Goal: Task Accomplishment & Management: Complete application form

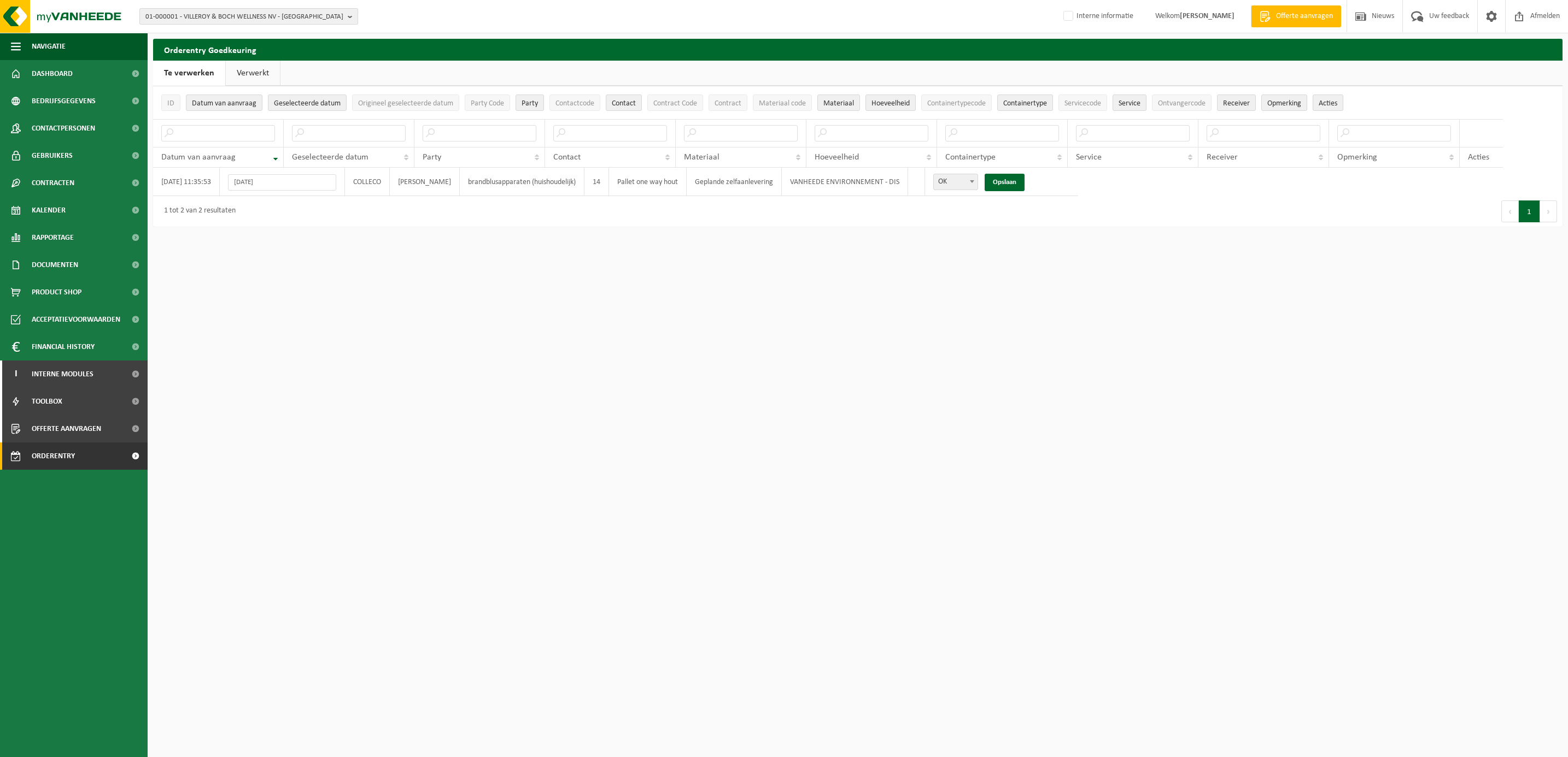
click at [209, 17] on span "01-000001 - VILLEROY & BOCH WELLNESS NV - ROESELARE" at bounding box center [245, 16] width 198 height 16
click at [204, 28] on input "text" at bounding box center [249, 34] width 213 height 14
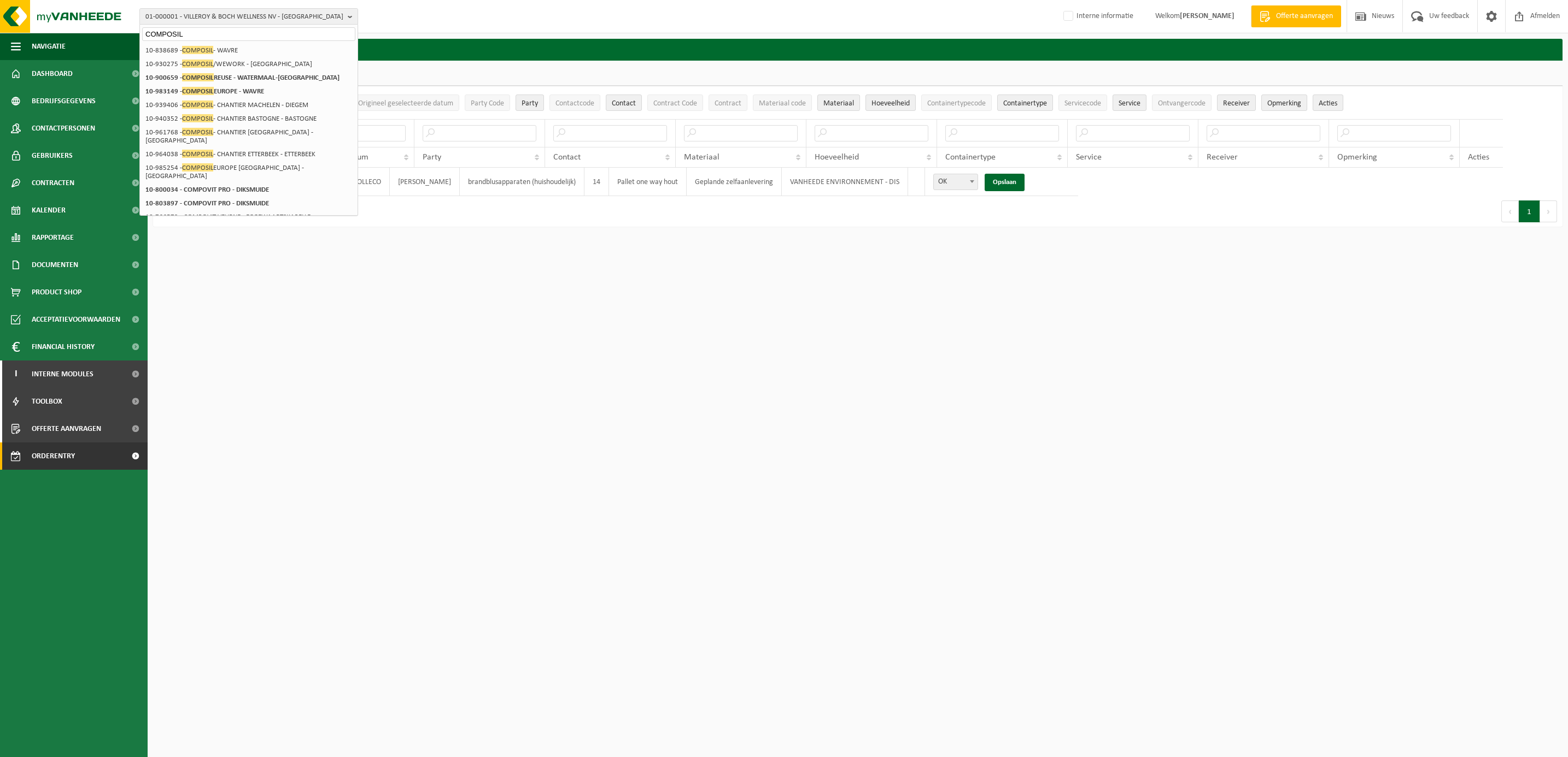
type input "COMPOSIL"
drag, startPoint x: 133, startPoint y: 30, endPoint x: 101, endPoint y: 27, distance: 32.1
click at [101, 27] on div "01-000001 - VILLEROY & BOCH WELLNESS NV - ROESELARE COMPOSIL 01-000001 - VILLER…" at bounding box center [784, 16] width 1568 height 33
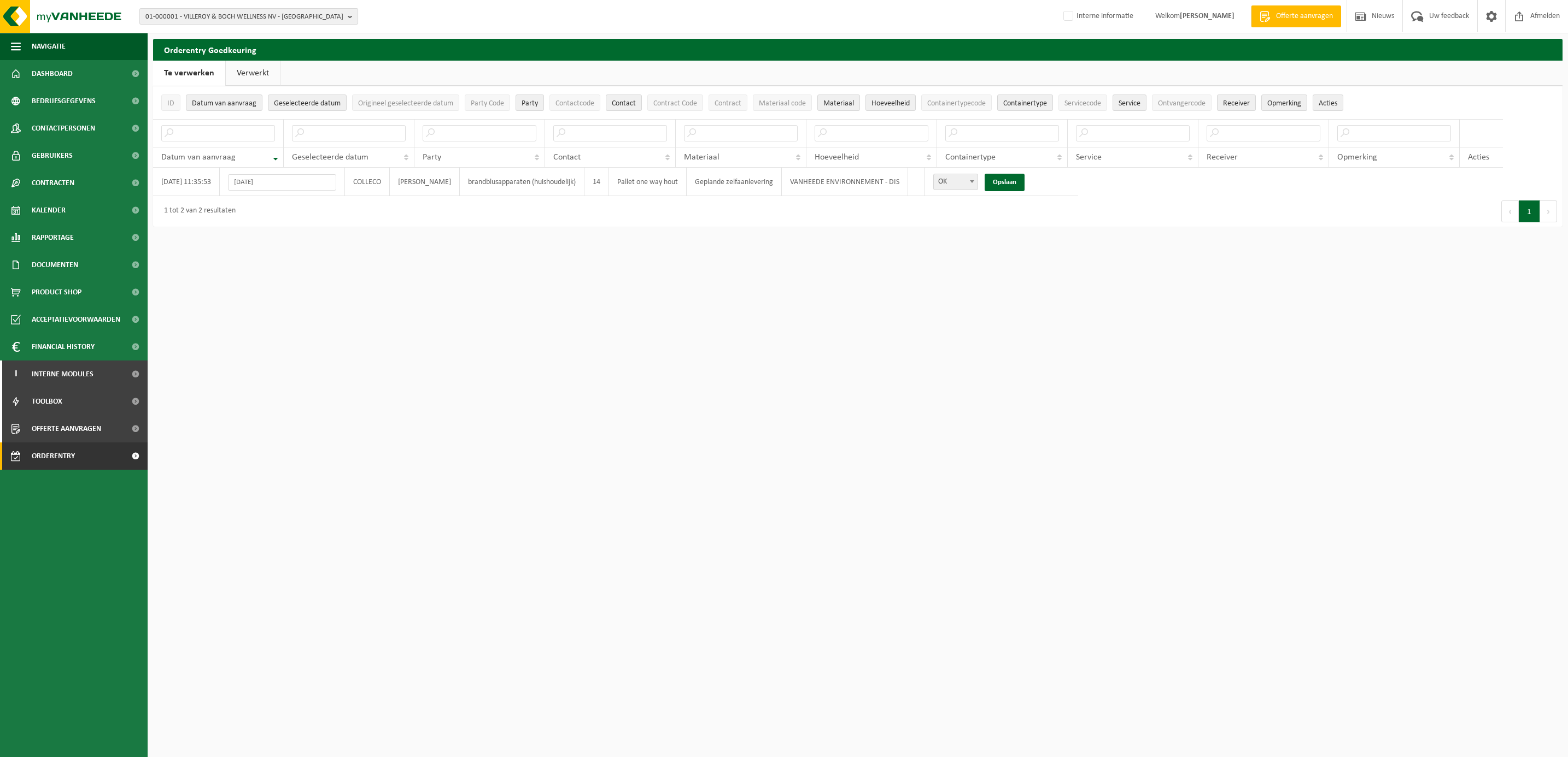
click at [307, 18] on span "01-000001 - VILLEROY & BOCH WELLNESS NV - ROESELARE" at bounding box center [245, 16] width 198 height 16
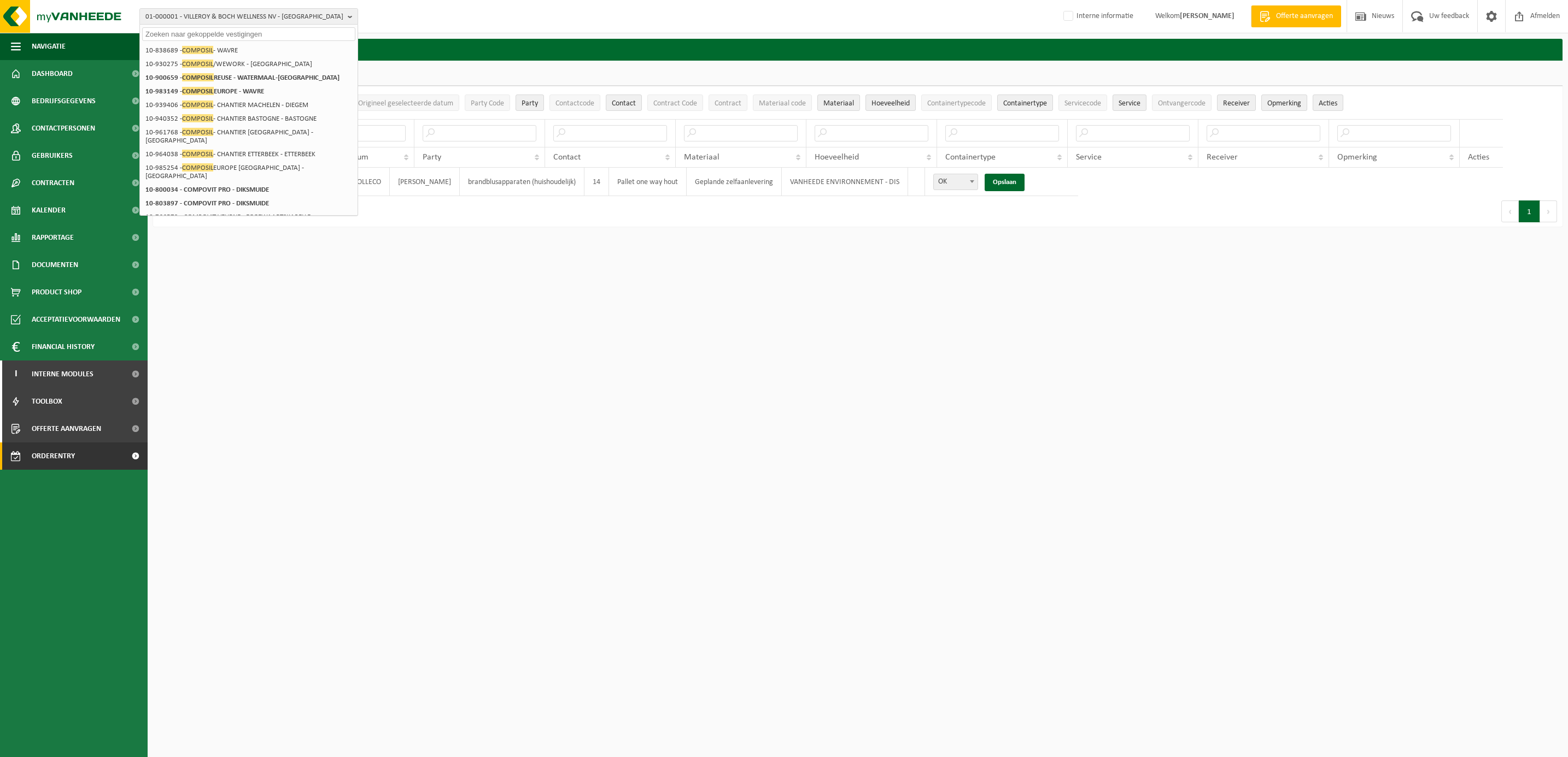
click at [187, 35] on input "text" at bounding box center [249, 34] width 213 height 14
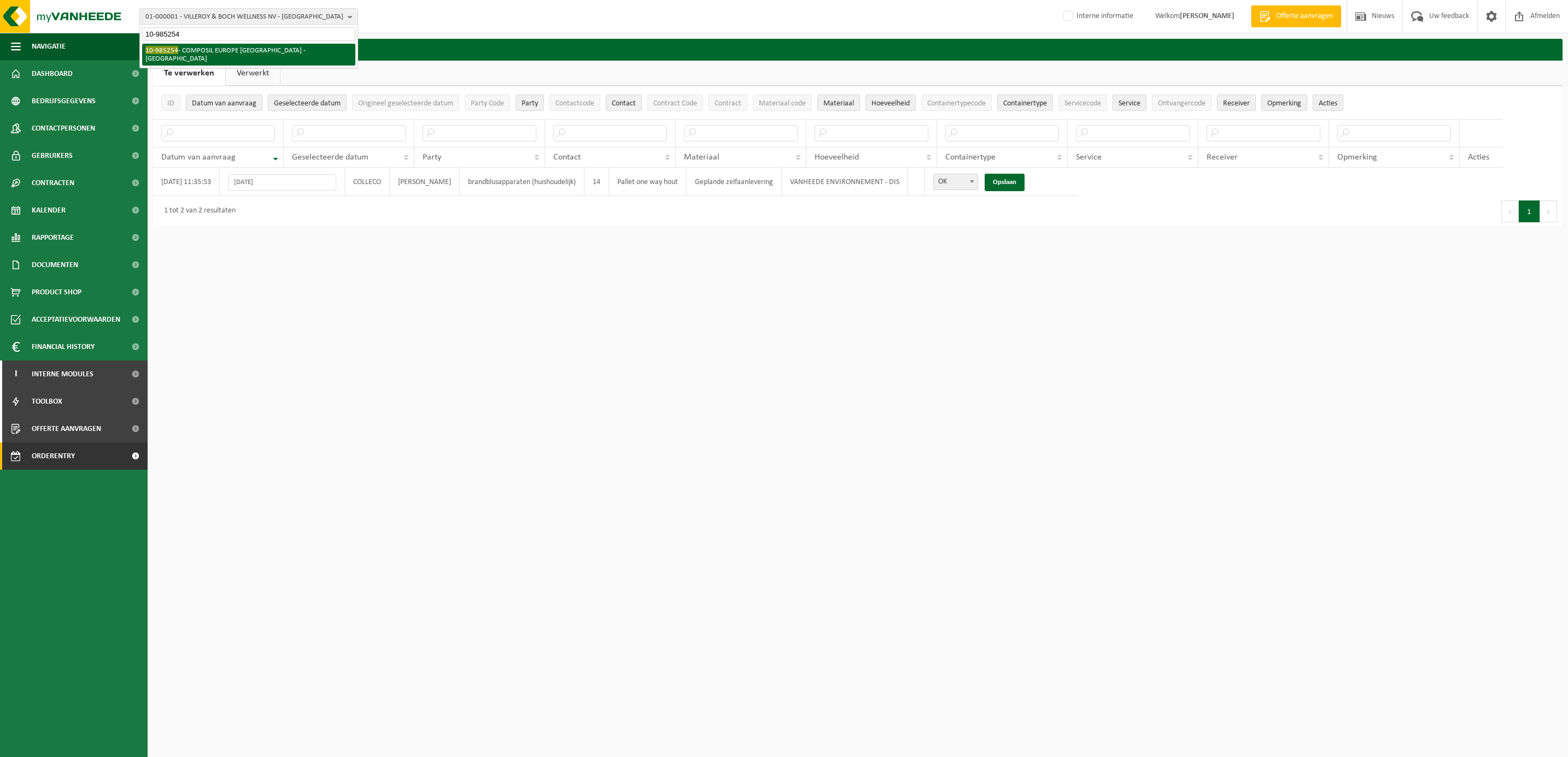
type input "10-985254"
click at [192, 47] on li "10-985254 - COMPOSIL EUROPE ANDERLECHT - ANDERLECHT" at bounding box center [249, 55] width 213 height 22
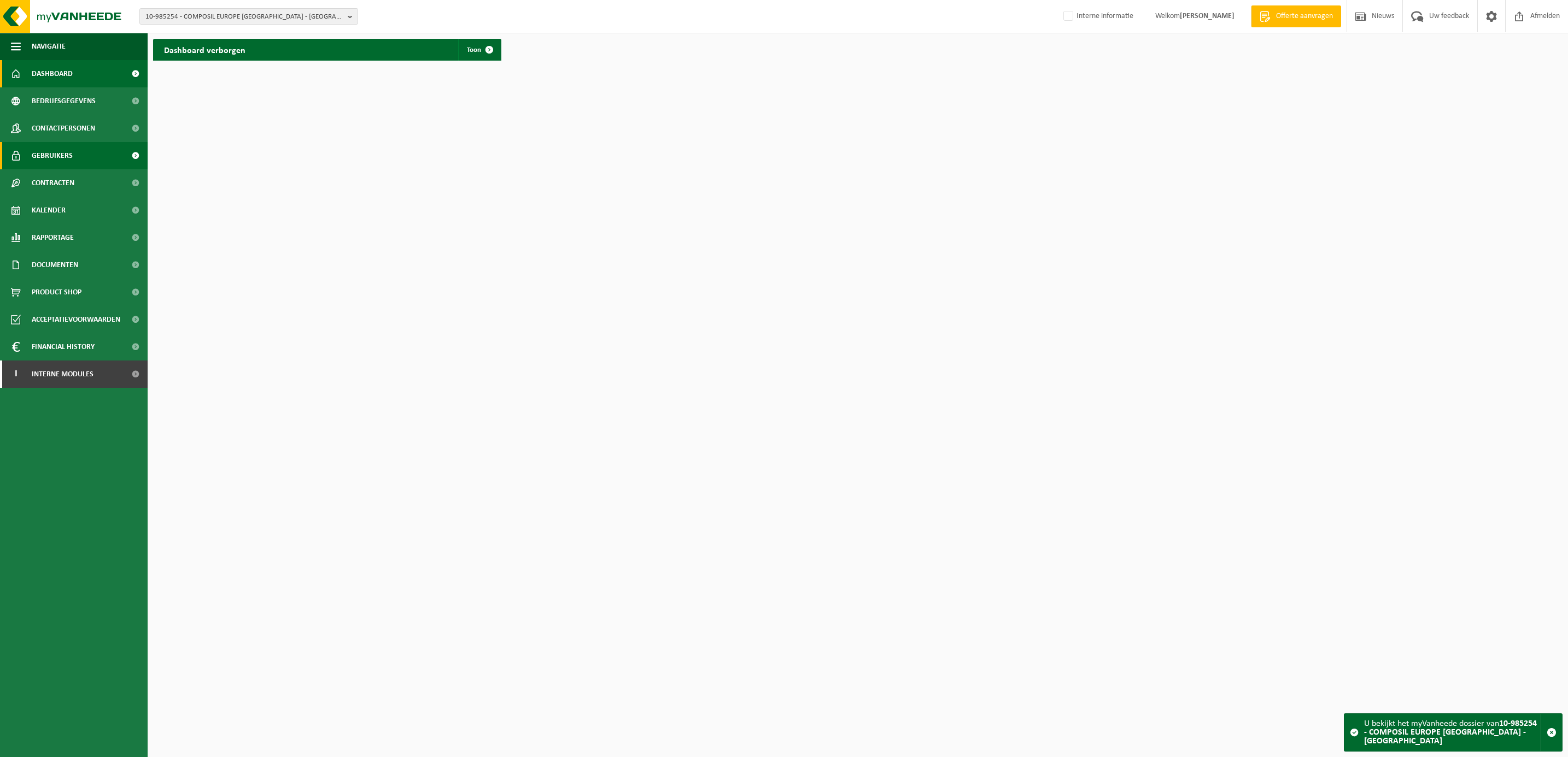
click at [64, 155] on span "Gebruikers" at bounding box center [52, 156] width 41 height 27
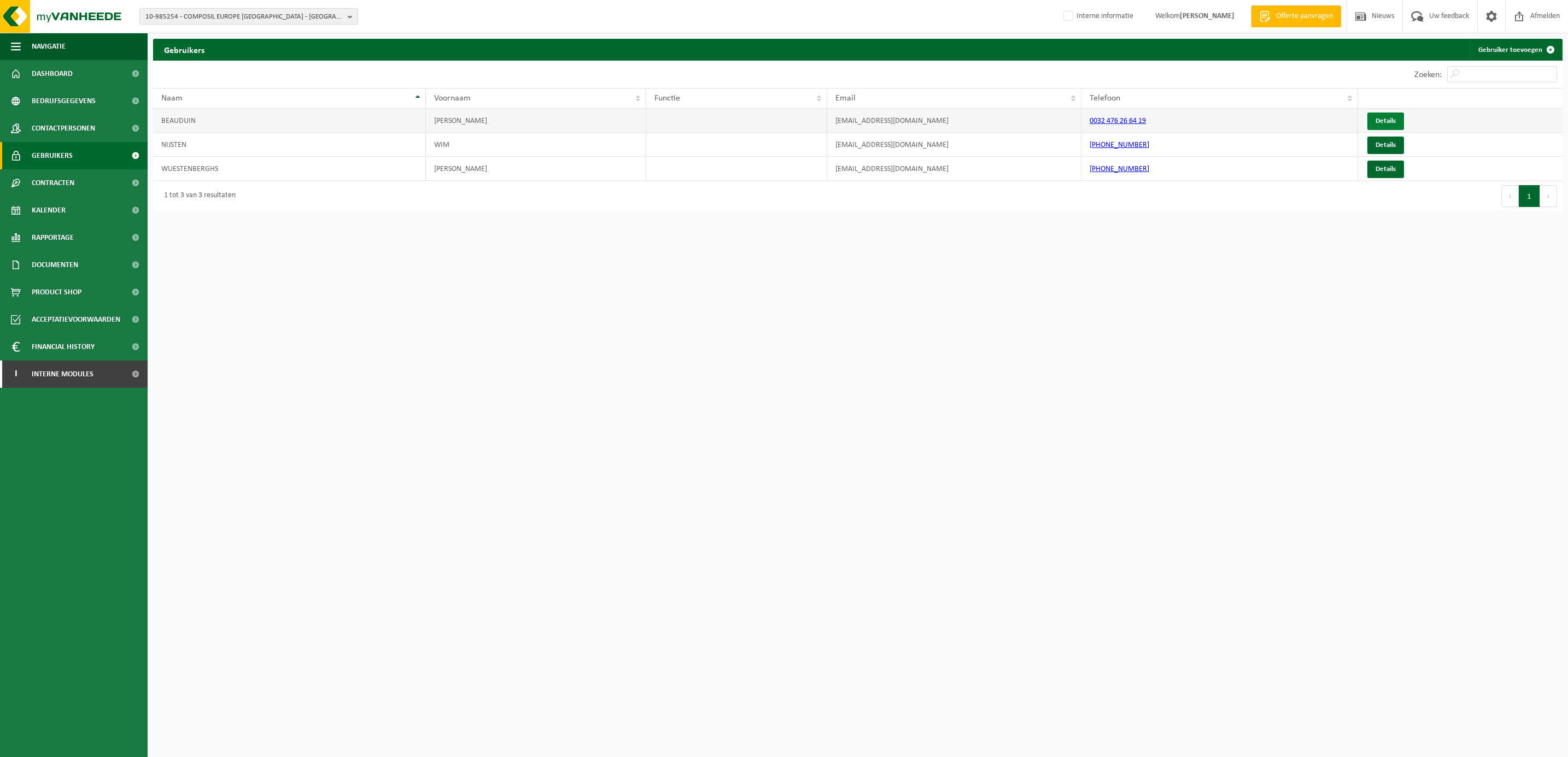
click at [1375, 115] on link "Details" at bounding box center [1385, 121] width 36 height 18
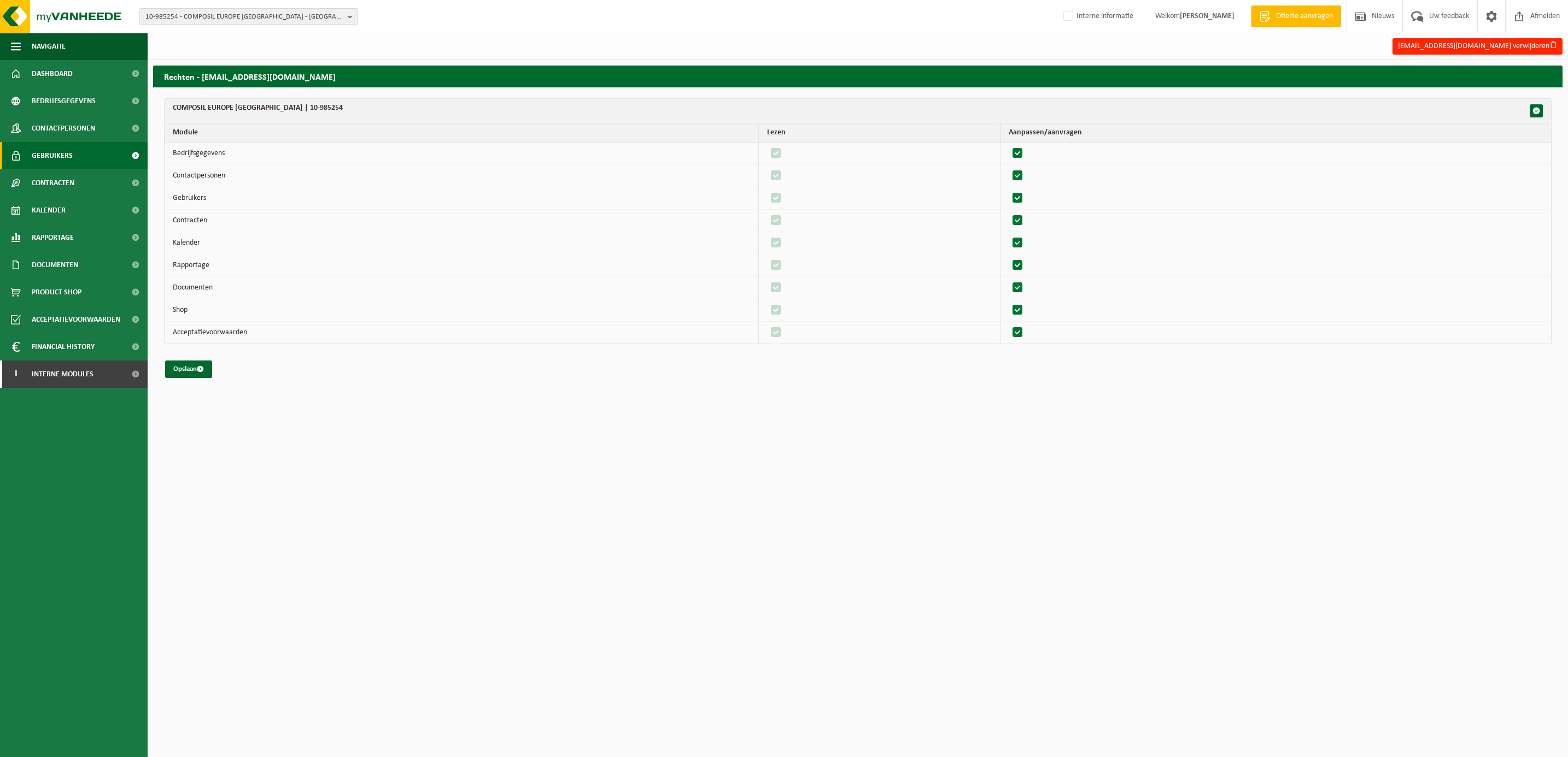
click at [39, 154] on span "Gebruikers" at bounding box center [52, 156] width 41 height 27
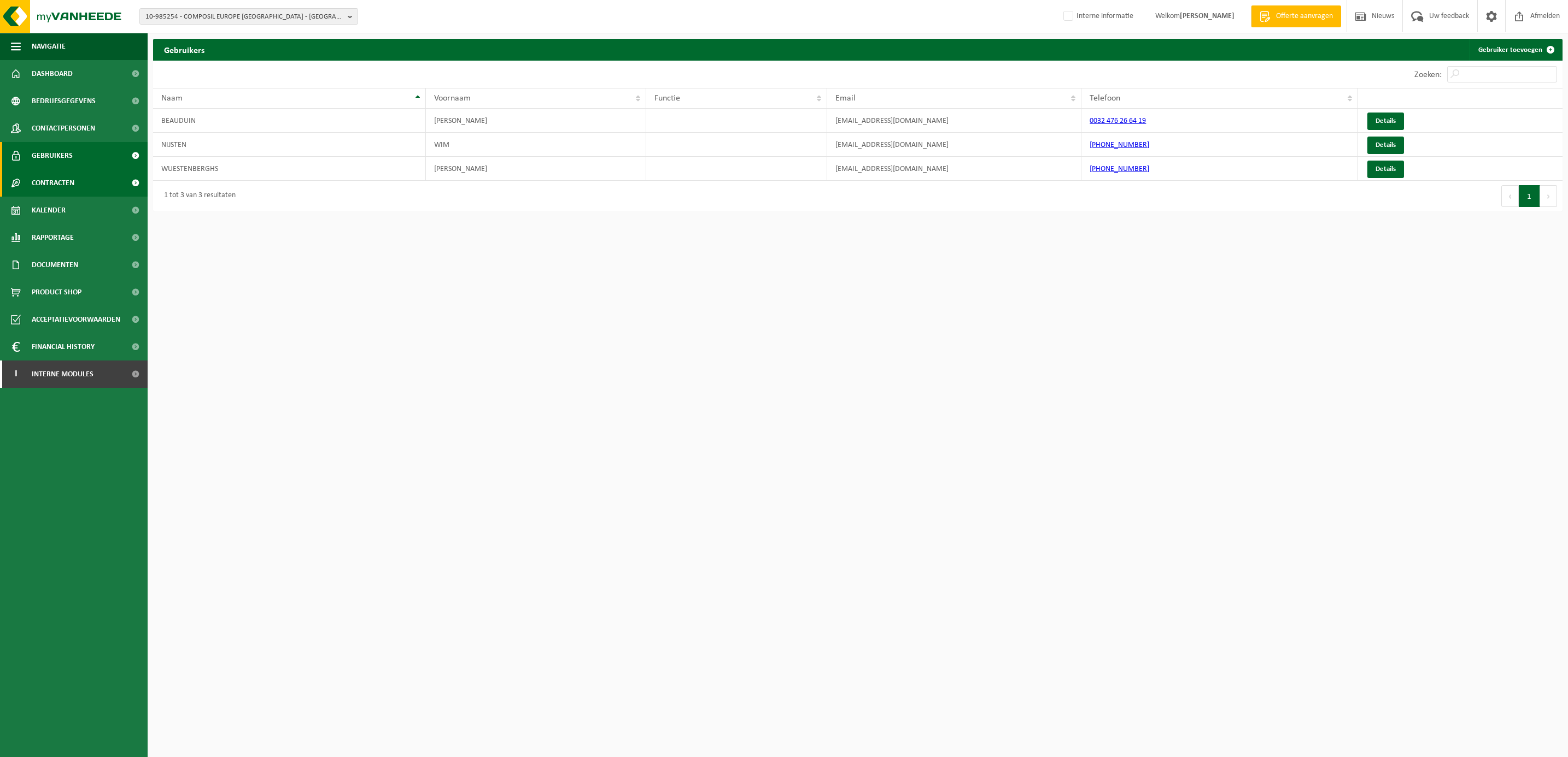
click at [50, 180] on span "Contracten" at bounding box center [53, 183] width 42 height 27
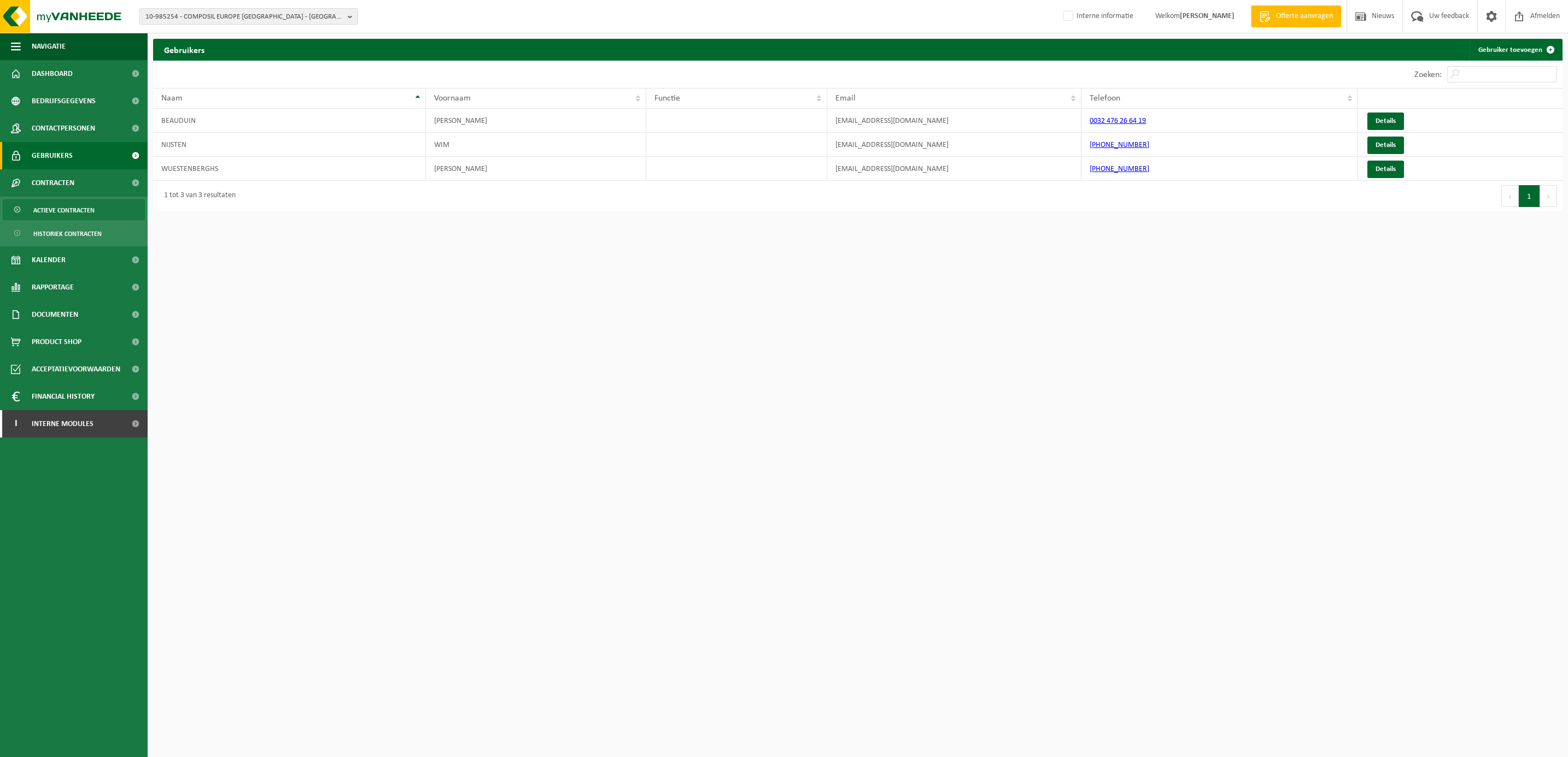
click at [54, 204] on span "Actieve contracten" at bounding box center [64, 210] width 61 height 21
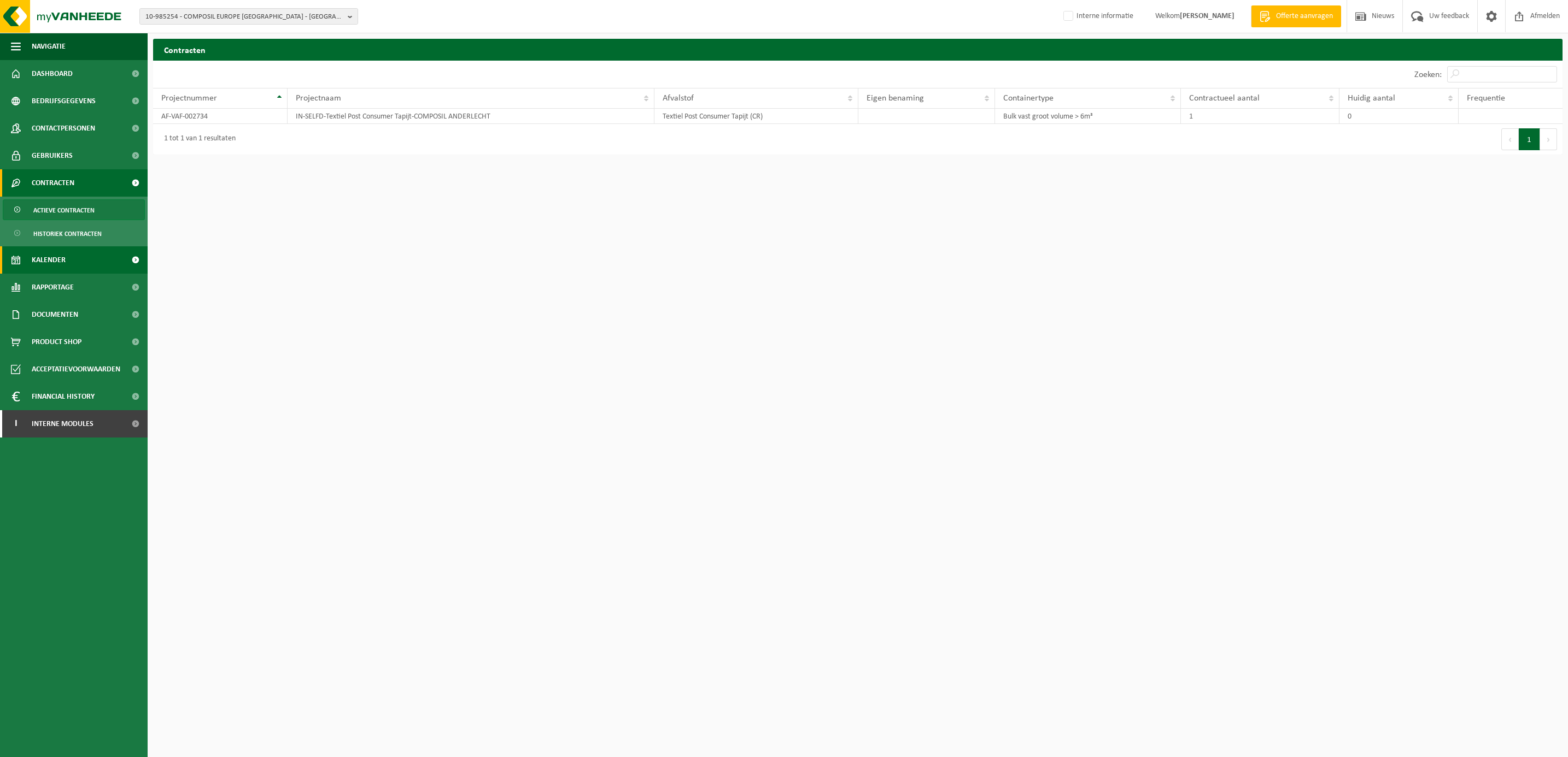
click at [49, 252] on span "Kalender" at bounding box center [48, 260] width 34 height 27
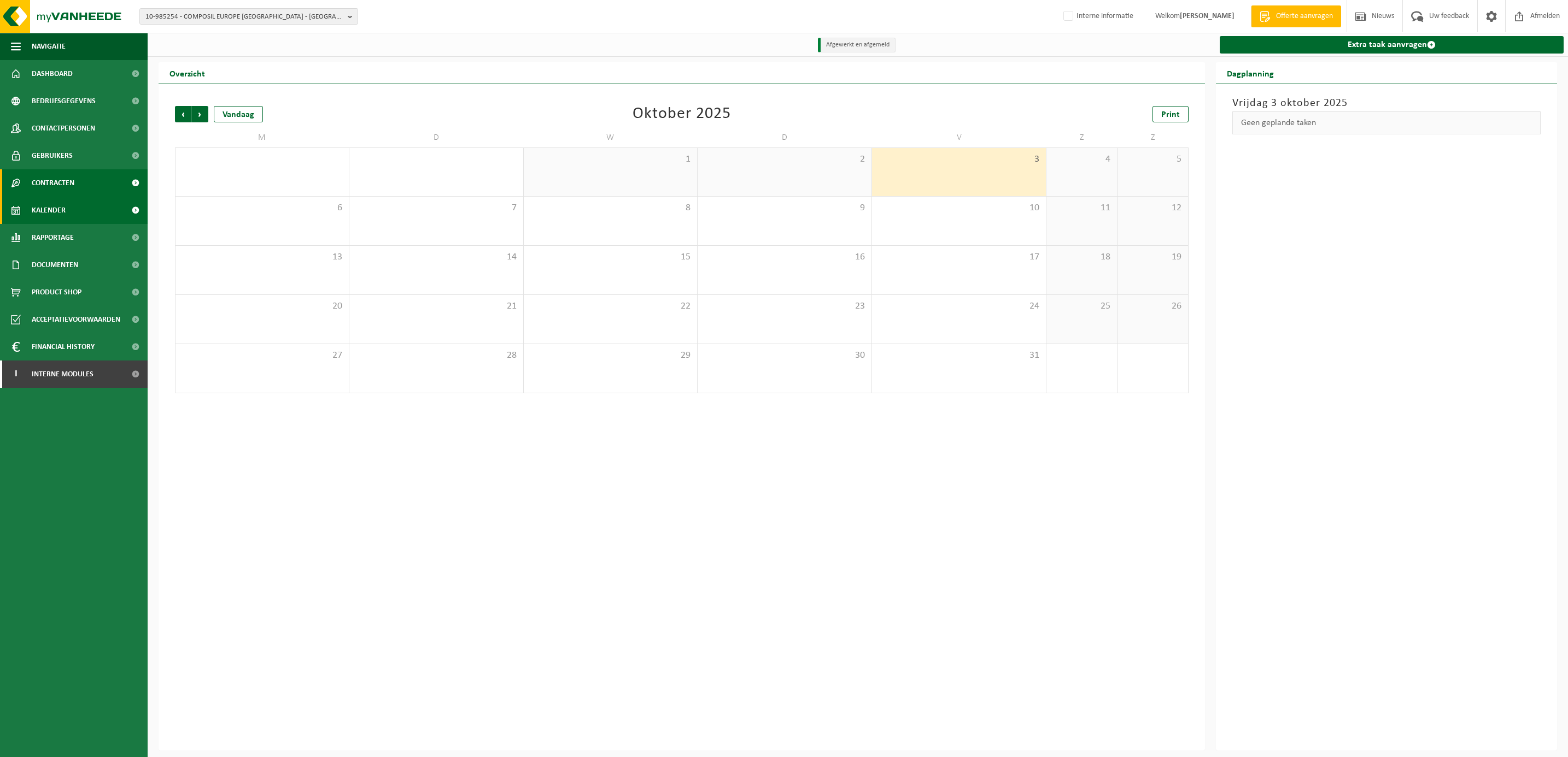
click at [54, 181] on span "Contracten" at bounding box center [53, 183] width 42 height 27
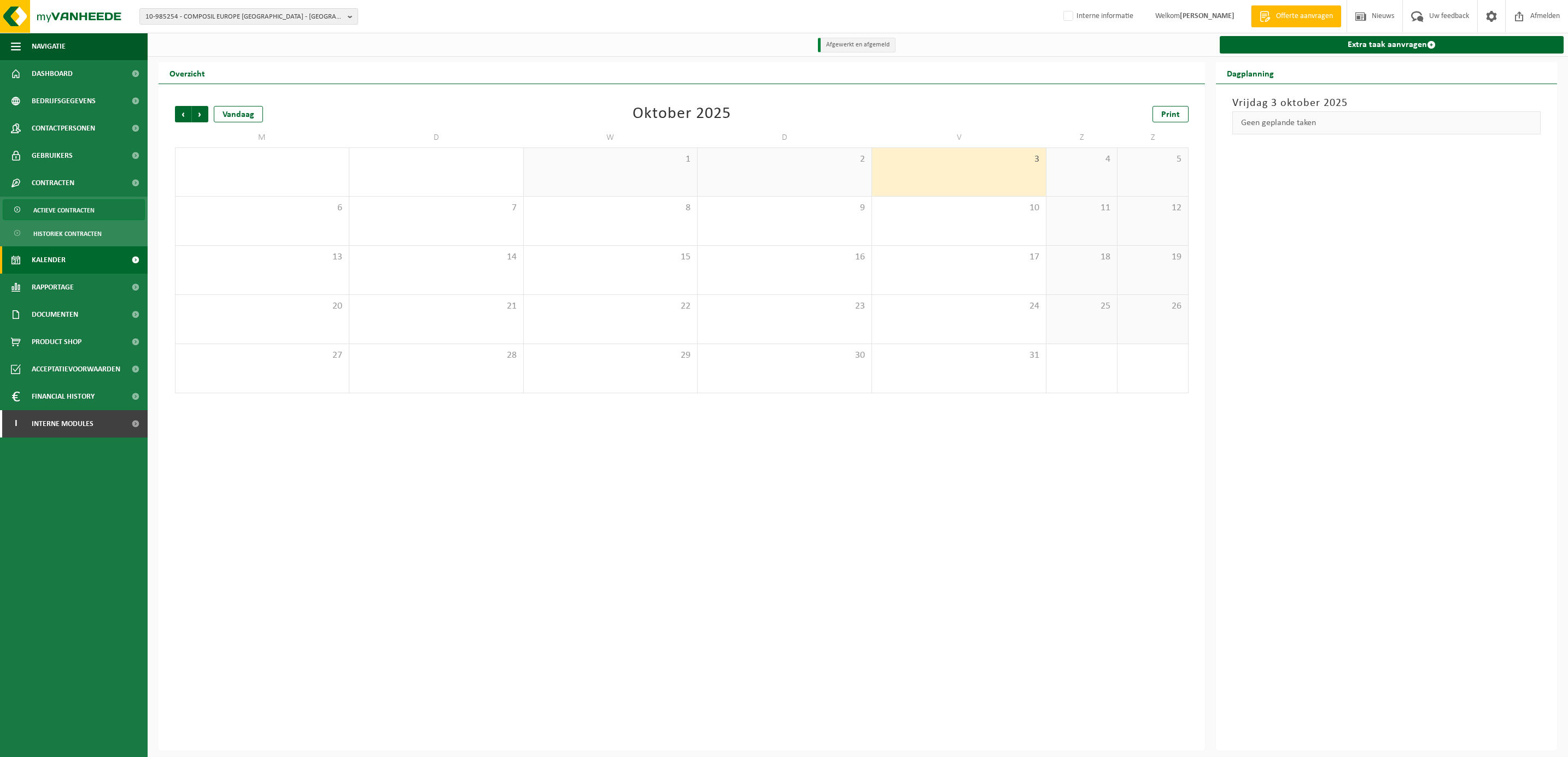
click at [67, 212] on span "Actieve contracten" at bounding box center [64, 210] width 61 height 21
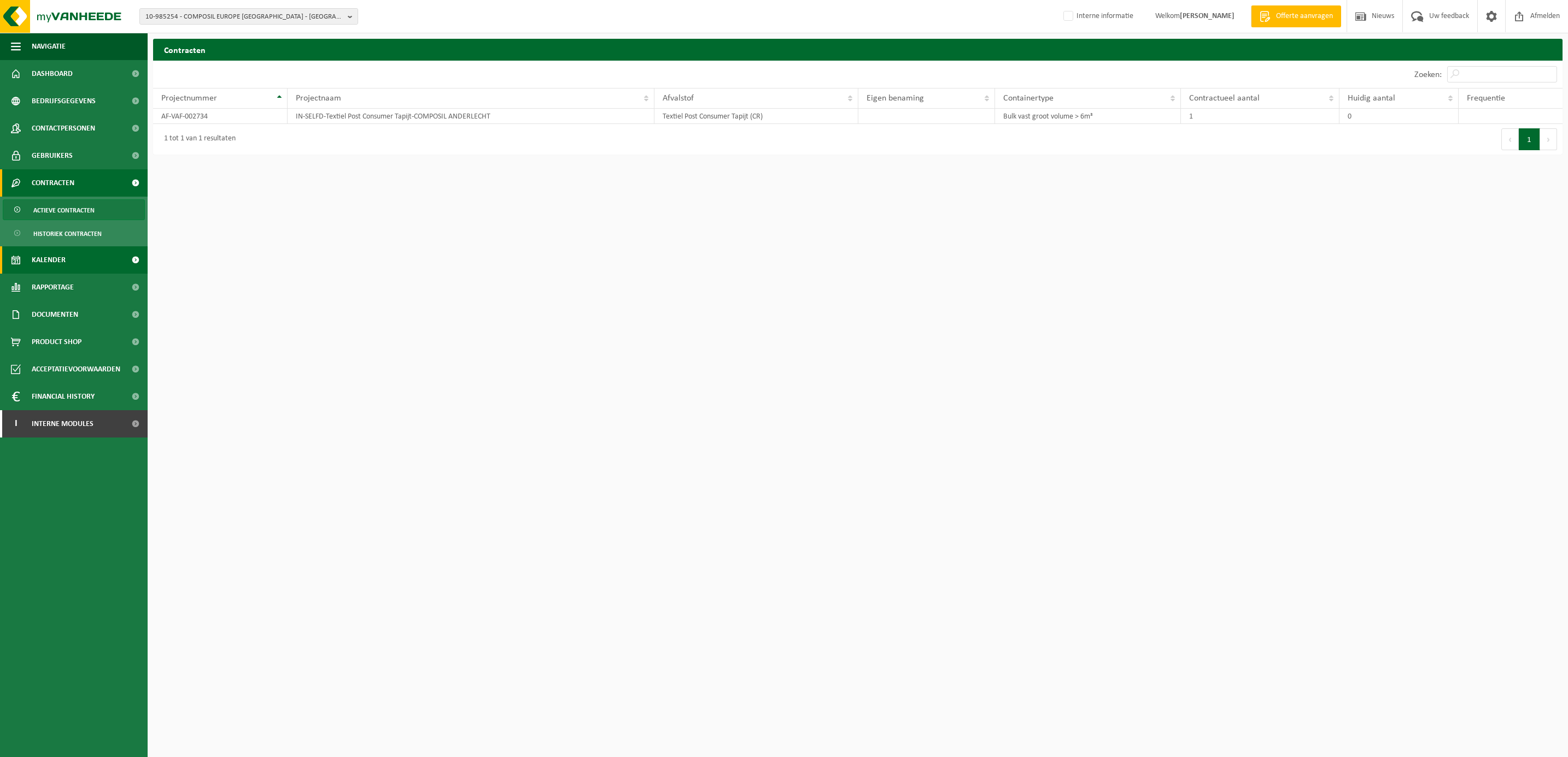
click at [63, 255] on span "Kalender" at bounding box center [48, 260] width 34 height 27
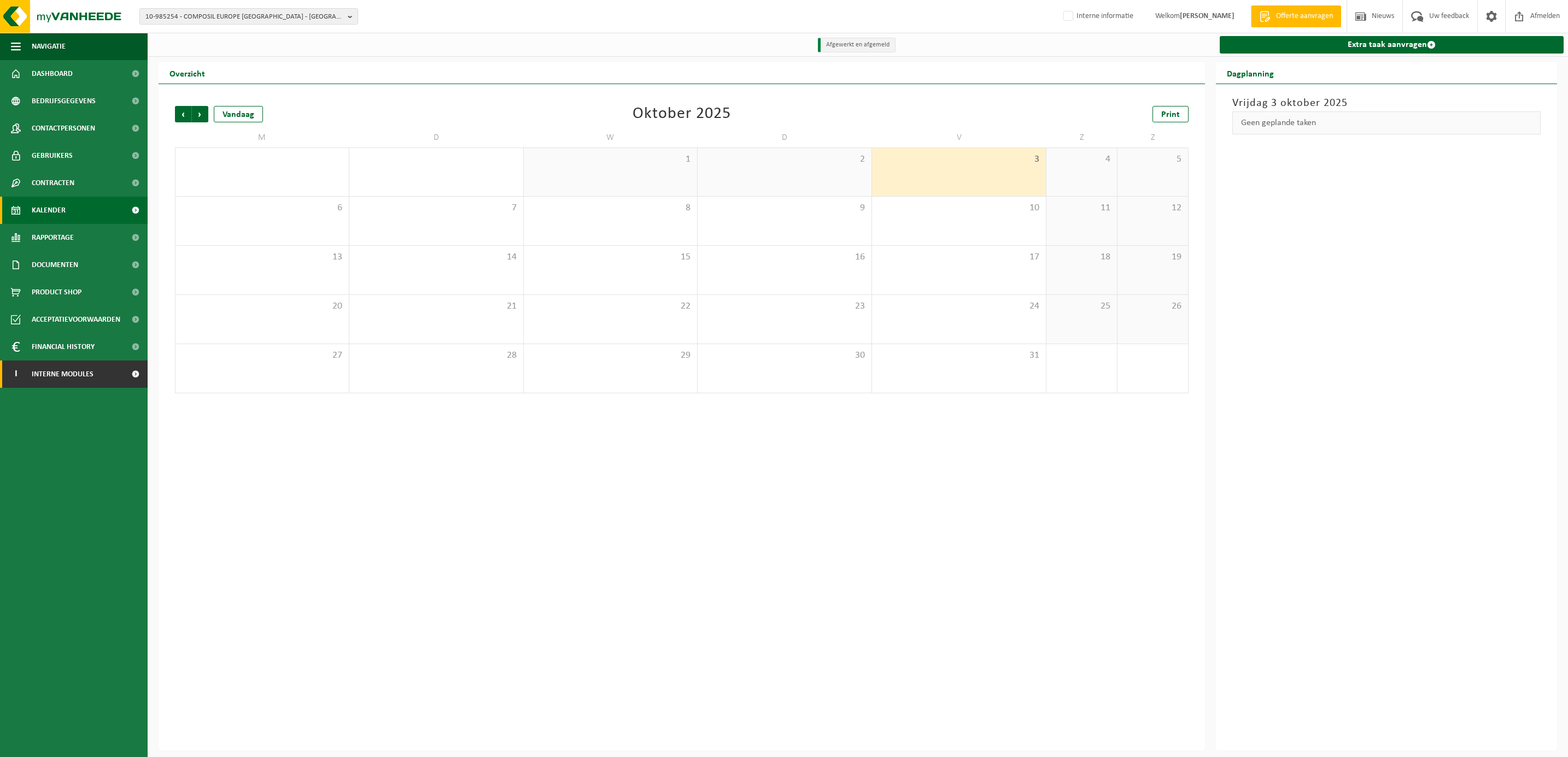
click at [54, 373] on span "Interne modules" at bounding box center [62, 374] width 62 height 27
click at [58, 453] on span "Orderentry Goedkeuring" at bounding box center [77, 456] width 91 height 27
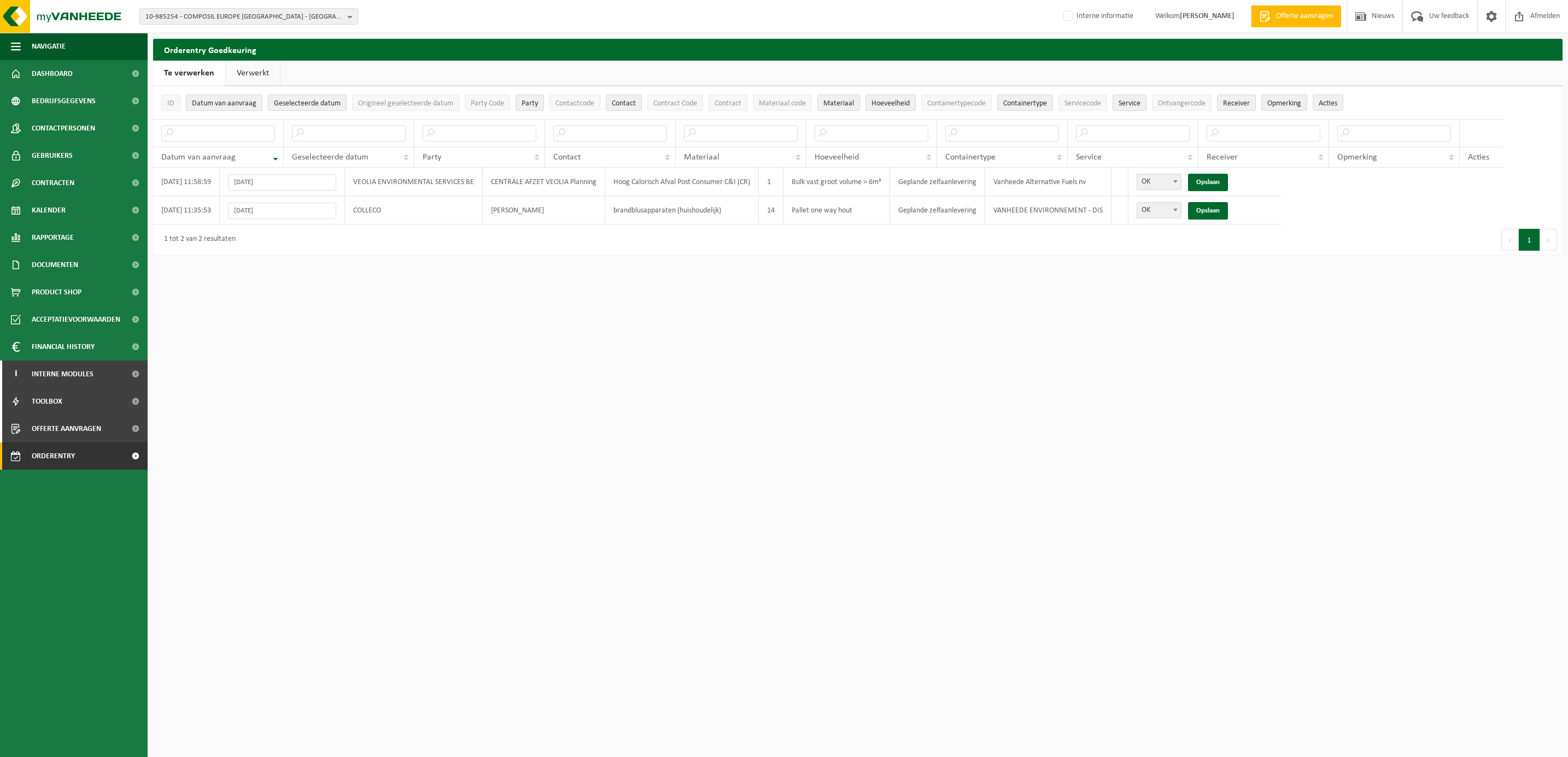
click at [199, 10] on span "10-985254 - COMPOSIL EUROPE ANDERLECHT - ANDERLECHT" at bounding box center [245, 16] width 198 height 16
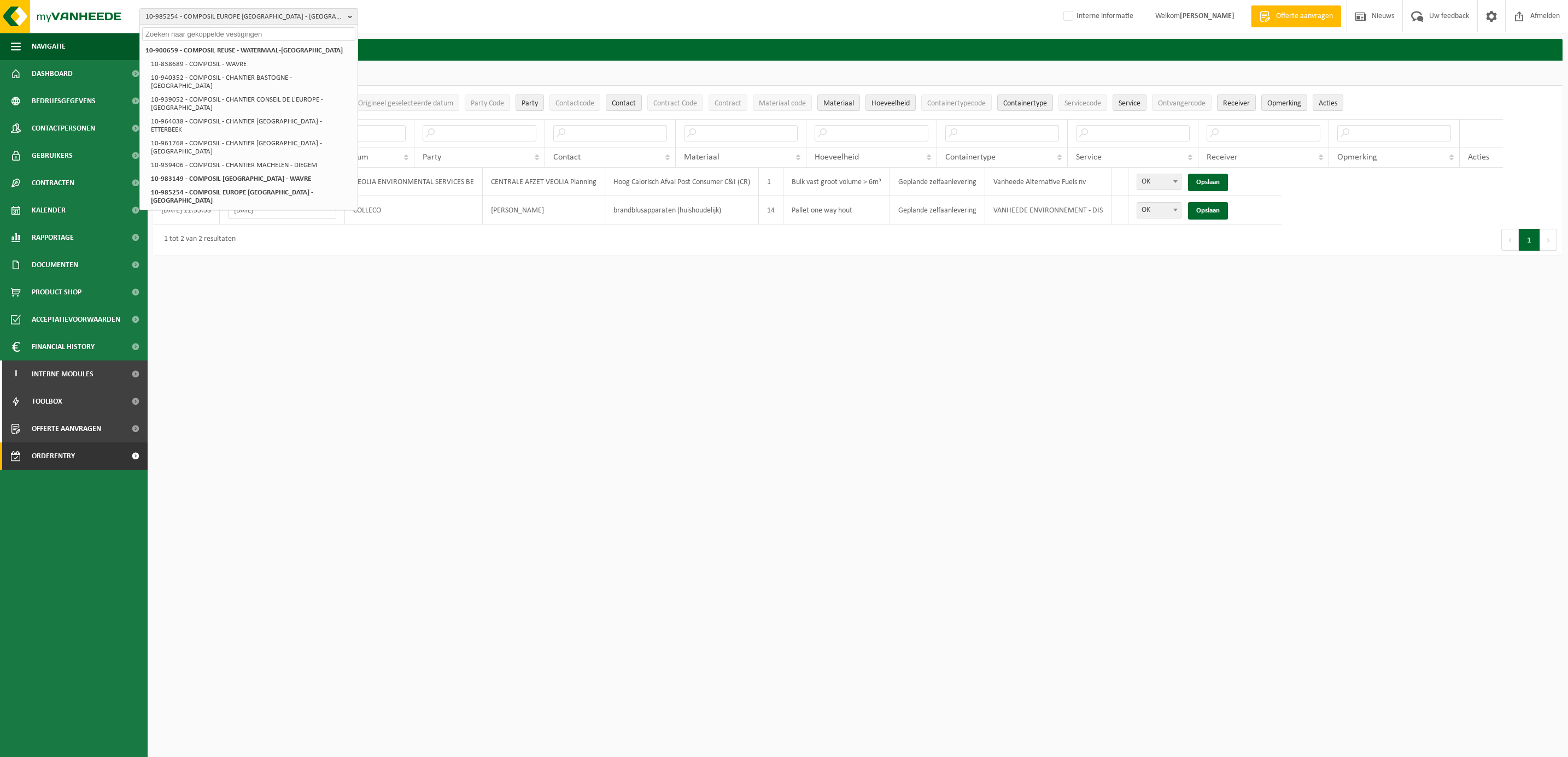
click at [197, 35] on input "text" at bounding box center [249, 34] width 213 height 14
paste input "10-762974"
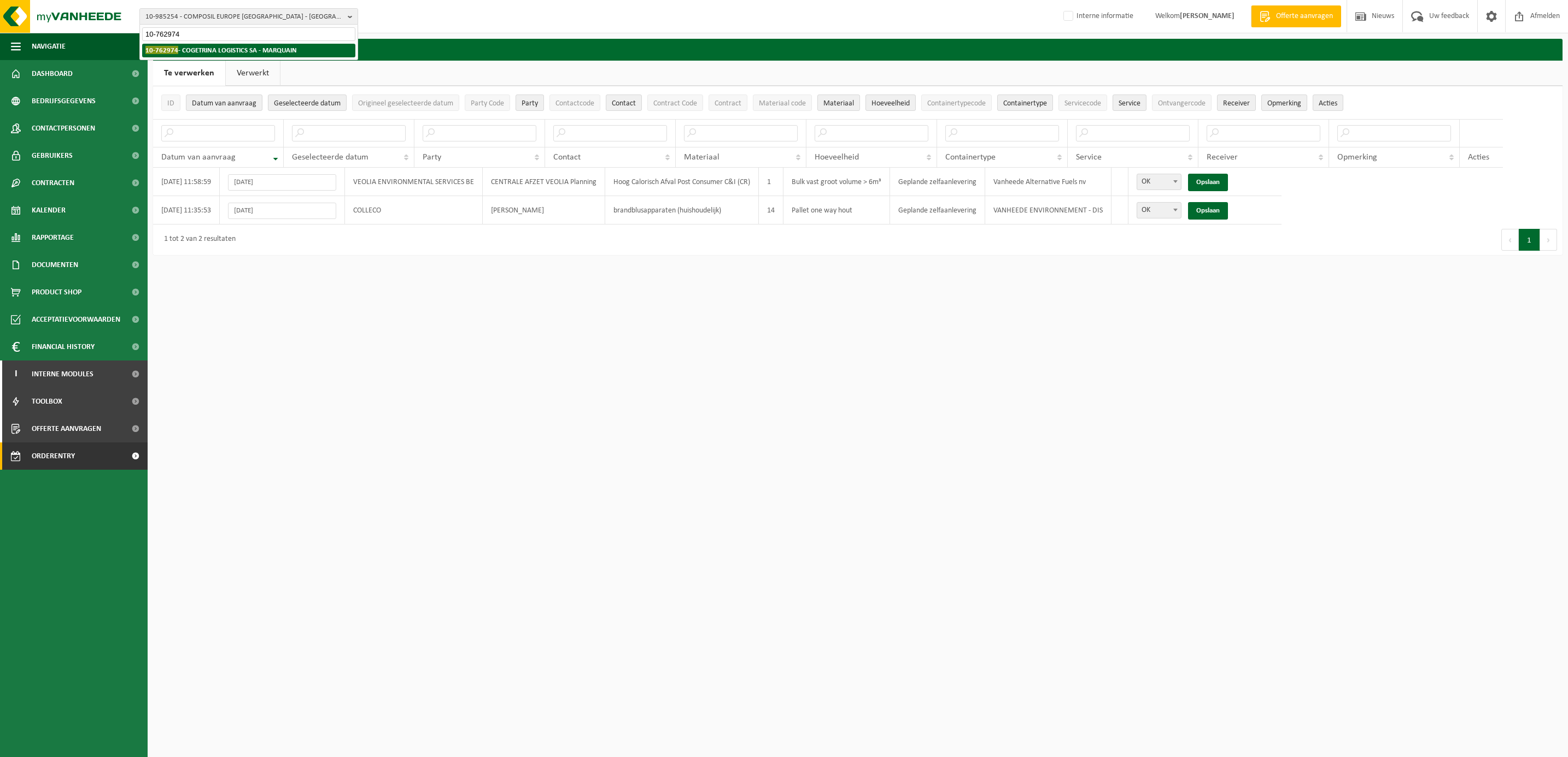
type input "10-762974"
click at [202, 44] on li "10-762974 - COGETRINA LOGISTICS SA - MARQUAIN" at bounding box center [249, 51] width 213 height 14
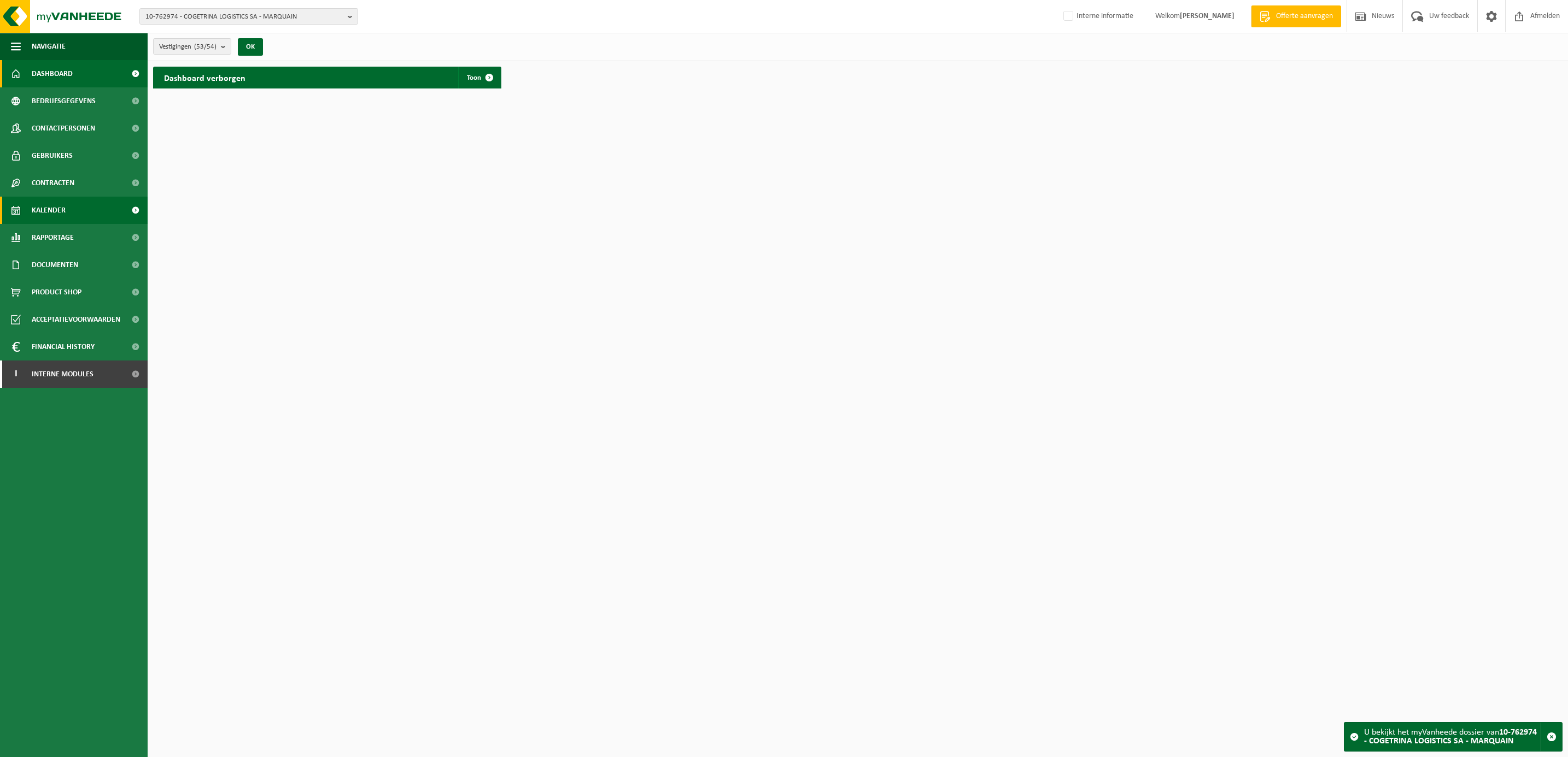
click at [61, 207] on span "Kalender" at bounding box center [48, 210] width 34 height 27
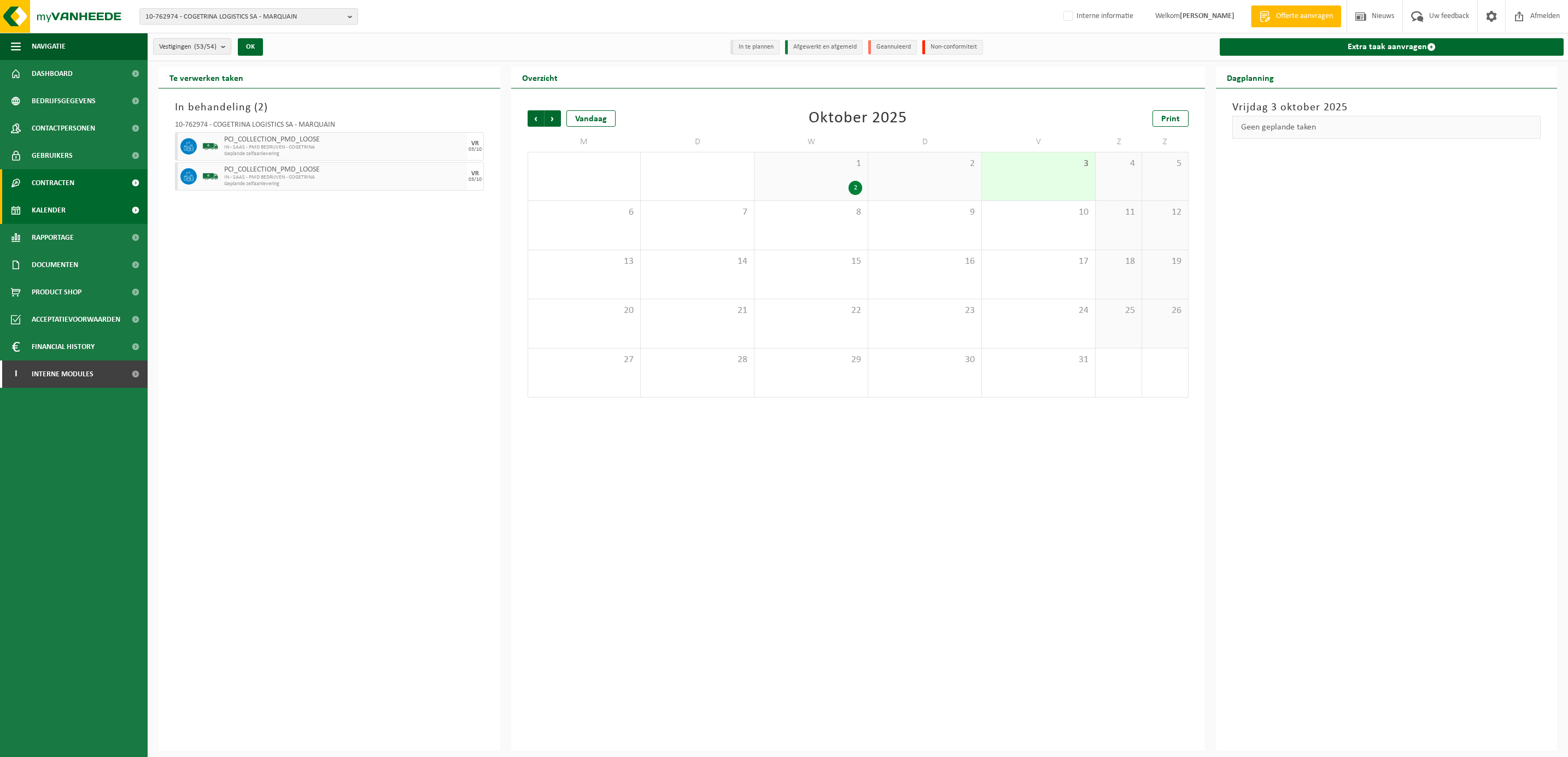
click at [61, 180] on span "Contracten" at bounding box center [53, 183] width 42 height 27
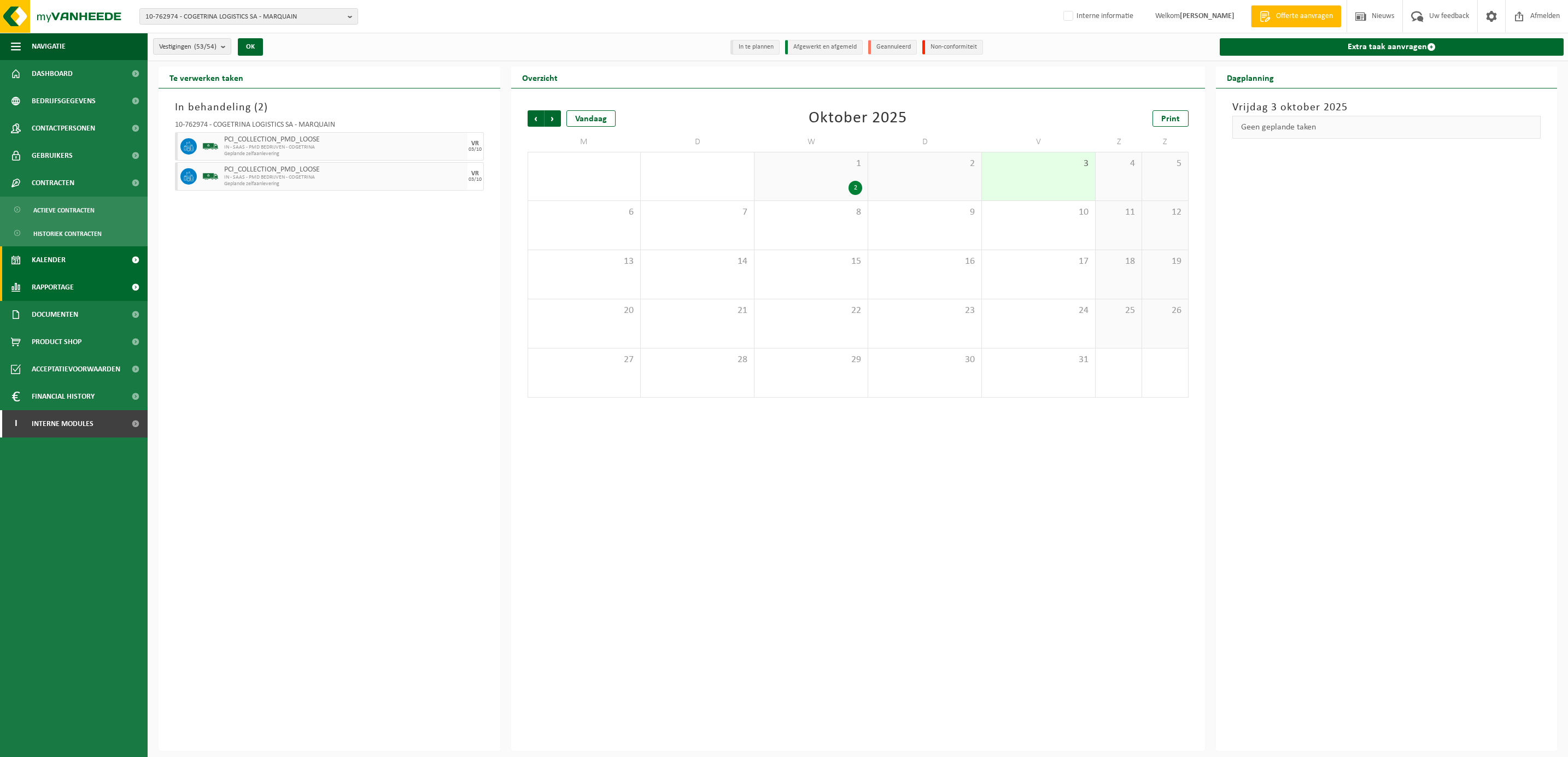
click at [61, 287] on span "Rapportage" at bounding box center [53, 287] width 42 height 27
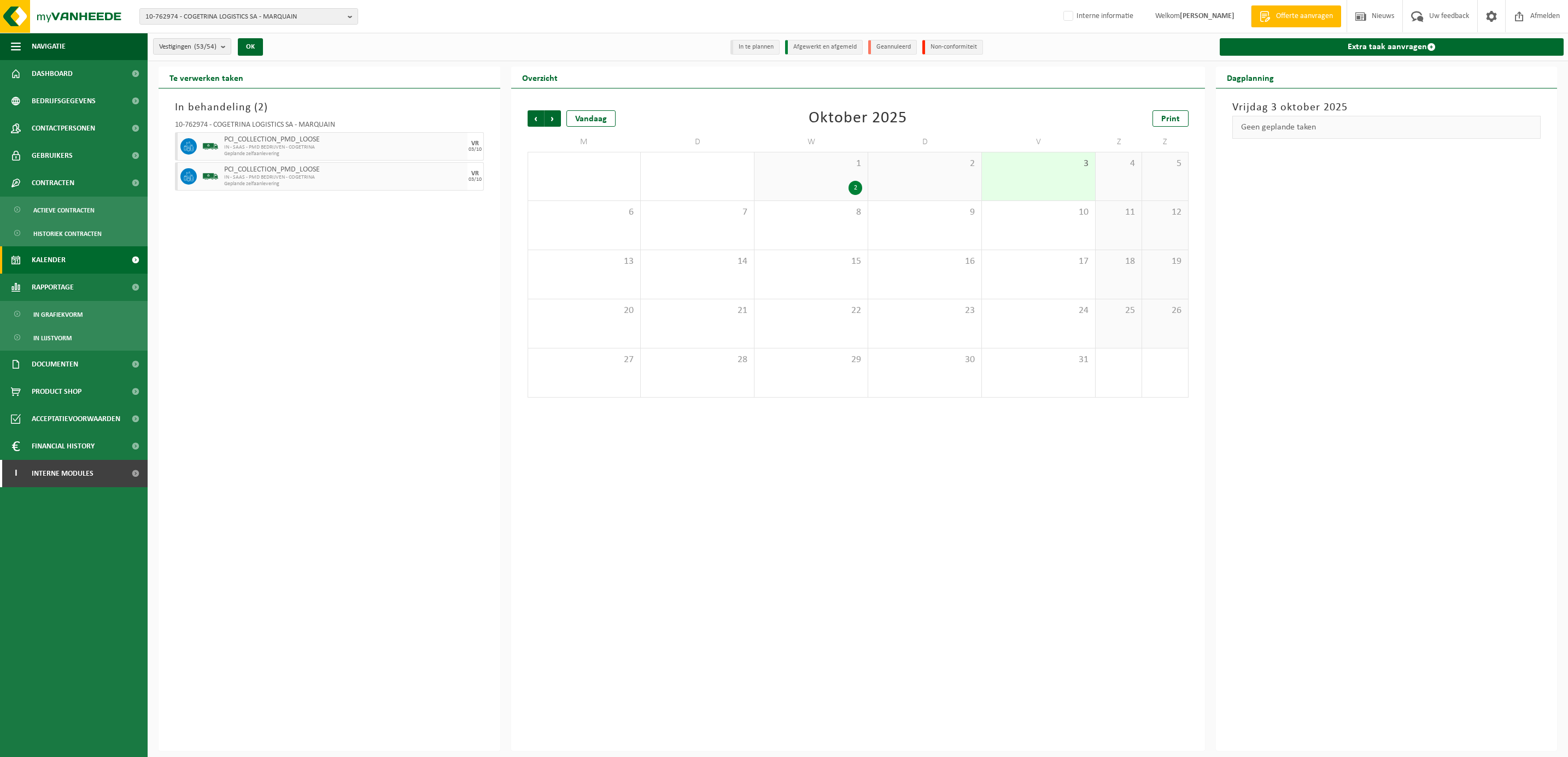
click at [52, 258] on span "Kalender" at bounding box center [48, 260] width 34 height 27
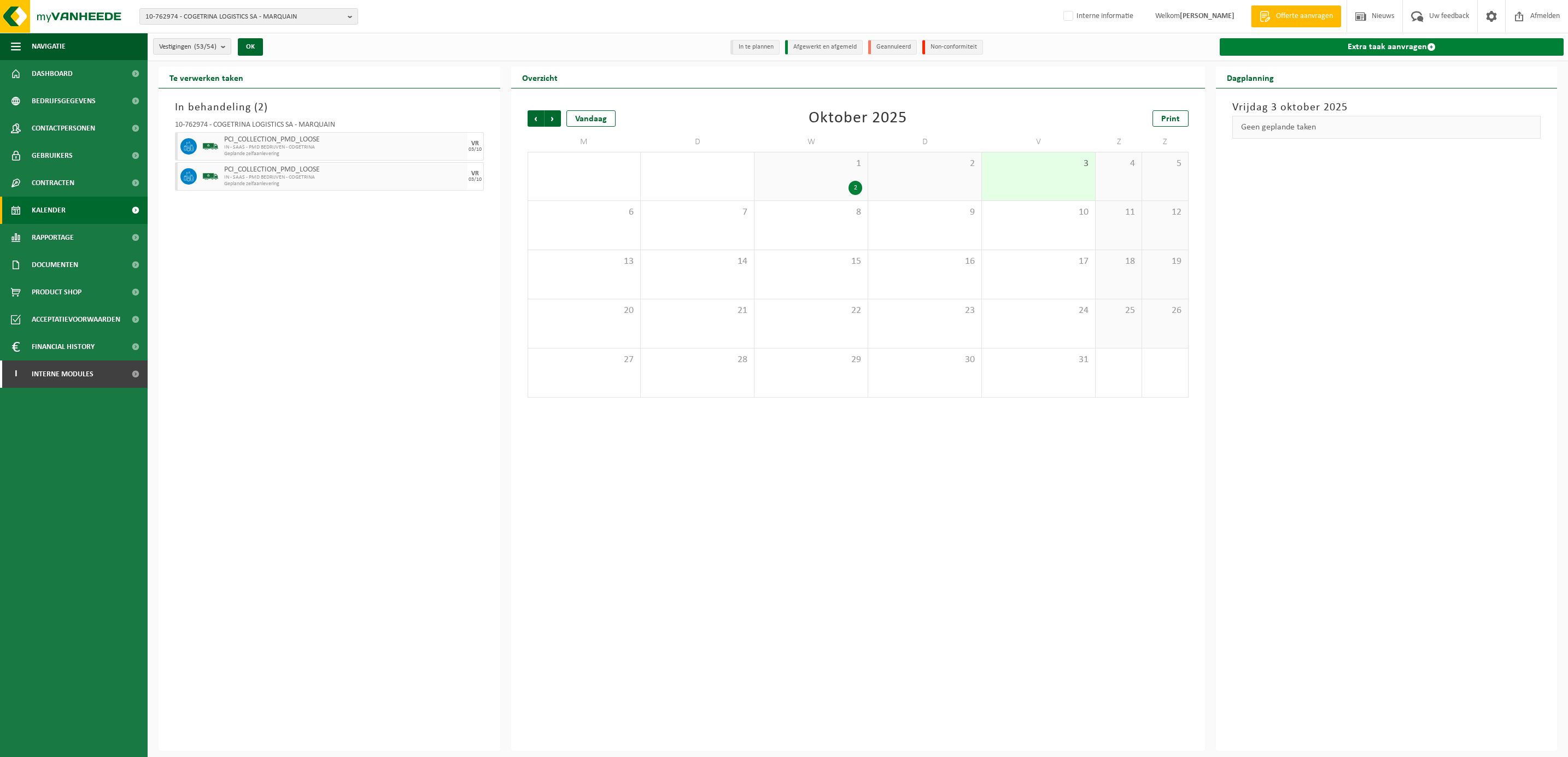
click at [1370, 47] on link "Extra taak aanvragen" at bounding box center [1392, 47] width 345 height 18
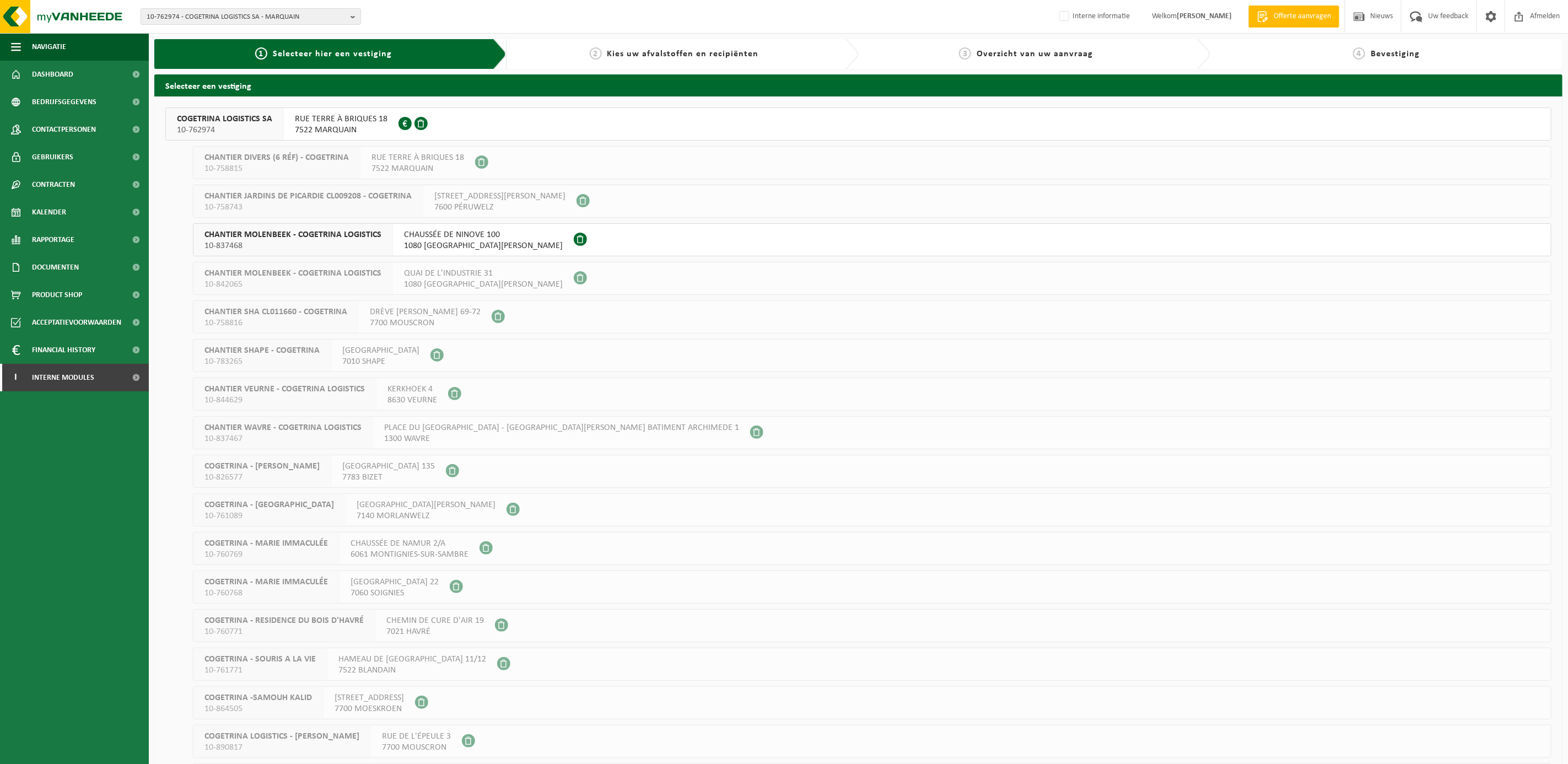
click at [262, 115] on span "COGETRINA LOGISTICS SA" at bounding box center [225, 119] width 96 height 11
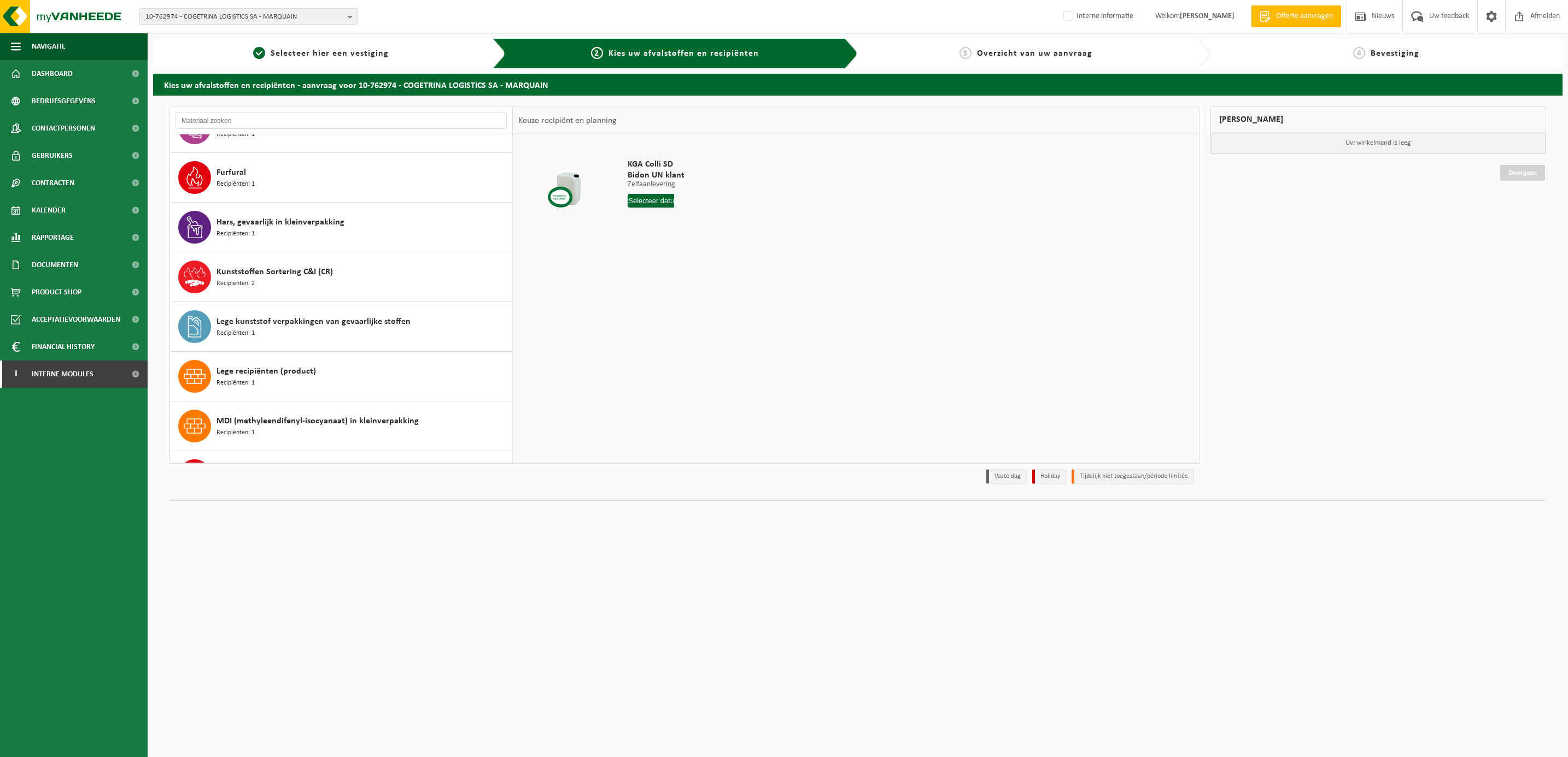
scroll to position [369, 0]
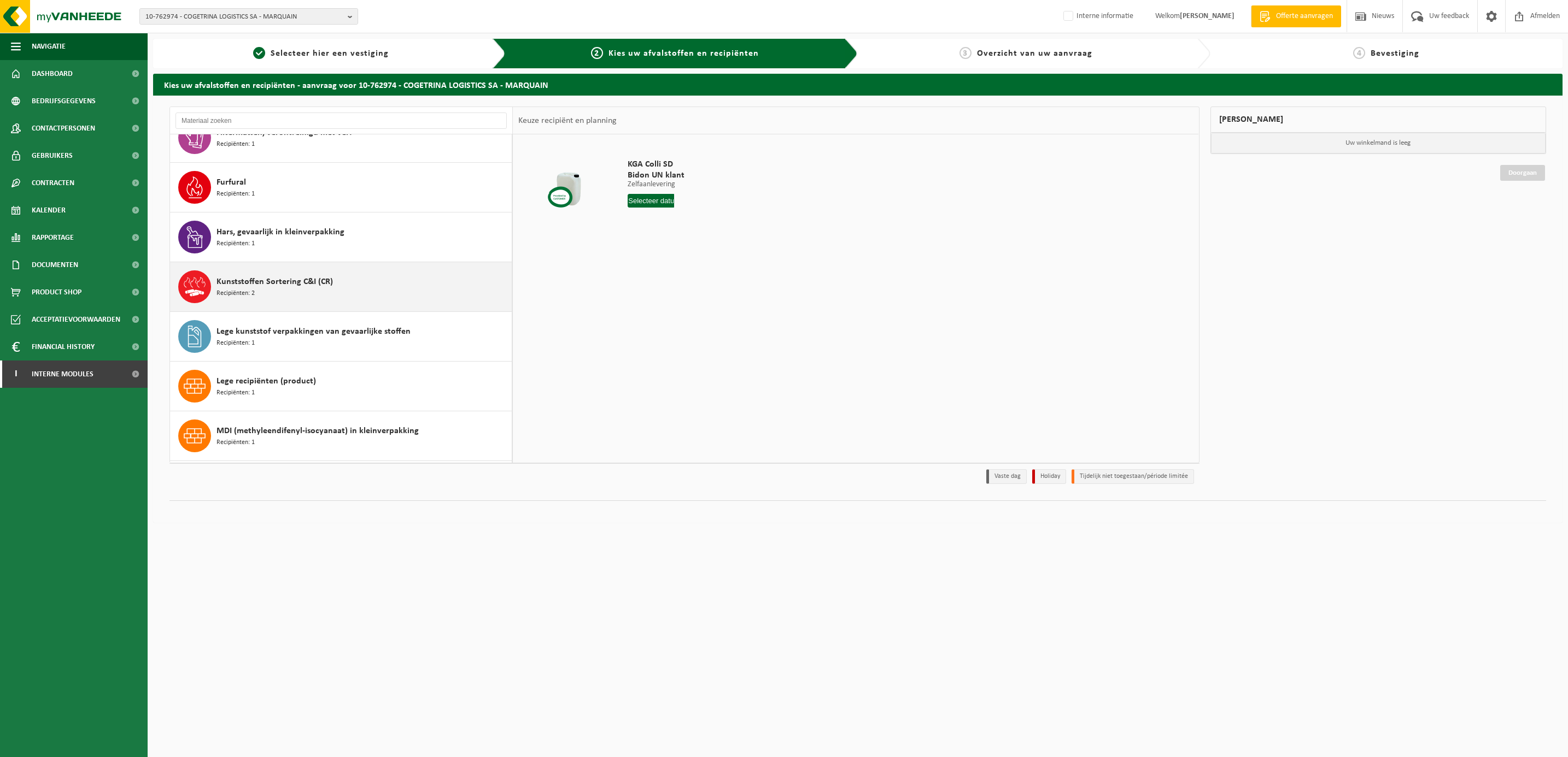
click at [272, 299] on div "Kunststoffen Sortering C&I (CR) Recipiënten: 2" at bounding box center [363, 286] width 292 height 33
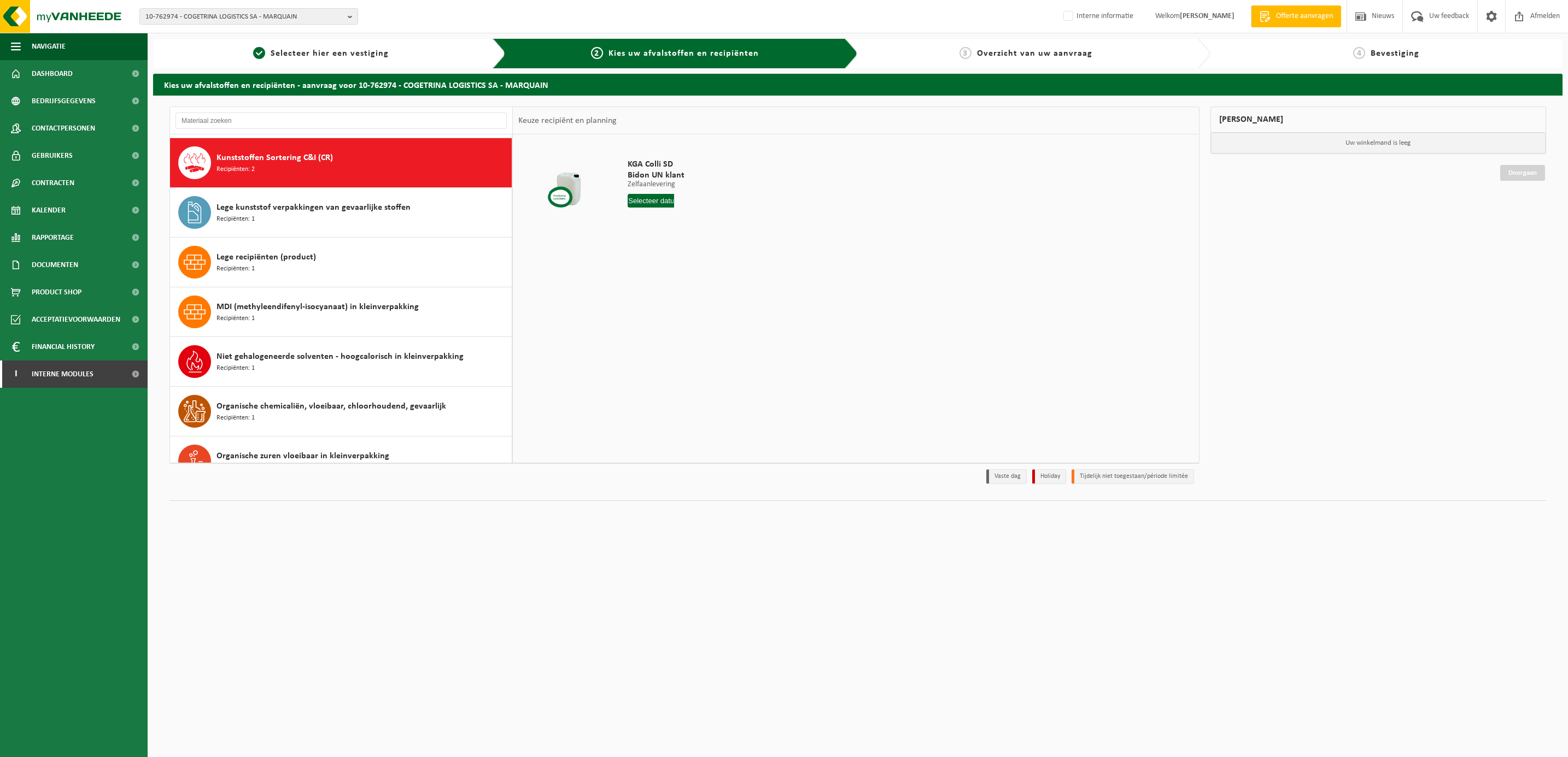
scroll to position [500, 0]
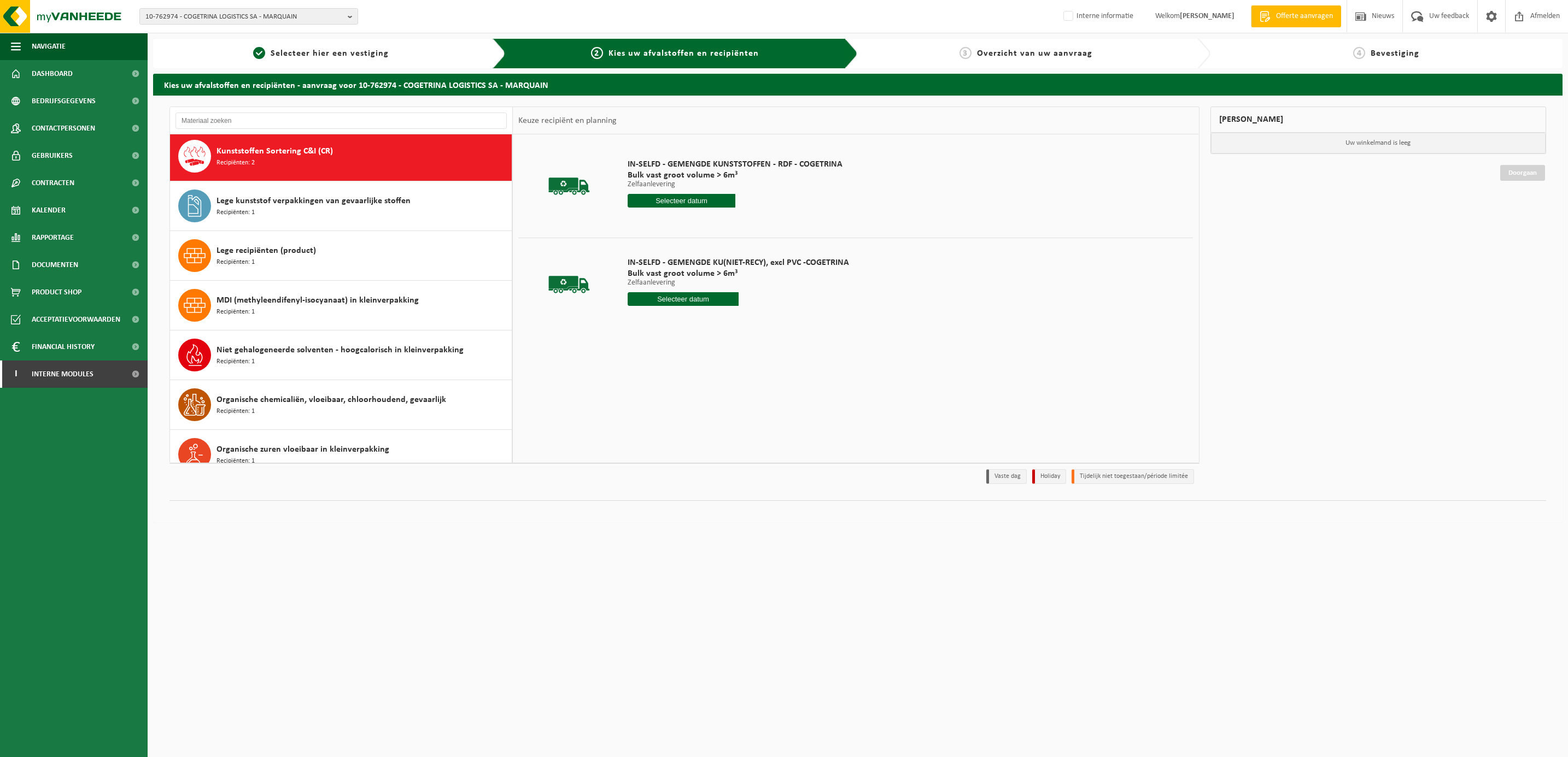
click at [680, 198] on input "text" at bounding box center [681, 201] width 108 height 14
click at [641, 277] on div "6" at bounding box center [638, 280] width 19 height 18
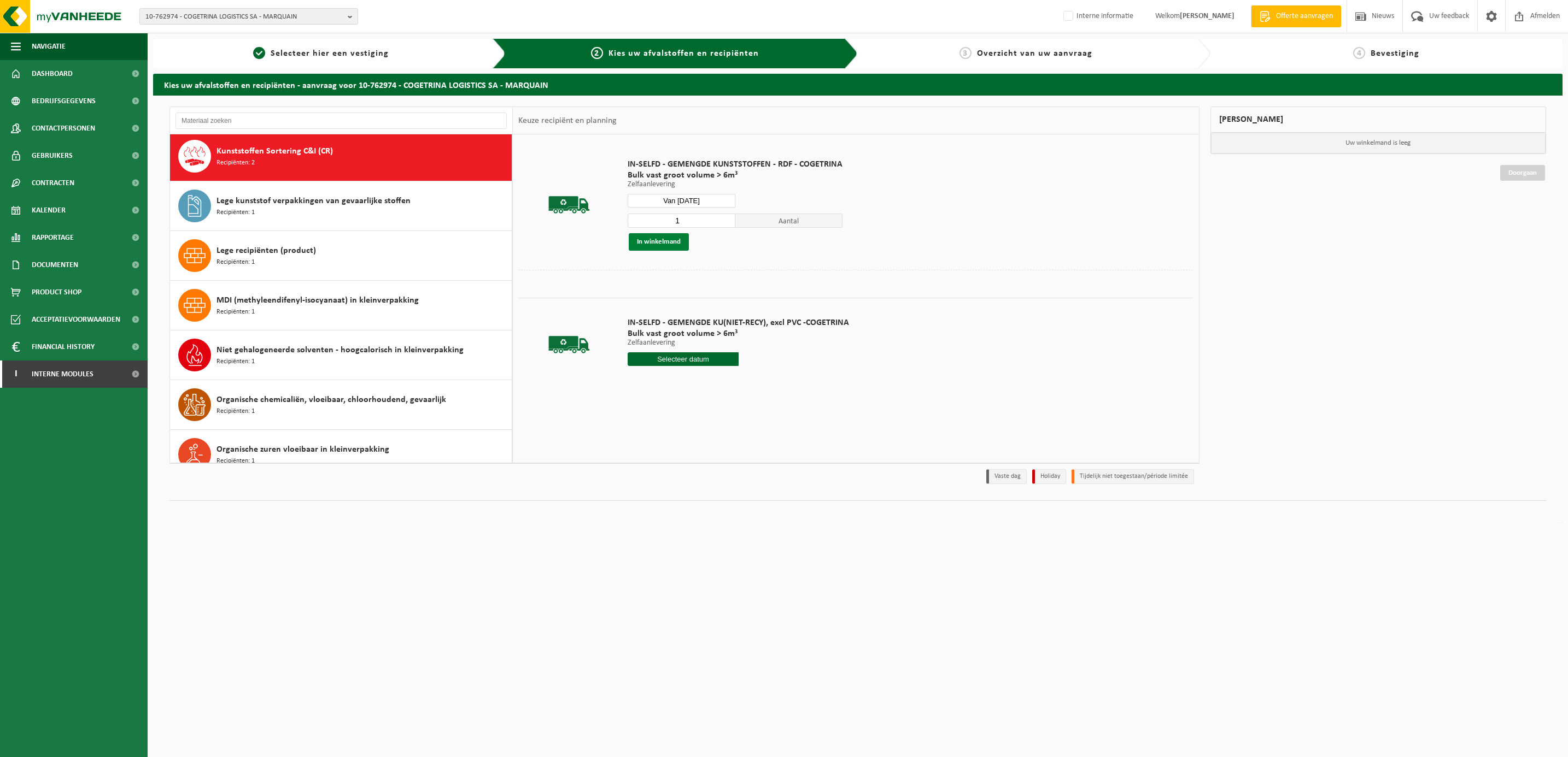
click at [661, 243] on button "In winkelmand" at bounding box center [658, 242] width 60 height 18
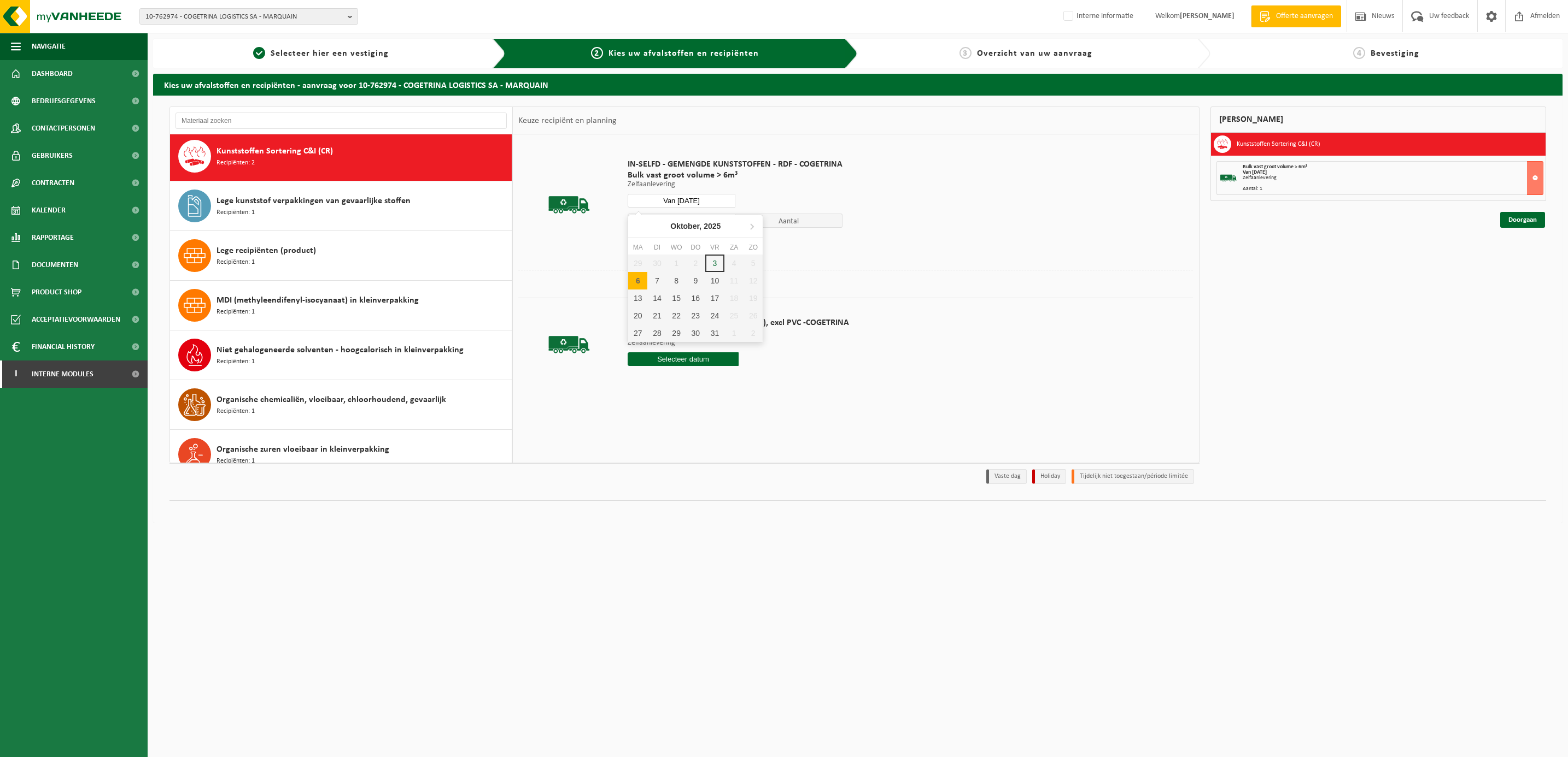
click at [718, 197] on input "Van [DATE]" at bounding box center [681, 201] width 108 height 14
click at [656, 278] on div "7" at bounding box center [657, 280] width 19 height 18
click at [662, 240] on button "In winkelmand" at bounding box center [658, 242] width 60 height 18
click at [695, 197] on input "Van [DATE]" at bounding box center [681, 201] width 108 height 14
click at [673, 280] on div "8" at bounding box center [676, 280] width 19 height 18
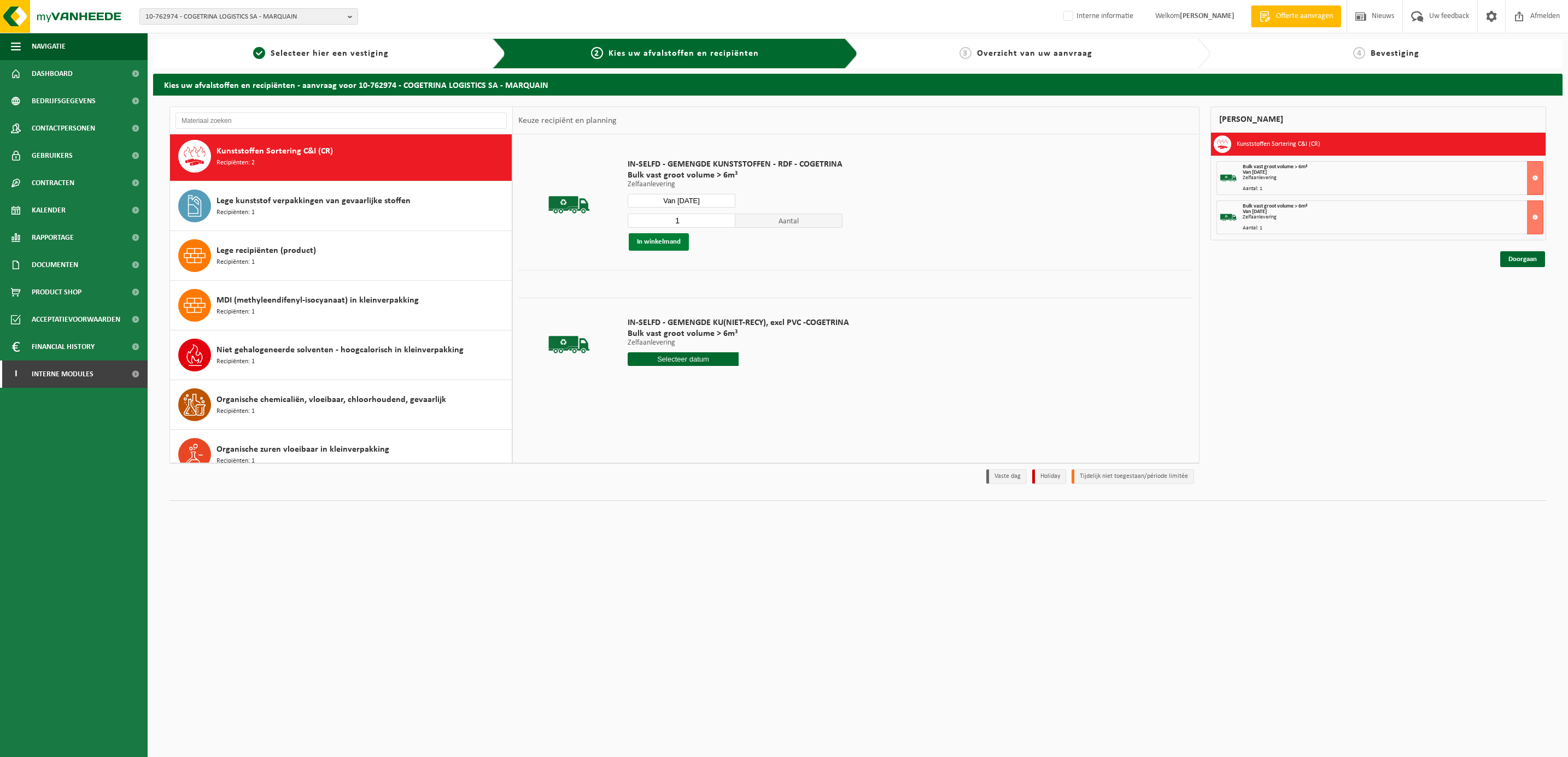
click at [654, 240] on button "In winkelmand" at bounding box center [658, 242] width 60 height 18
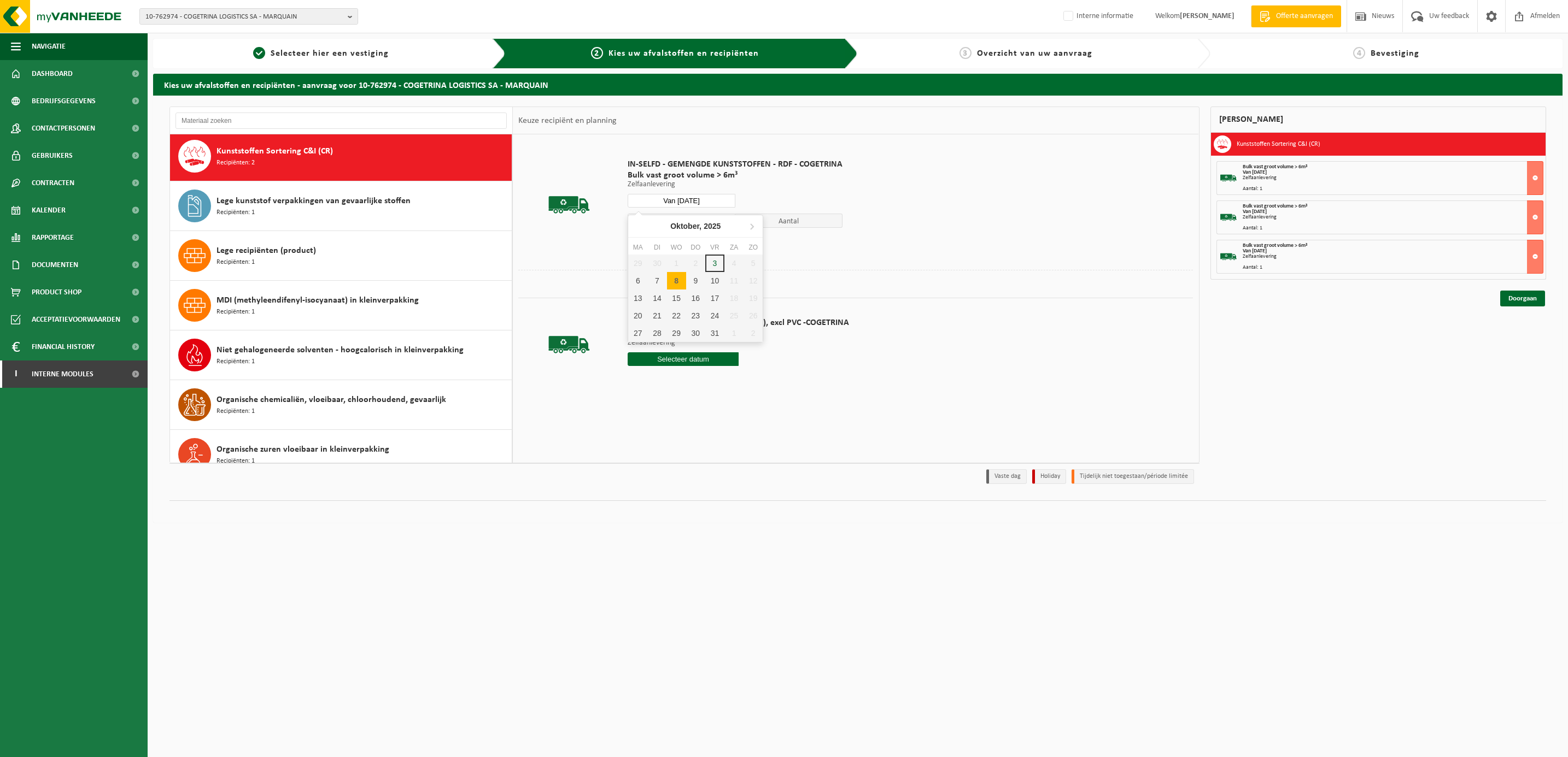
click at [689, 195] on input "Van [DATE]" at bounding box center [681, 201] width 108 height 14
click at [696, 276] on div "9" at bounding box center [695, 280] width 19 height 18
click at [659, 240] on button "In winkelmand" at bounding box center [658, 242] width 60 height 18
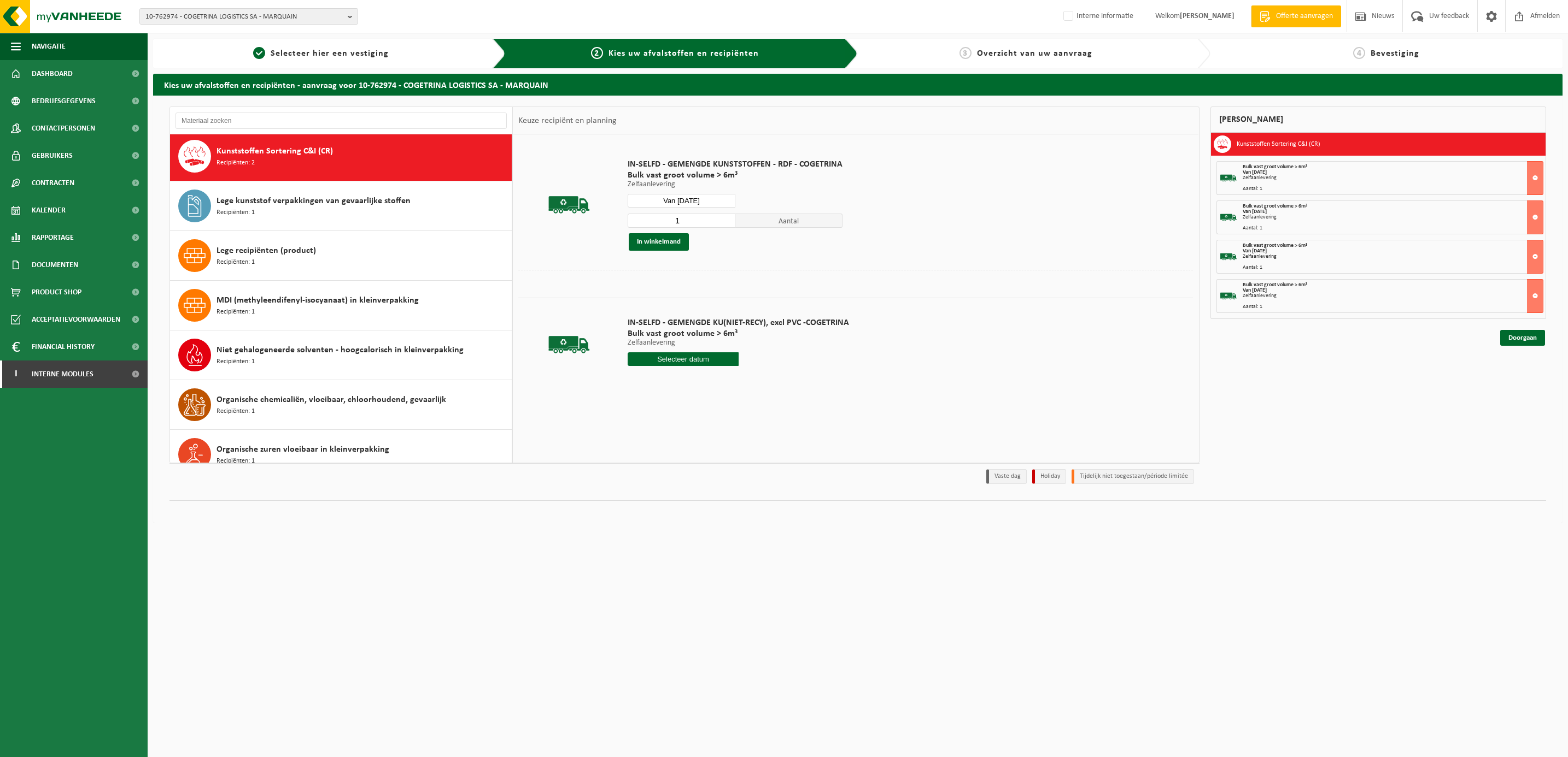
click at [689, 198] on input "Van [DATE]" at bounding box center [681, 201] width 108 height 14
click at [714, 277] on div "10" at bounding box center [715, 280] width 19 height 18
type input "Van [DATE]"
click at [667, 240] on button "In winkelmand" at bounding box center [658, 242] width 60 height 18
click at [1516, 382] on link "Doorgaan" at bounding box center [1522, 377] width 45 height 16
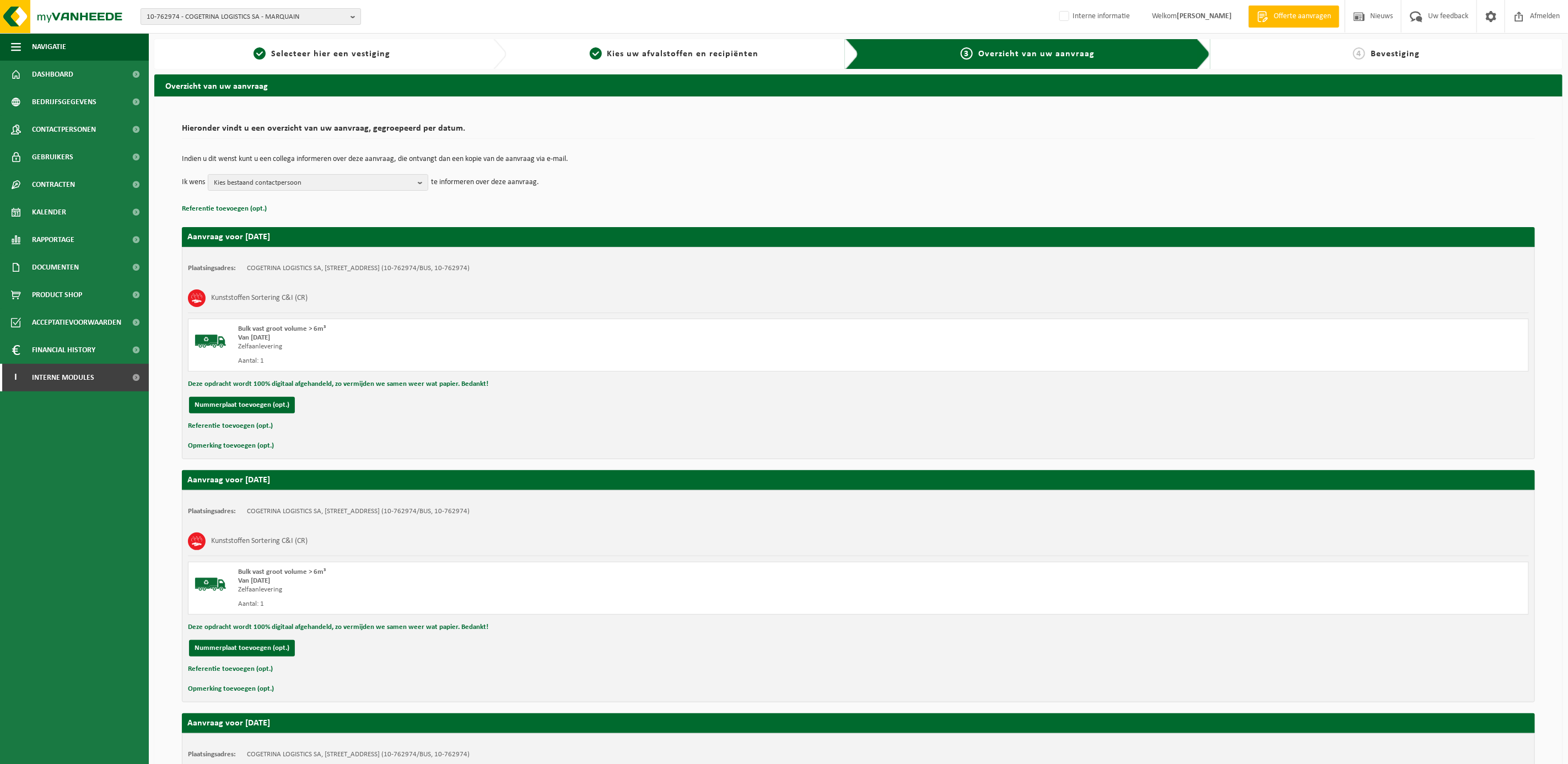
click at [199, 15] on span "10-762974 - COGETRINA LOGISTICS SA - MARQUAIN" at bounding box center [247, 16] width 200 height 16
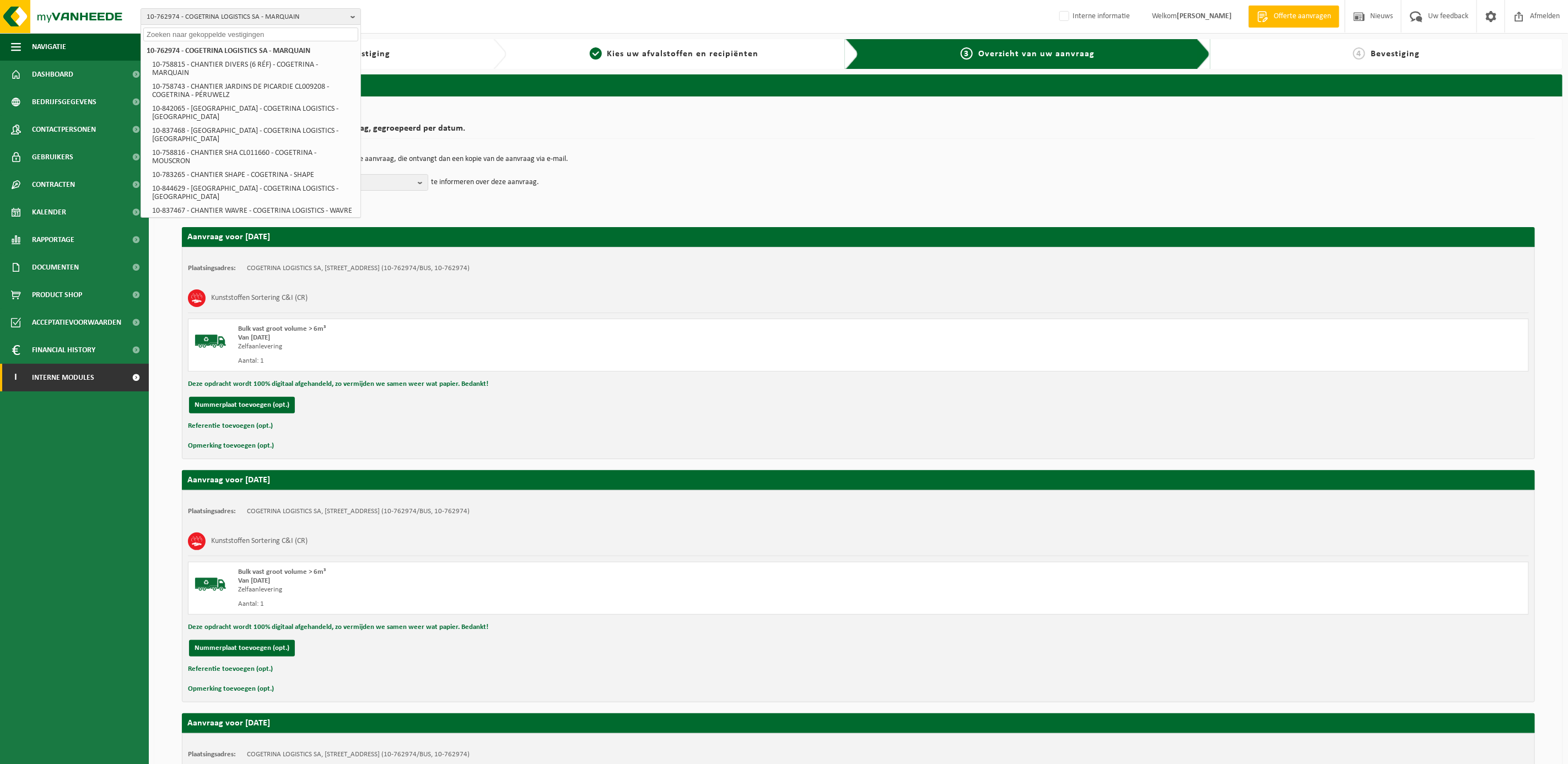
click at [65, 374] on span "Interne modules" at bounding box center [62, 378] width 62 height 27
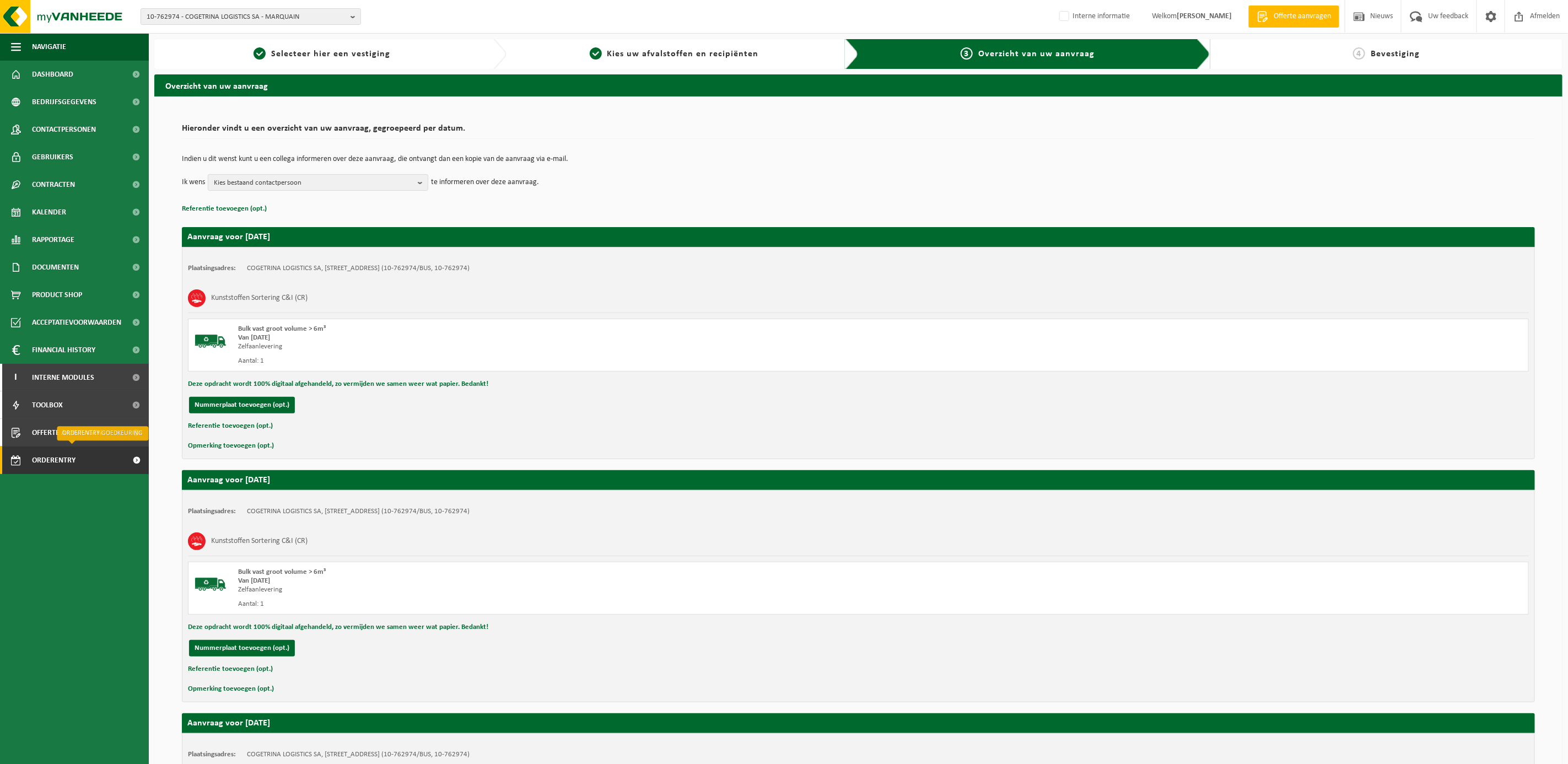
click at [40, 459] on span "Orderentry Goedkeuring" at bounding box center [78, 461] width 92 height 27
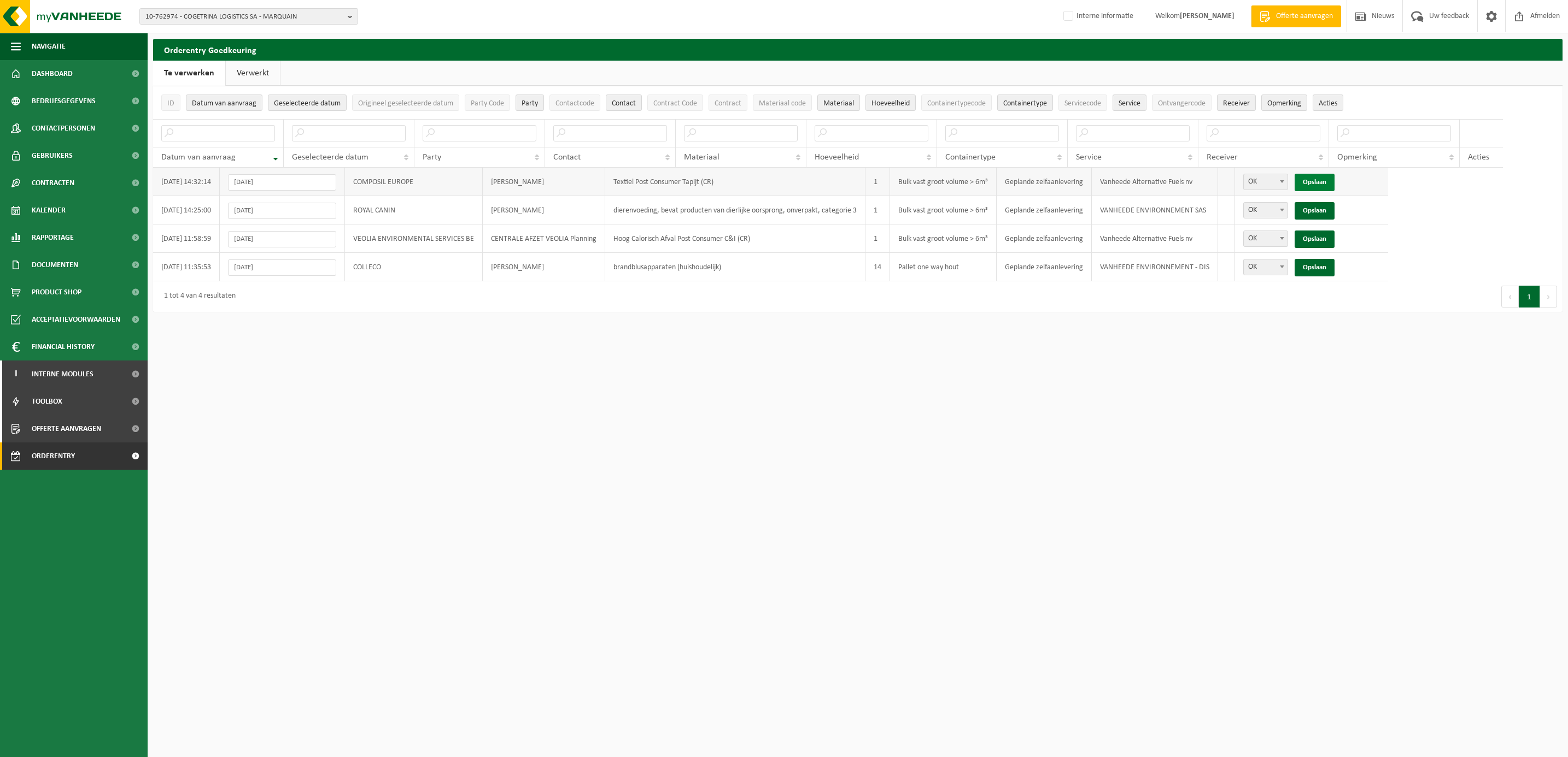
click at [1319, 182] on link "Opslaan" at bounding box center [1314, 182] width 40 height 18
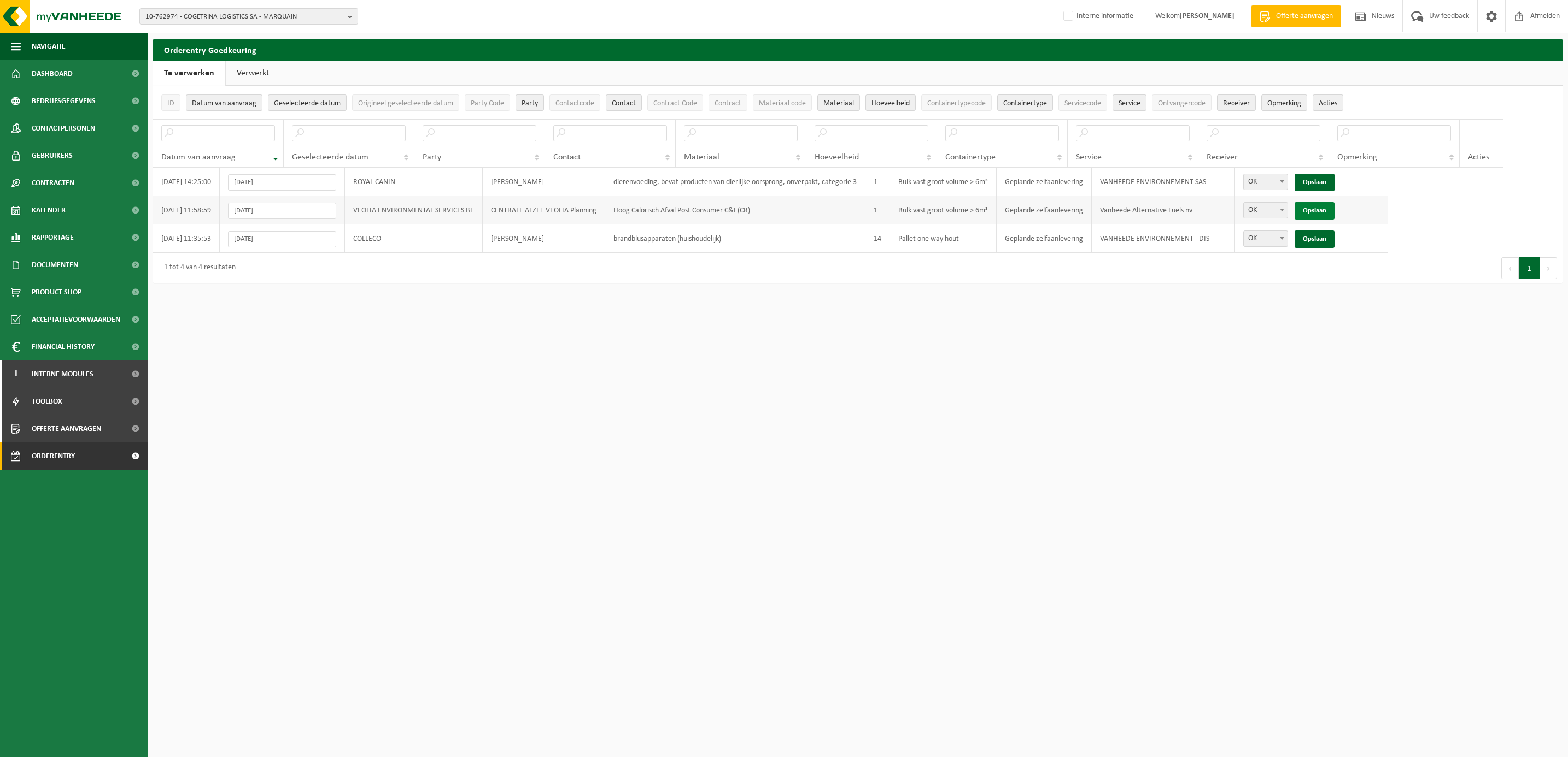
click at [1323, 217] on link "Opslaan" at bounding box center [1314, 211] width 40 height 18
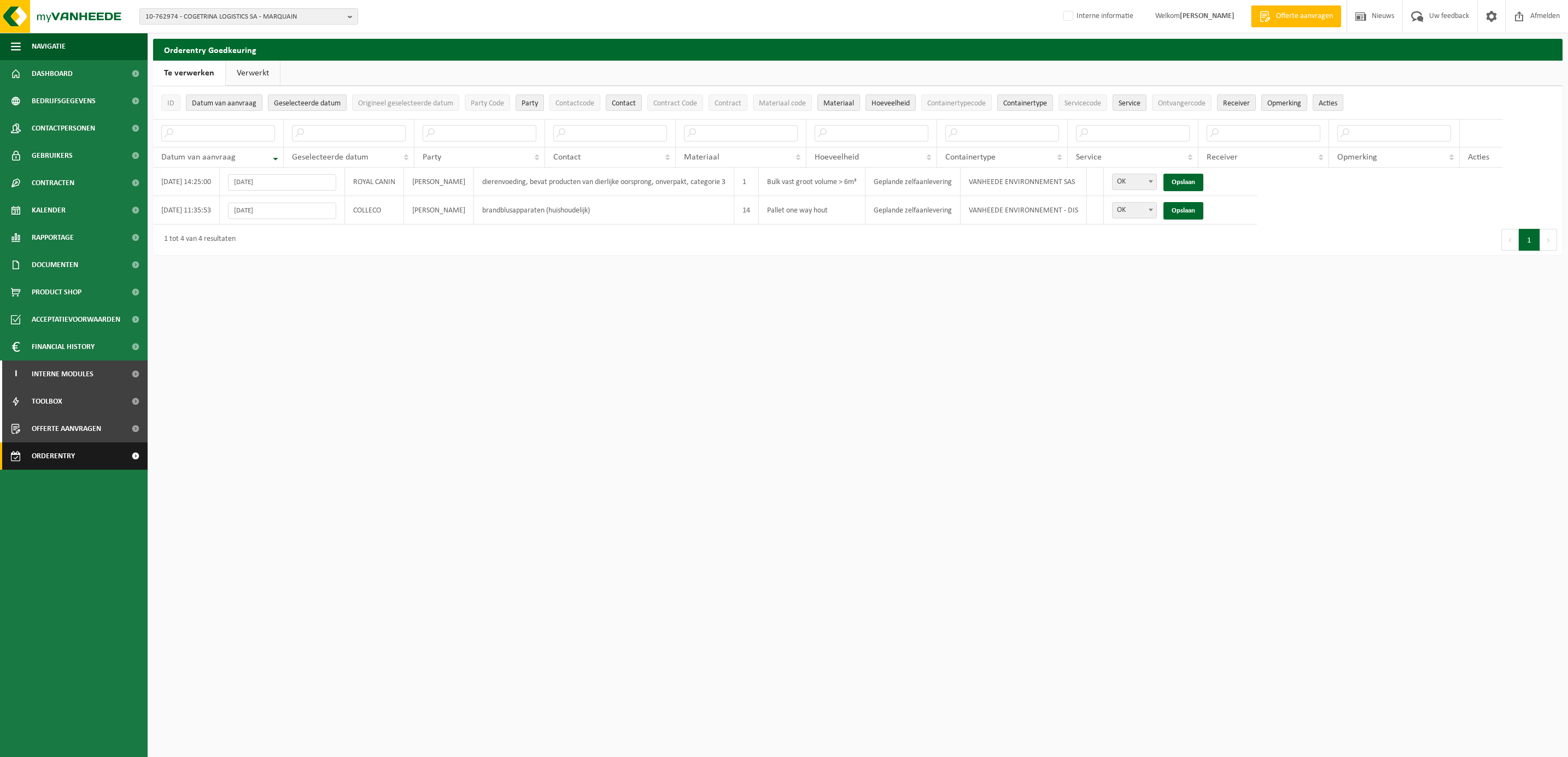
click at [72, 457] on span "Orderentry Goedkeuring" at bounding box center [77, 456] width 91 height 27
click at [84, 460] on span "Orderentry Goedkeuring" at bounding box center [77, 456] width 91 height 27
click at [47, 450] on span "Orderentry Goedkeuring" at bounding box center [77, 456] width 91 height 27
click at [241, 67] on link "Verwerkt" at bounding box center [253, 74] width 54 height 25
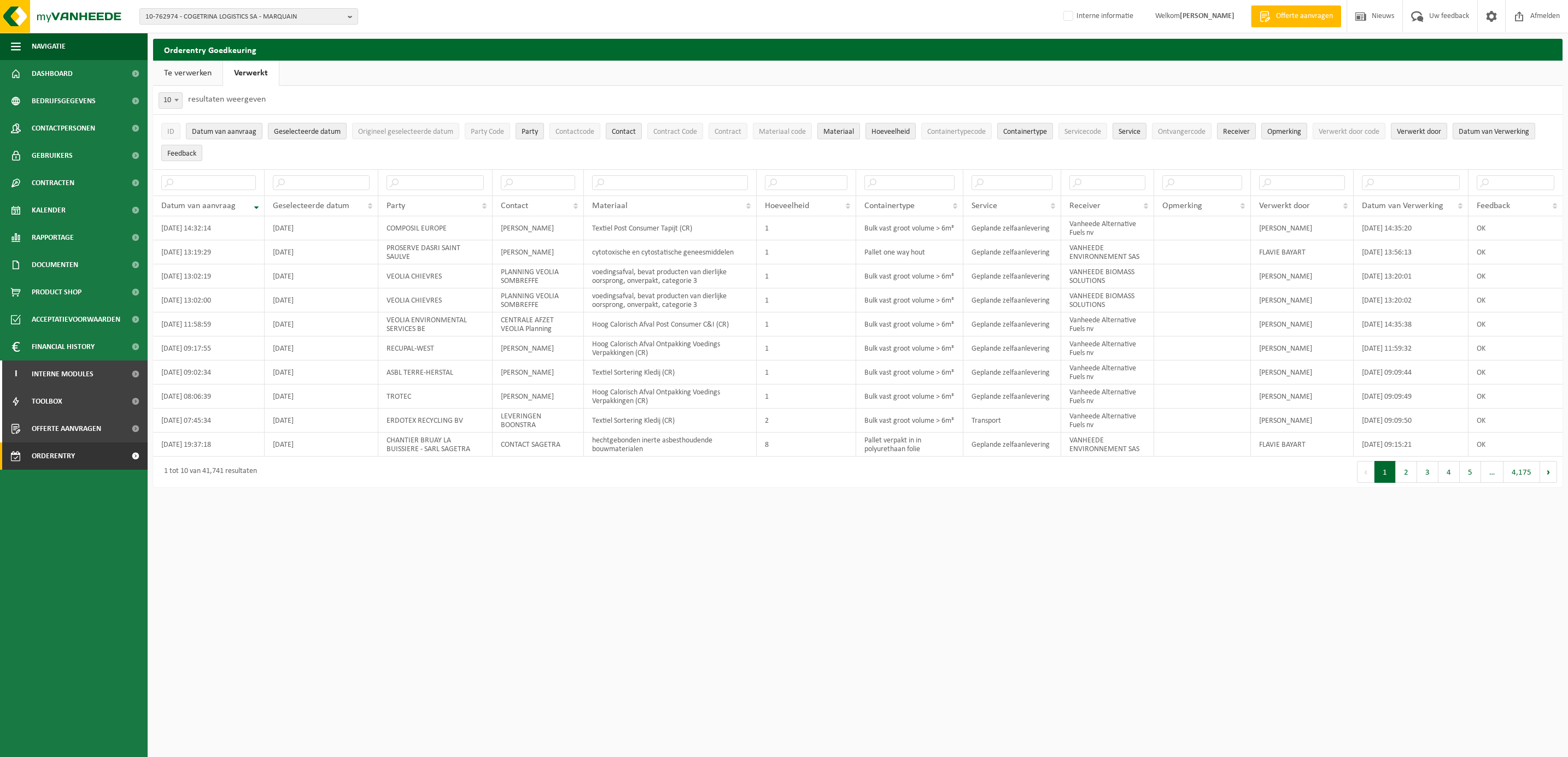
click at [196, 75] on link "Te verwerken" at bounding box center [188, 74] width 69 height 25
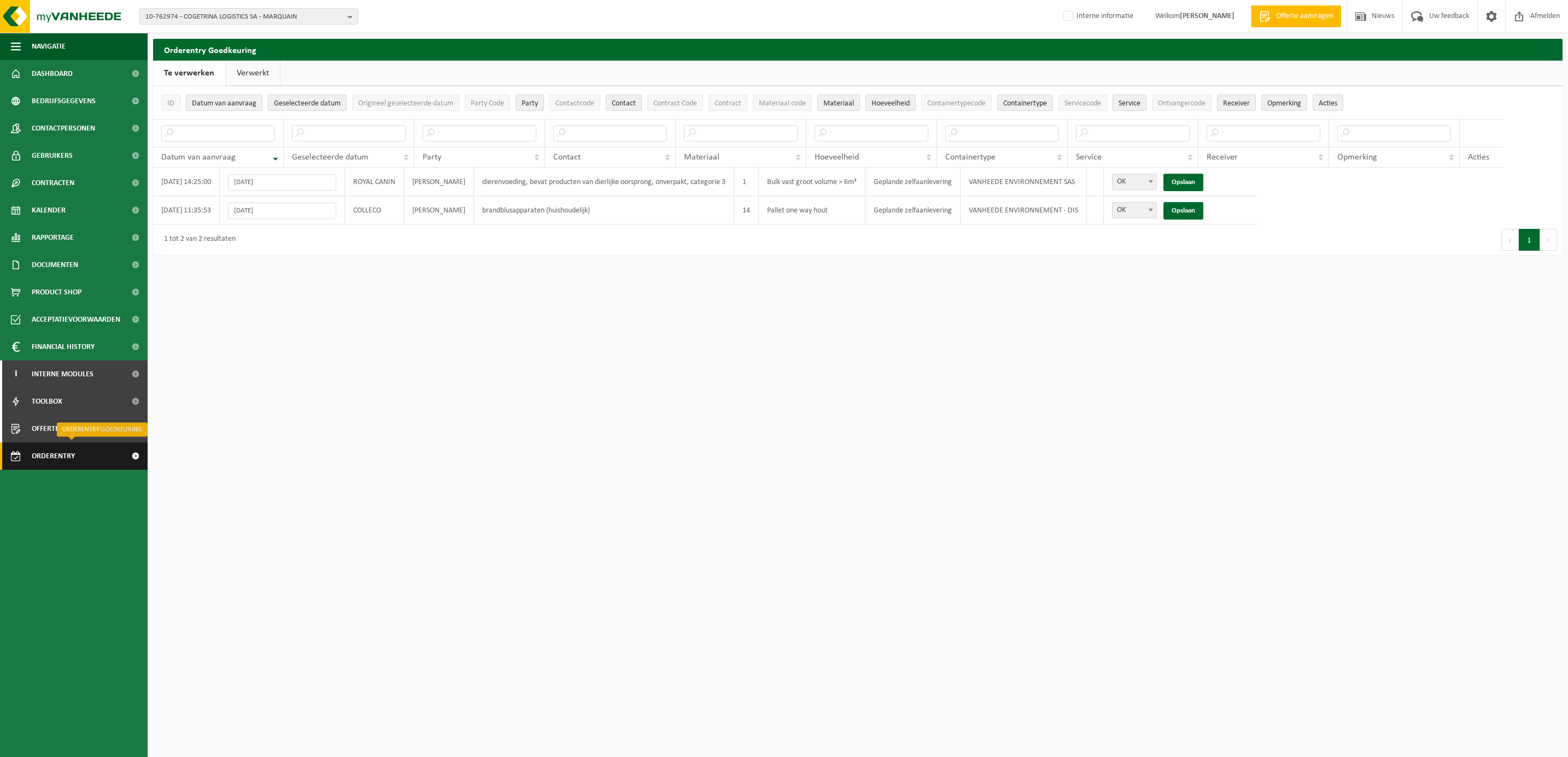
click at [72, 461] on span "Orderentry Goedkeuring" at bounding box center [77, 456] width 91 height 27
click at [255, 61] on link "Verwerkt" at bounding box center [253, 74] width 54 height 25
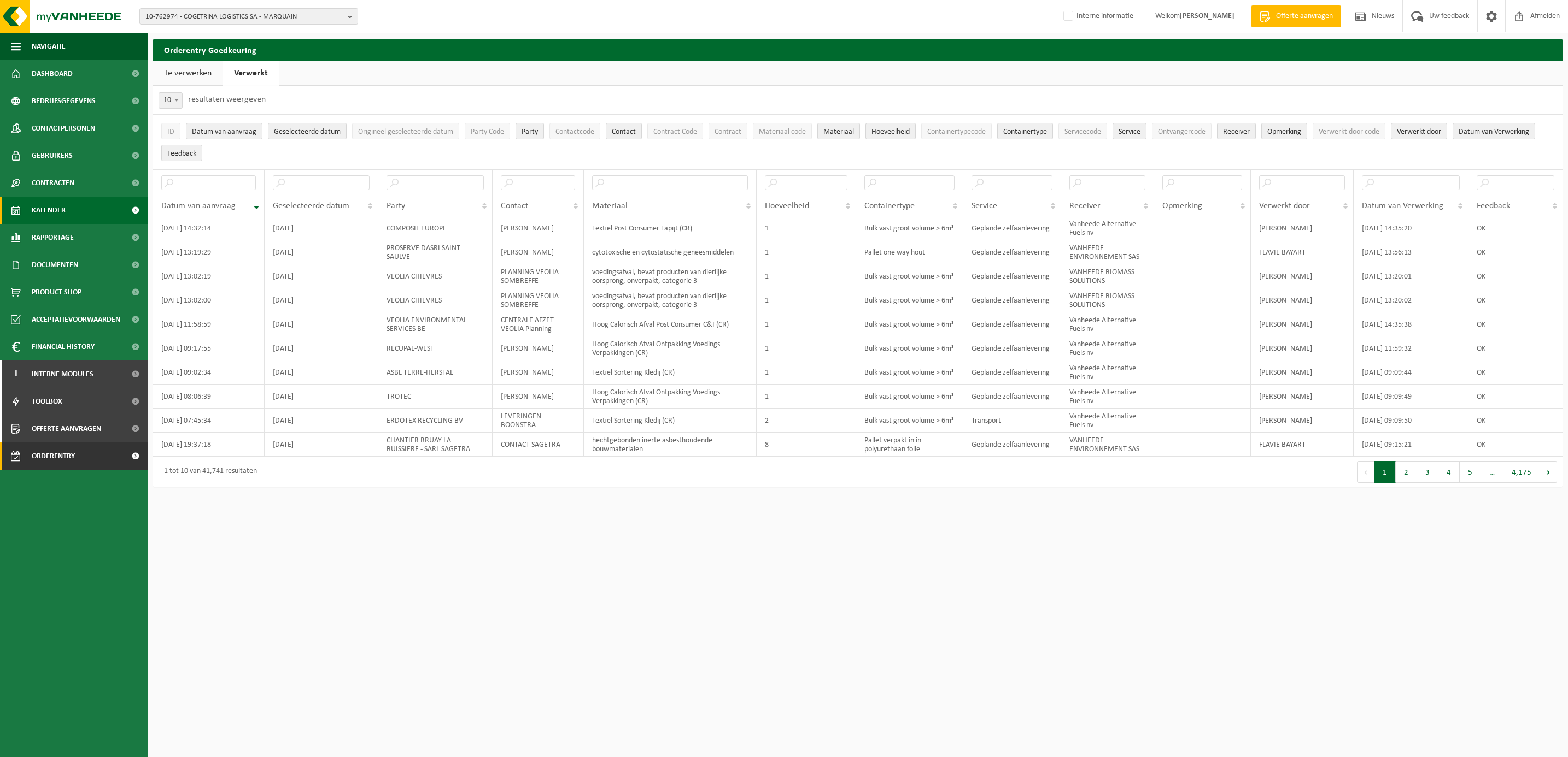
click at [49, 210] on span "Kalender" at bounding box center [48, 210] width 34 height 27
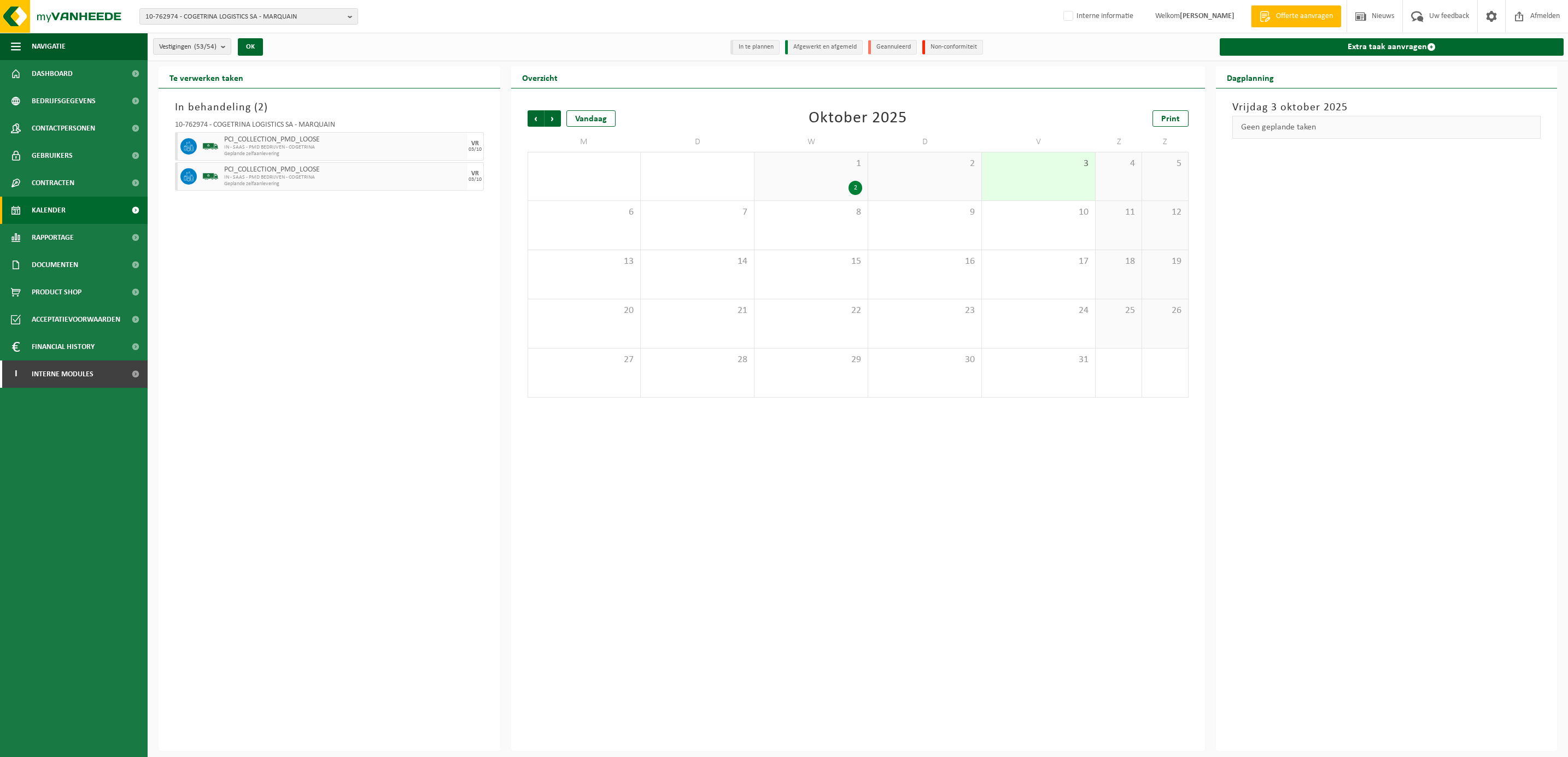
click at [49, 210] on span "Kalender" at bounding box center [48, 210] width 34 height 27
click at [55, 184] on span "Contracten" at bounding box center [53, 183] width 42 height 27
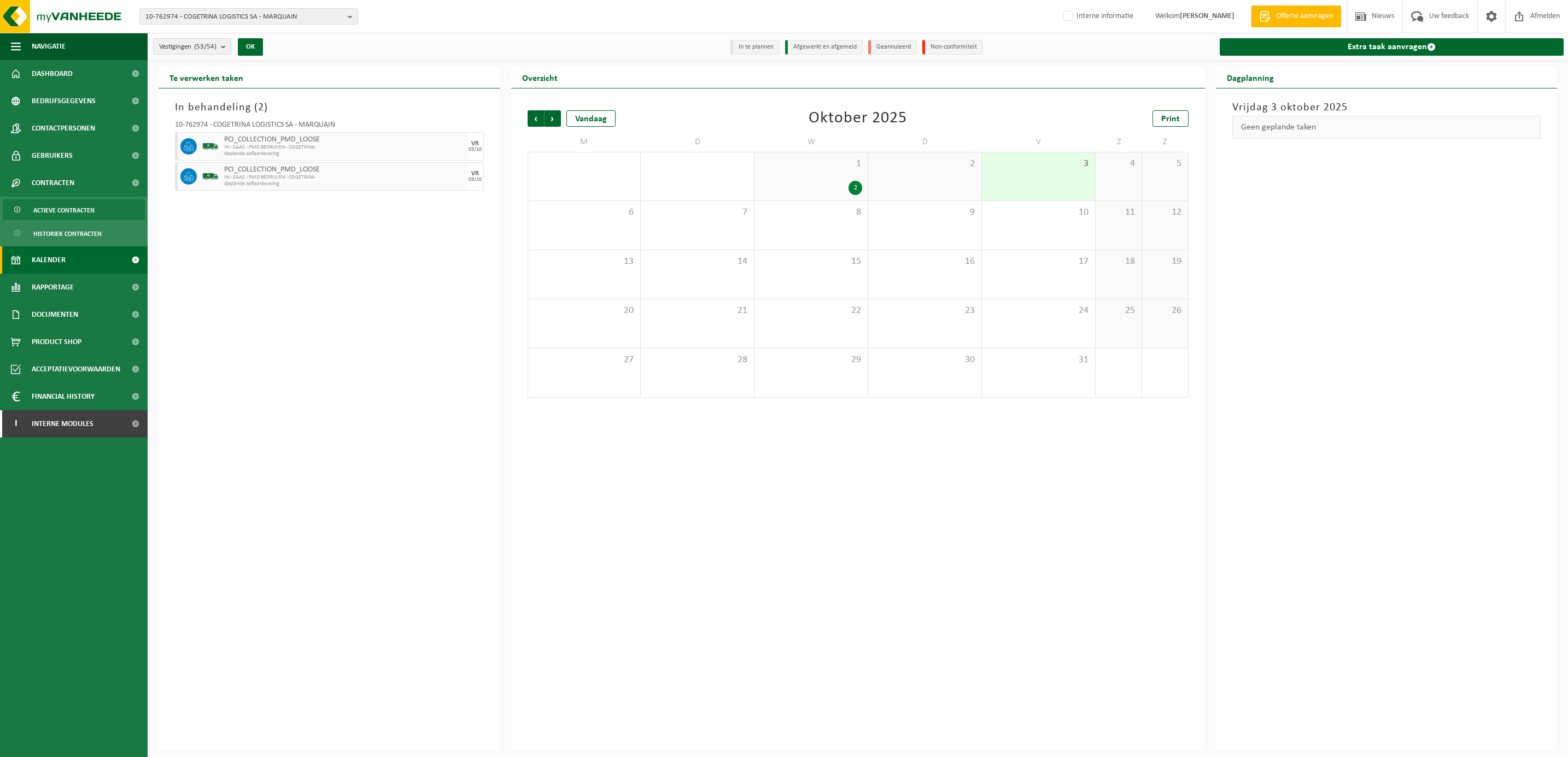
click at [55, 202] on span "Actieve contracten" at bounding box center [64, 210] width 61 height 21
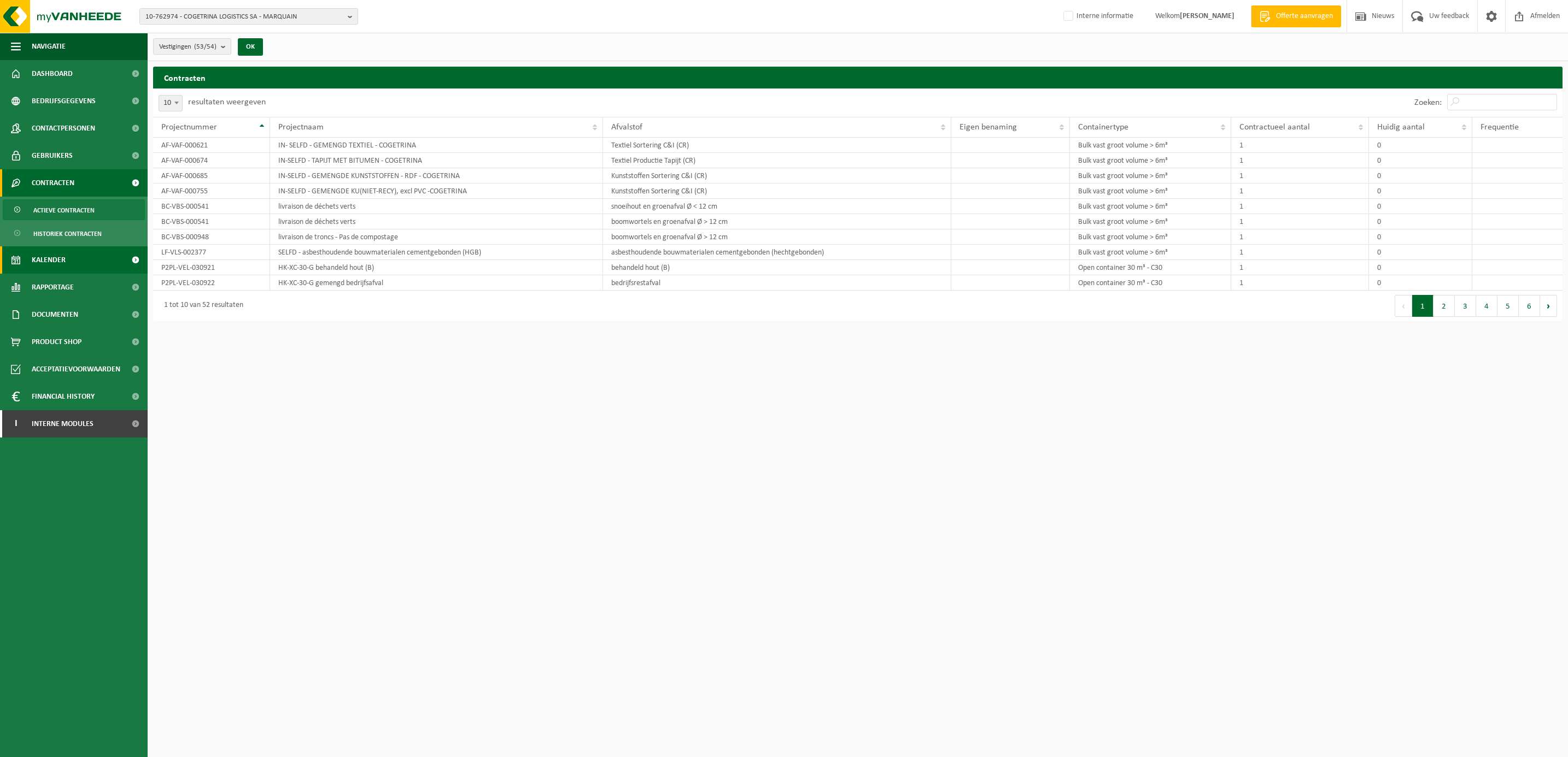
click at [64, 261] on span "Kalender" at bounding box center [48, 260] width 34 height 27
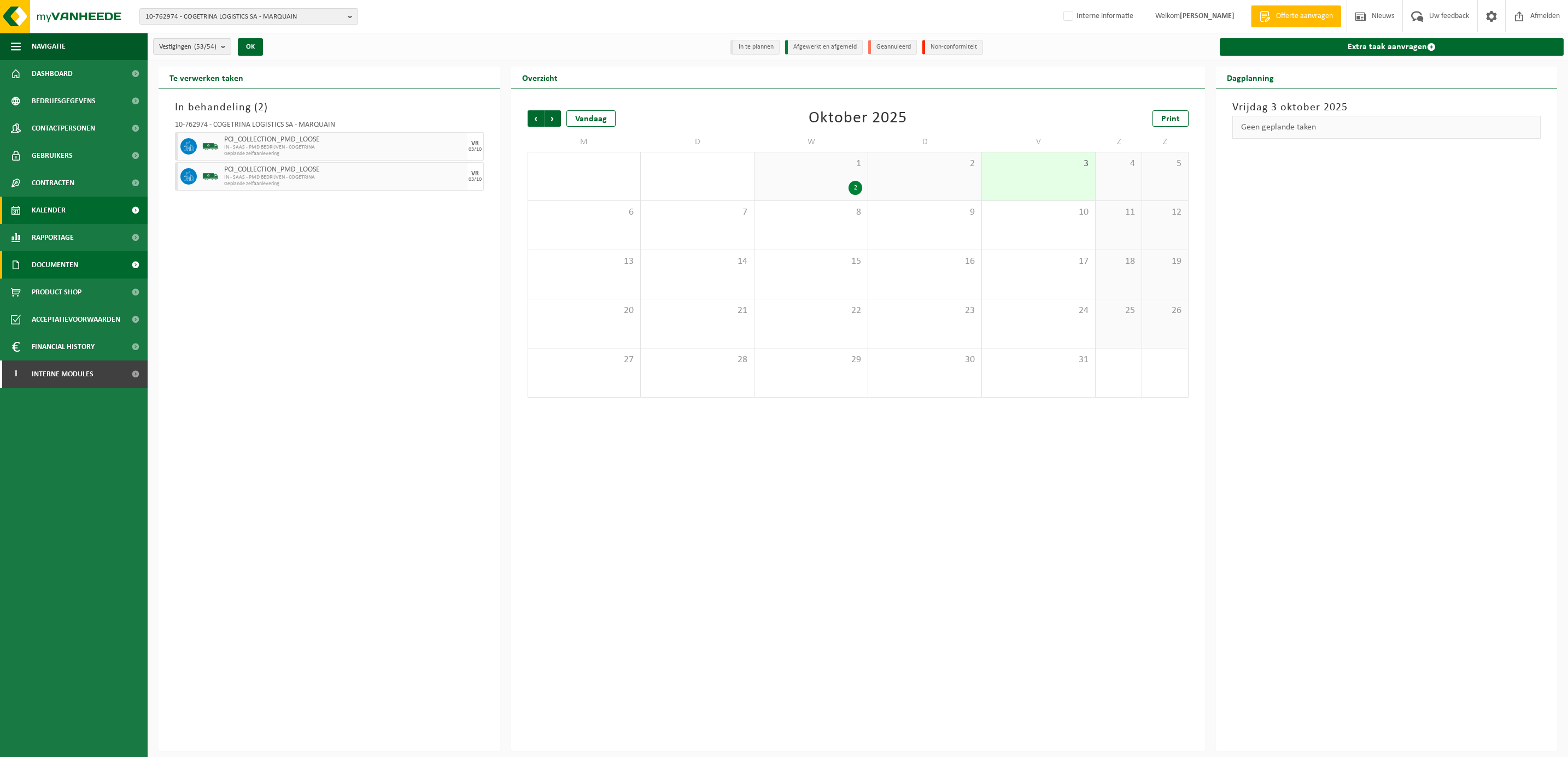
click at [61, 257] on span "Documenten" at bounding box center [54, 265] width 47 height 27
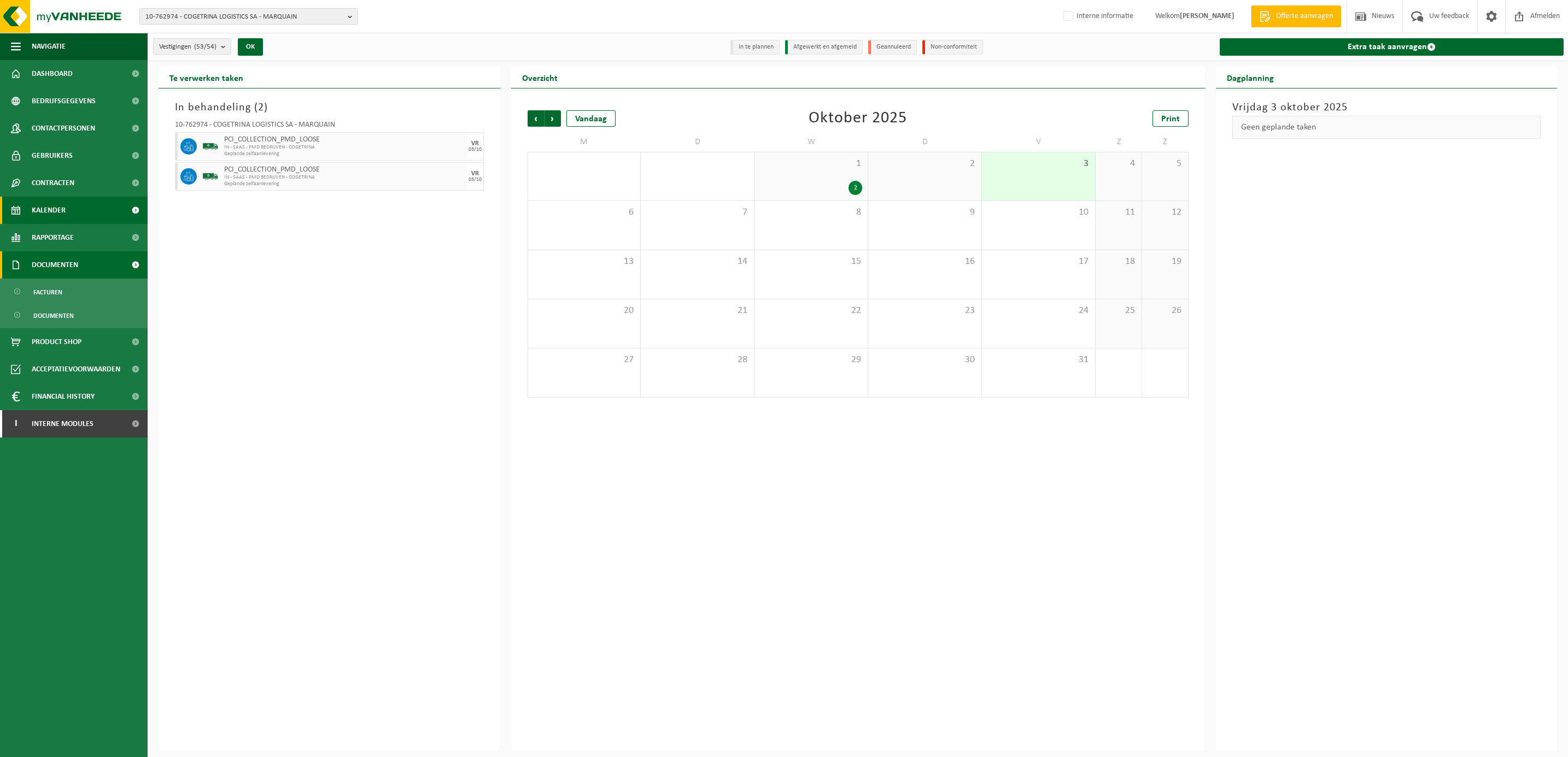
click at [63, 261] on span "Documenten" at bounding box center [54, 265] width 47 height 27
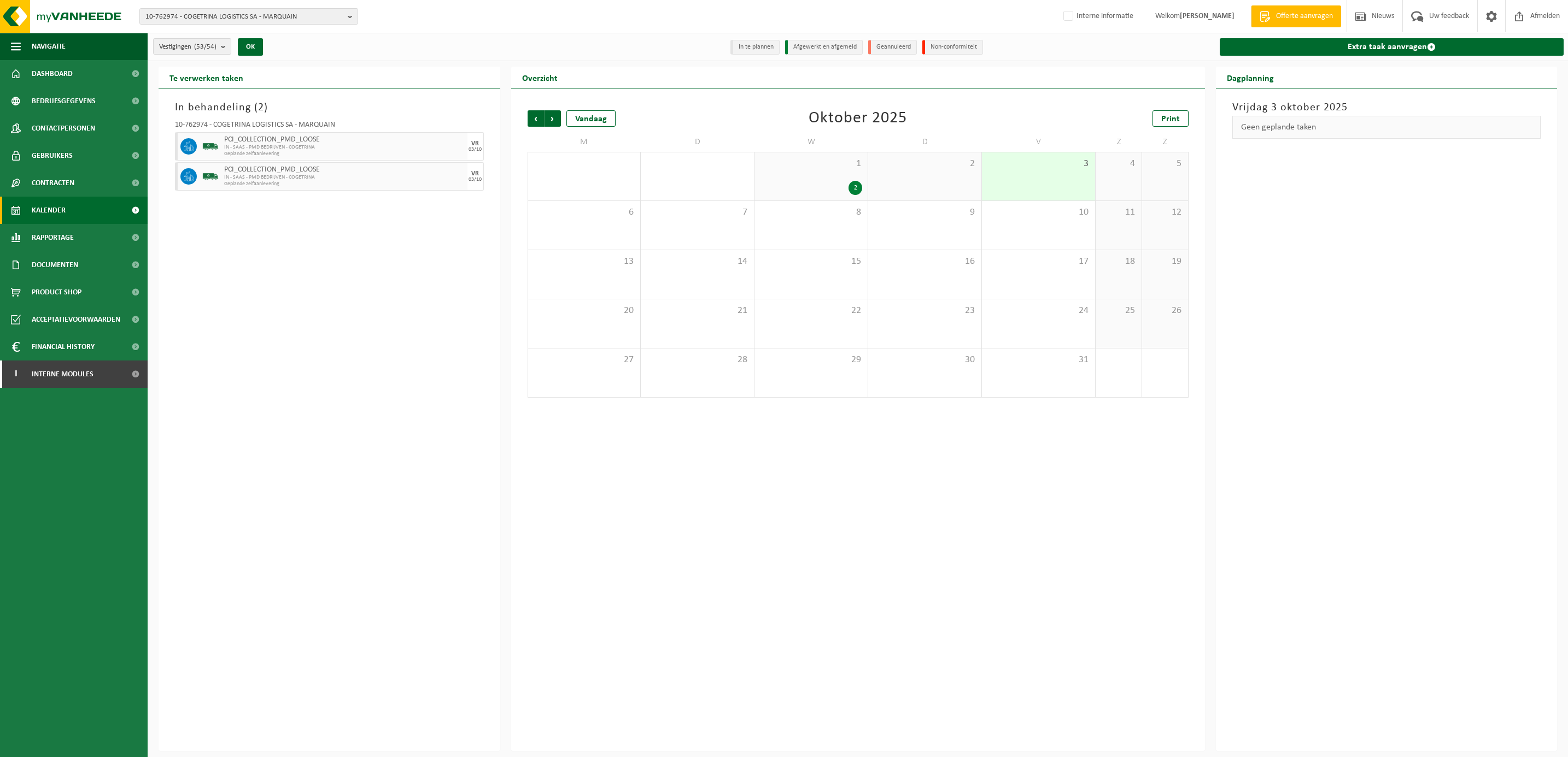
click at [67, 209] on link "Kalender" at bounding box center [74, 210] width 147 height 27
click at [51, 379] on span "Interne modules" at bounding box center [62, 374] width 62 height 27
click at [63, 461] on span "Orderentry Goedkeuring" at bounding box center [77, 456] width 91 height 27
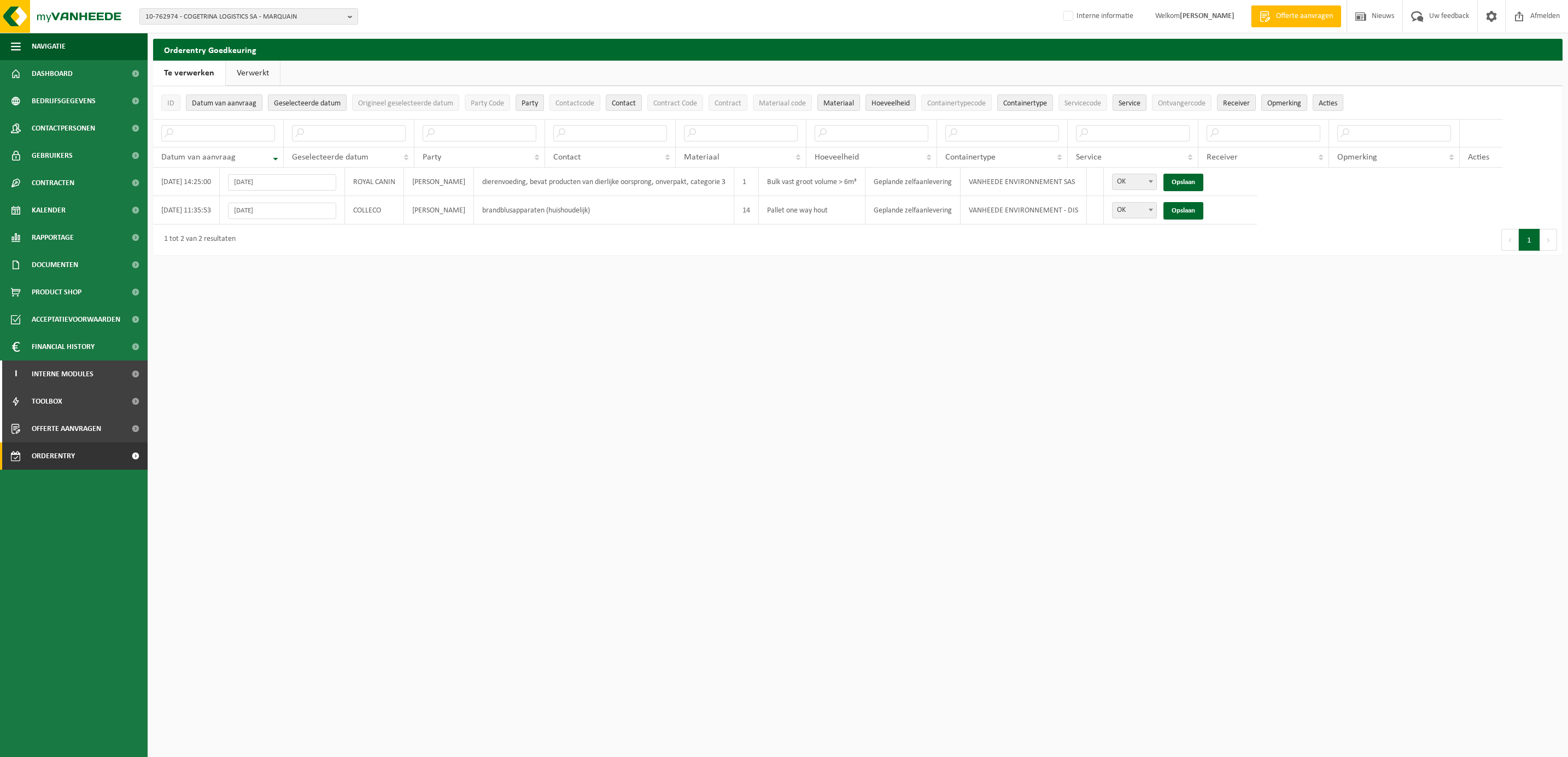
click at [256, 66] on link "Verwerkt" at bounding box center [253, 74] width 54 height 25
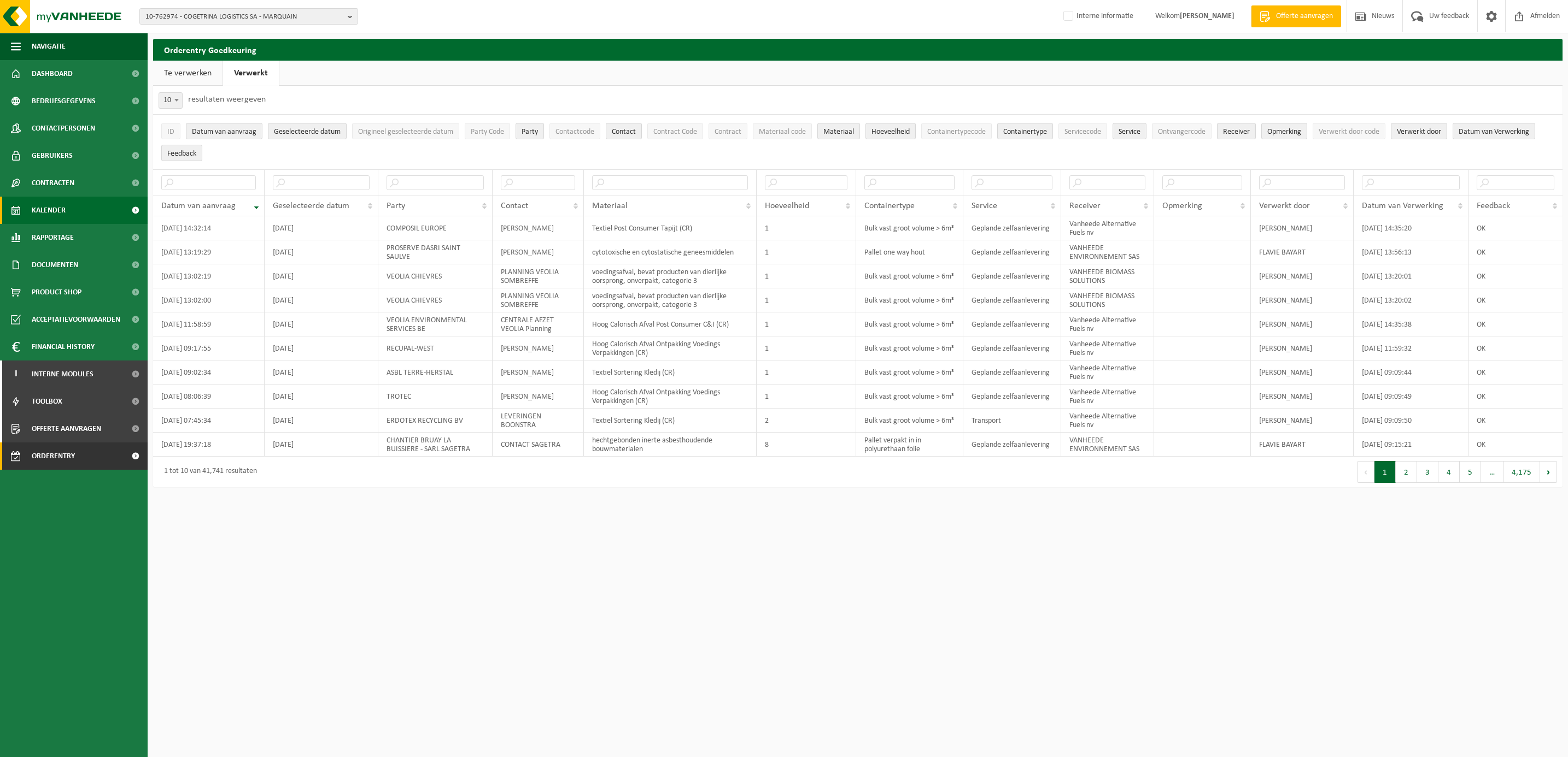
click at [61, 201] on span "Kalender" at bounding box center [48, 210] width 34 height 27
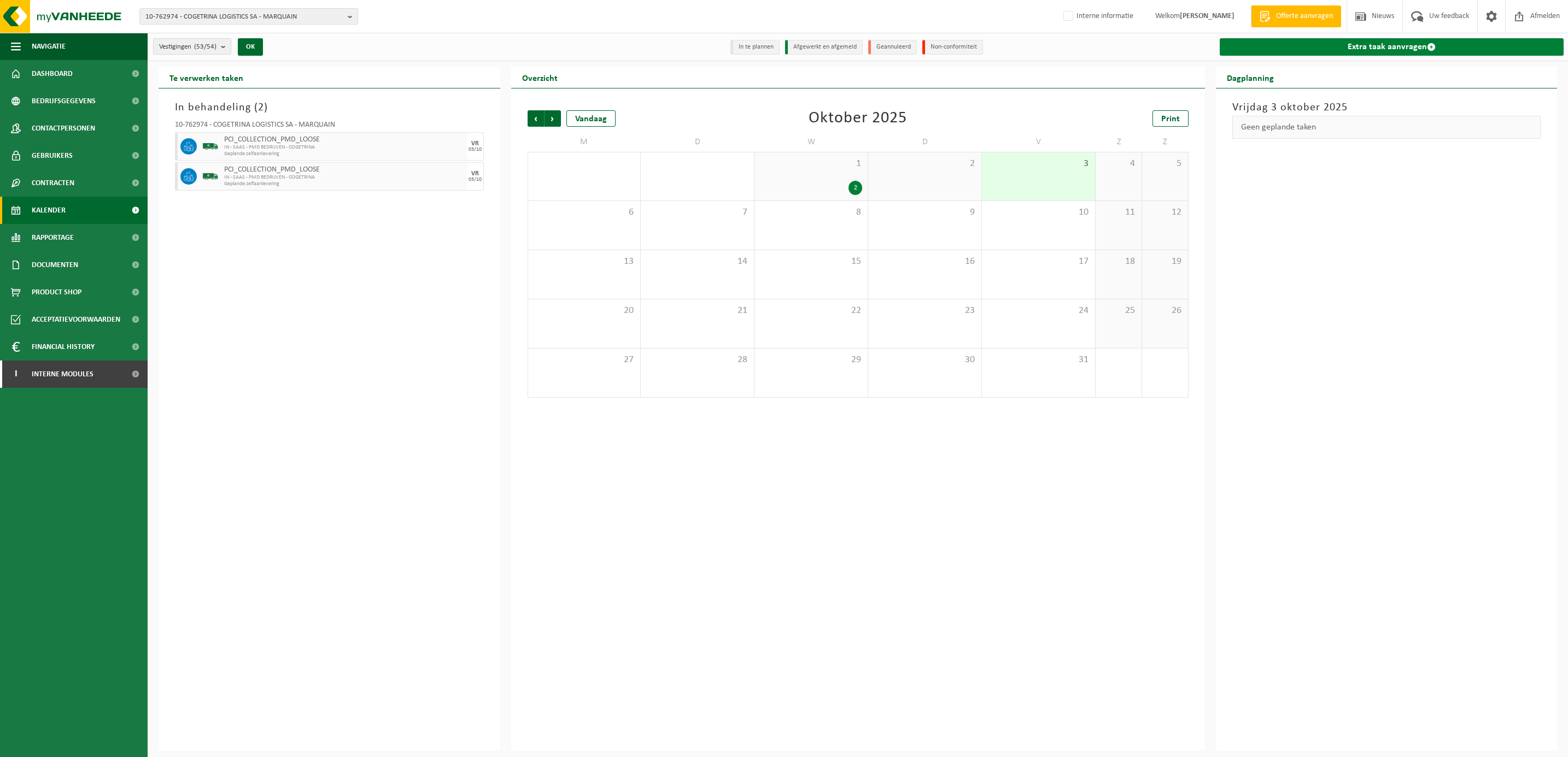
click at [1363, 41] on link "Extra taak aanvragen" at bounding box center [1392, 47] width 345 height 18
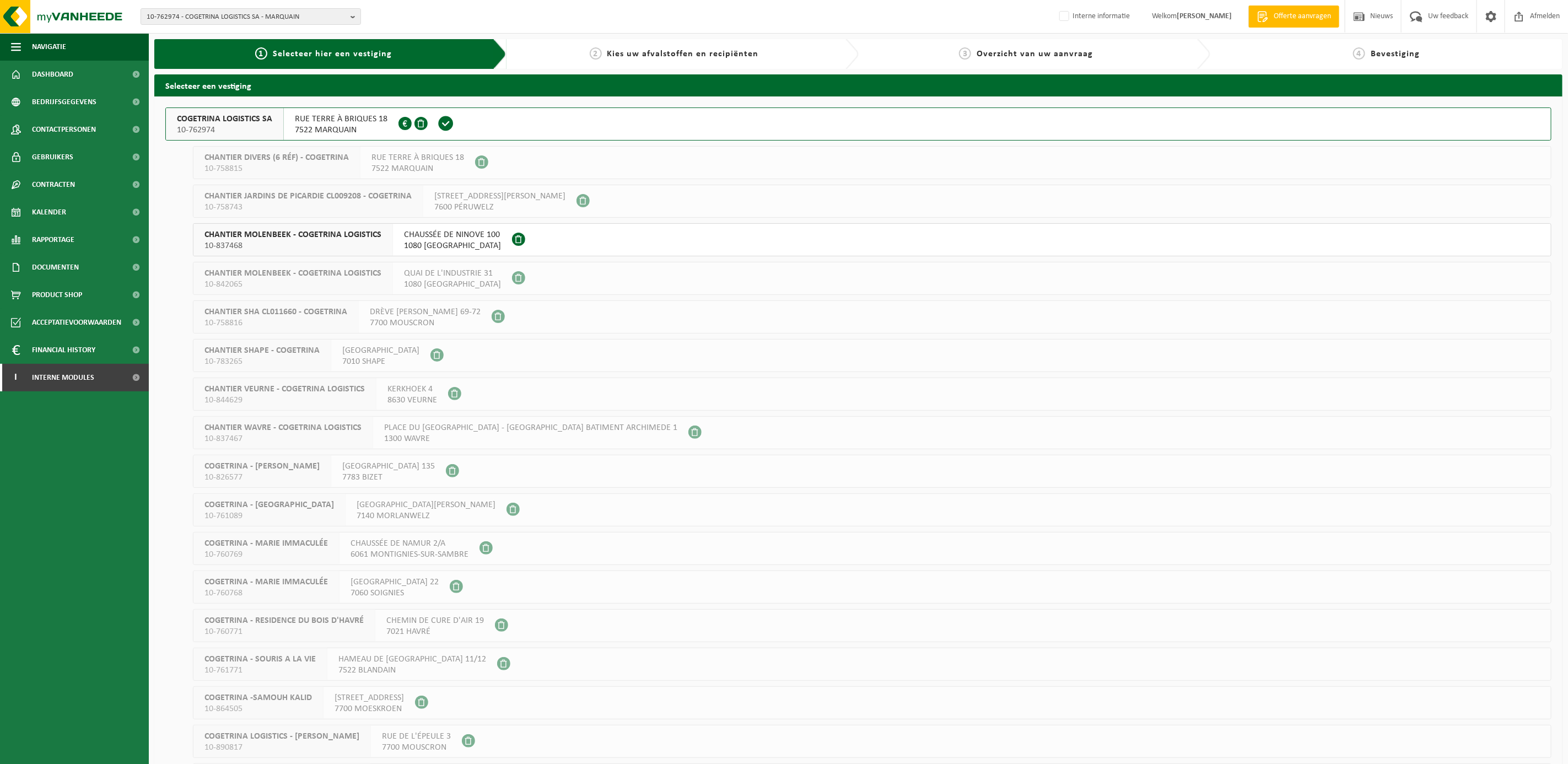
click at [243, 120] on span "COGETRINA LOGISTICS SA" at bounding box center [225, 119] width 96 height 11
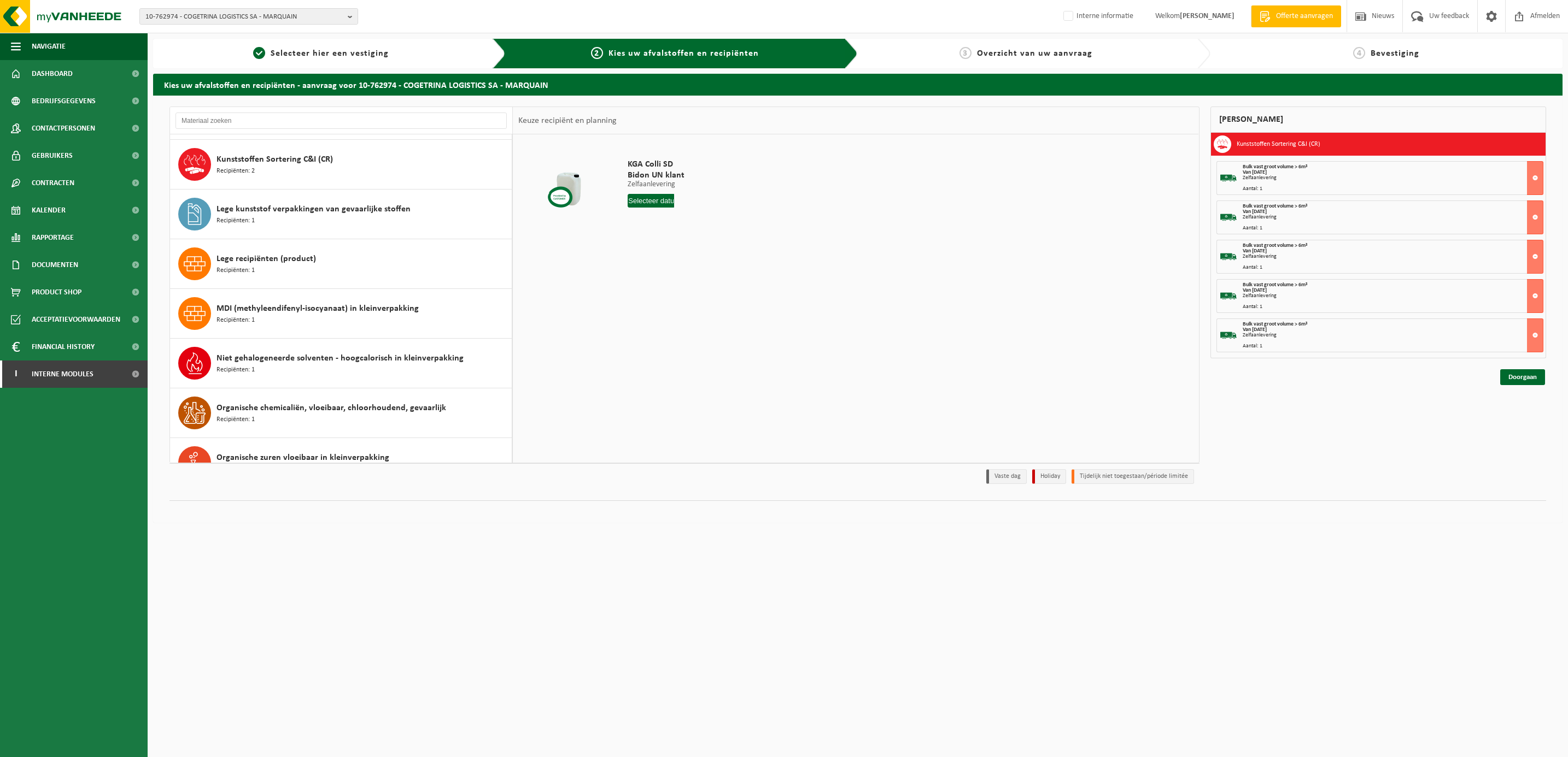
scroll to position [410, 0]
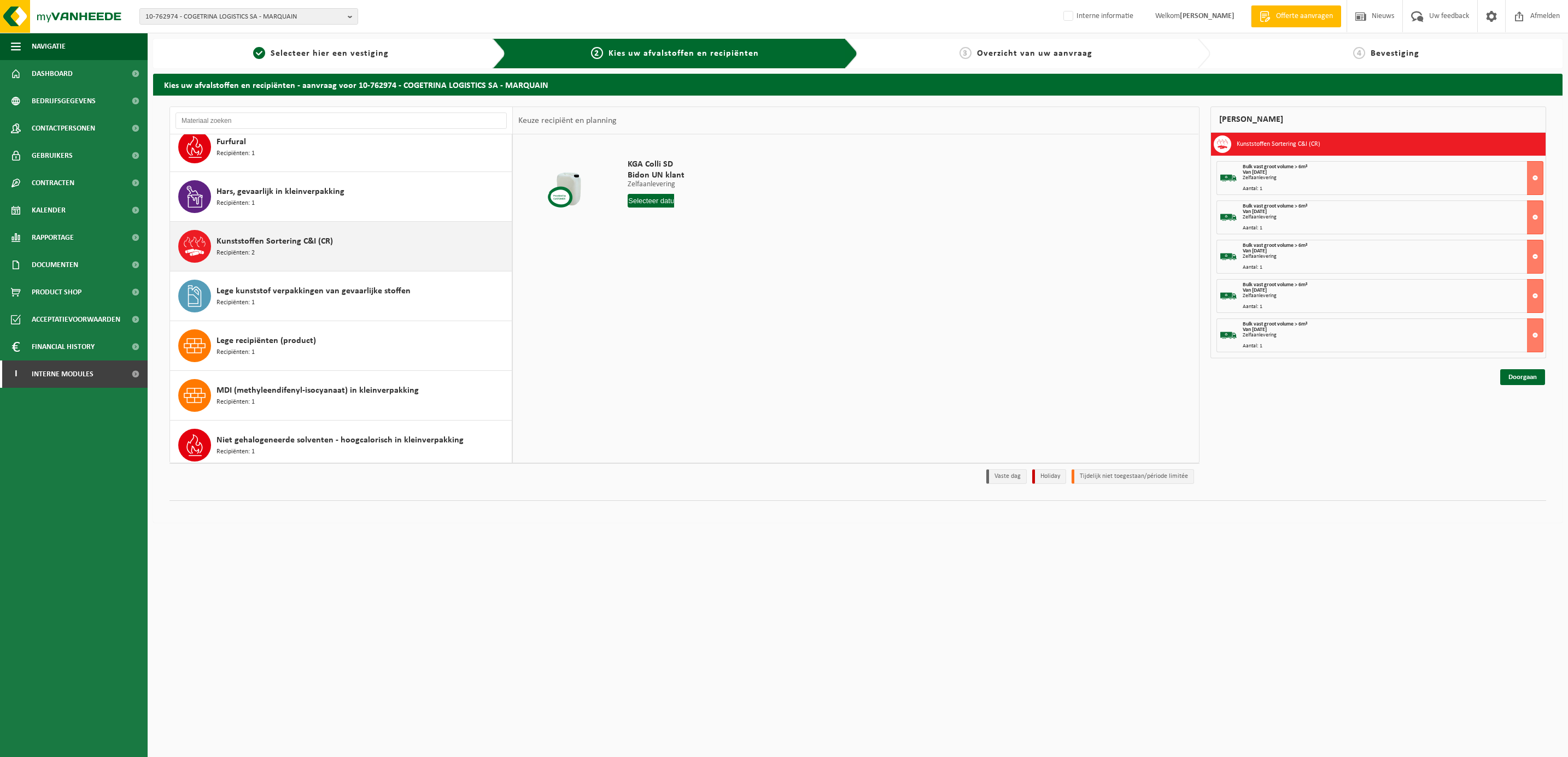
click at [320, 252] on div "Kunststoffen Sortering C&I (CR) Recipiënten: 2" at bounding box center [363, 246] width 292 height 33
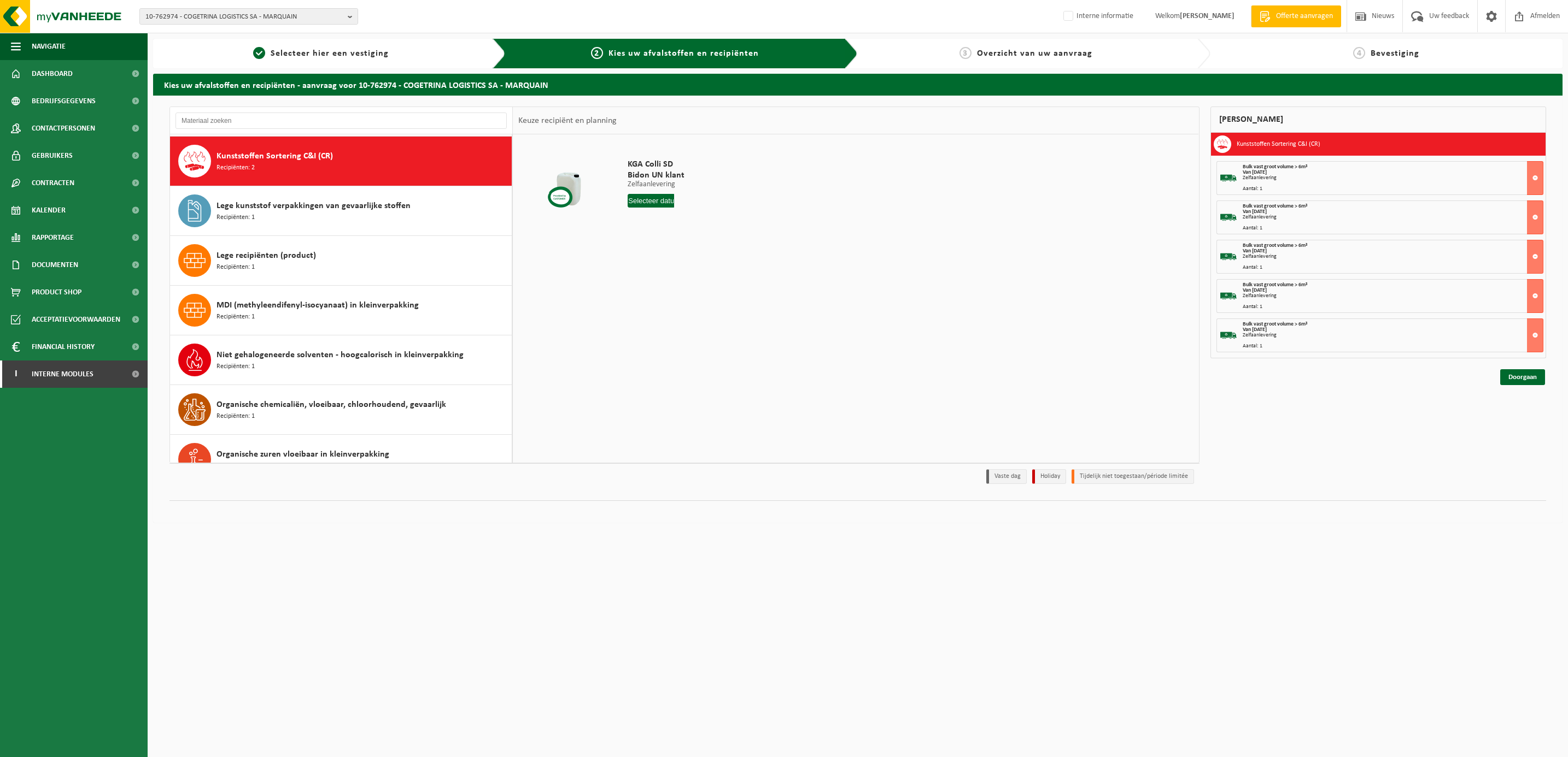
scroll to position [500, 0]
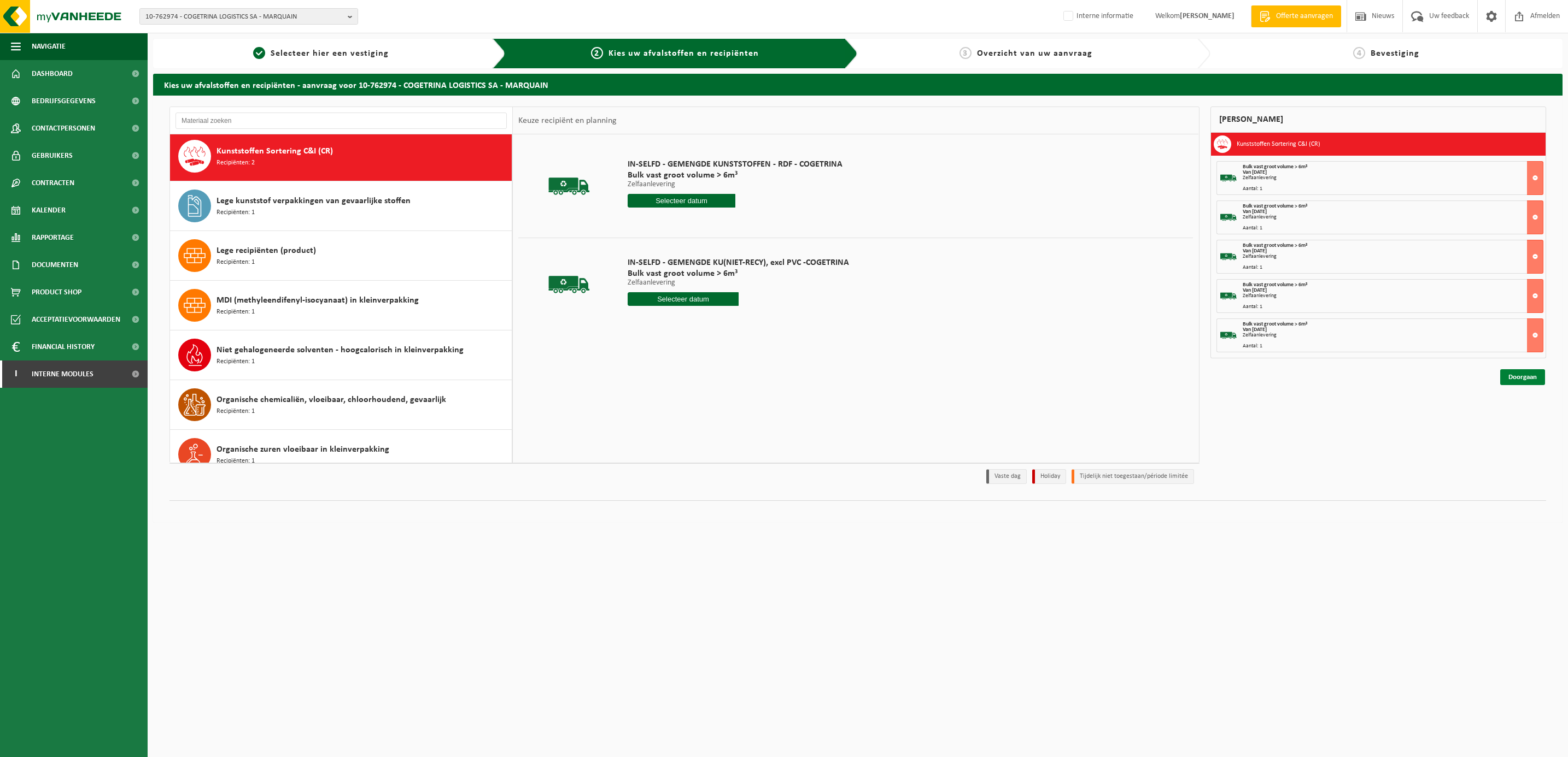
click at [1521, 381] on link "Doorgaan" at bounding box center [1522, 377] width 45 height 16
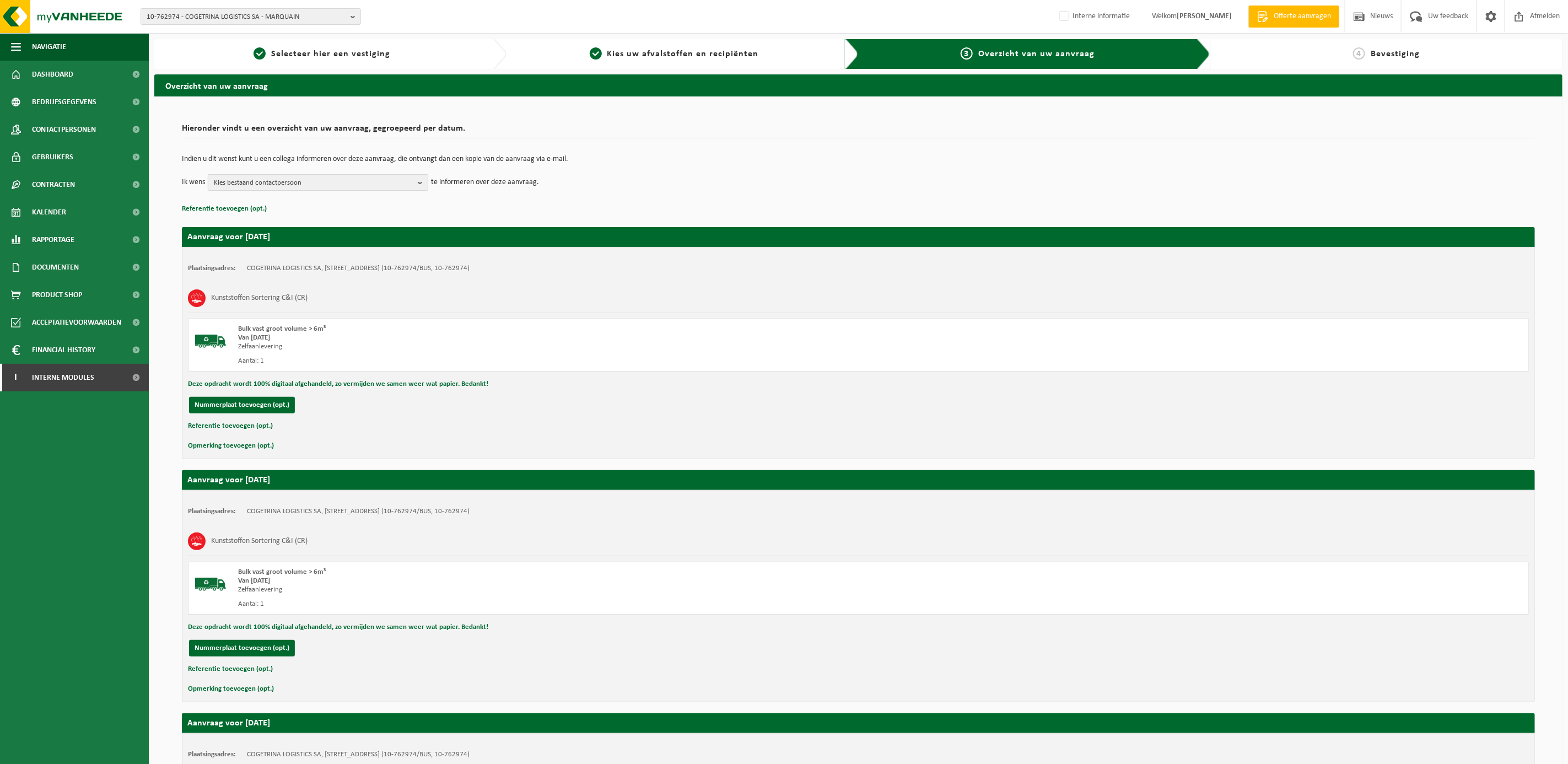
click at [313, 187] on span "Kies bestaand contactpersoon" at bounding box center [313, 183] width 200 height 16
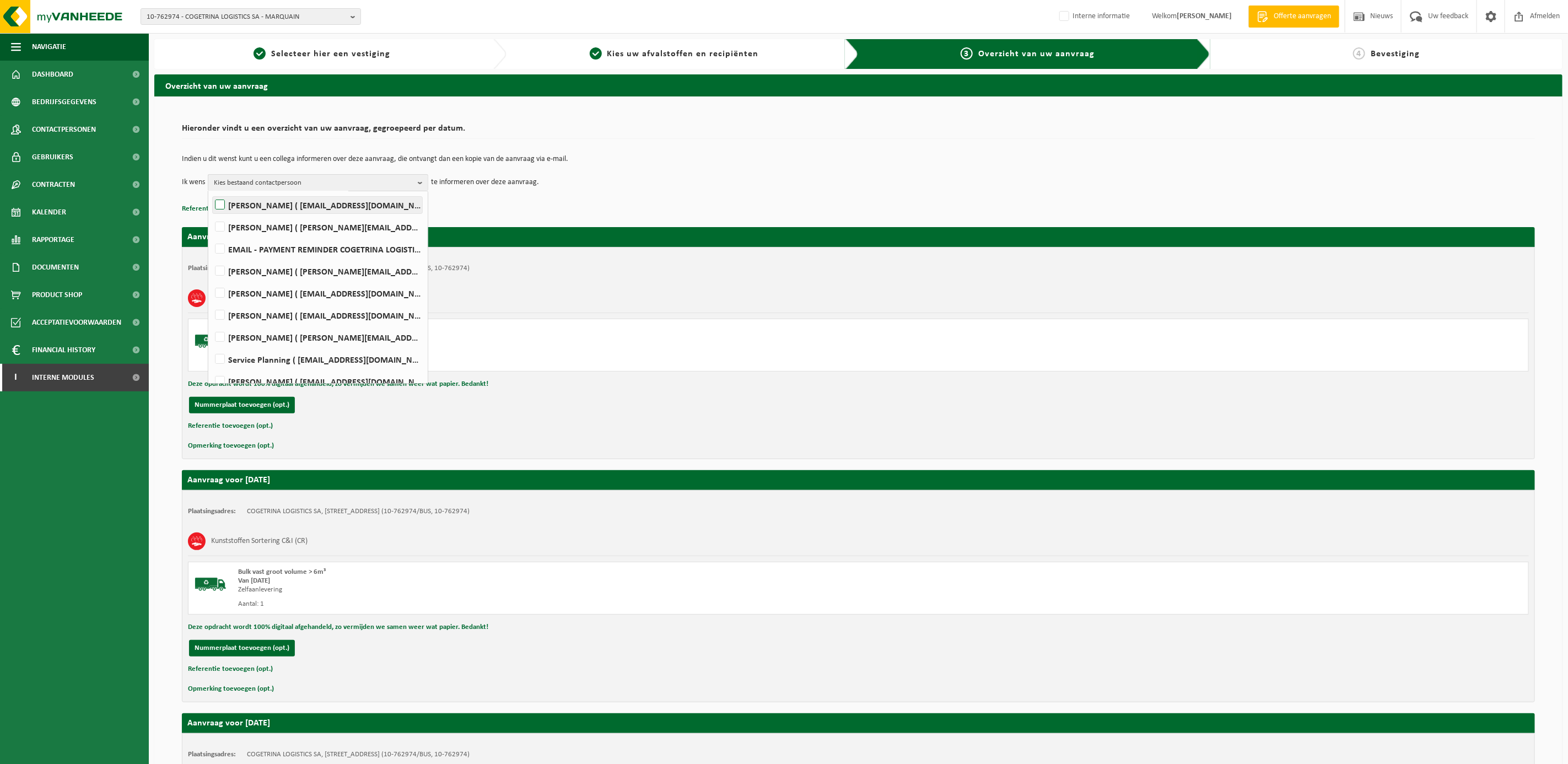
scroll to position [161, 0]
click at [225, 276] on label "Service Planning ( [EMAIL_ADDRESS][DOMAIN_NAME] )" at bounding box center [317, 280] width 209 height 16
click at [211, 267] on input "Service Planning ( [EMAIL_ADDRESS][DOMAIN_NAME] )" at bounding box center [211, 267] width 1 height 1
checkbox input "true"
click at [545, 290] on div "Kunststoffen Sortering C&I (CR)" at bounding box center [858, 298] width 1341 height 29
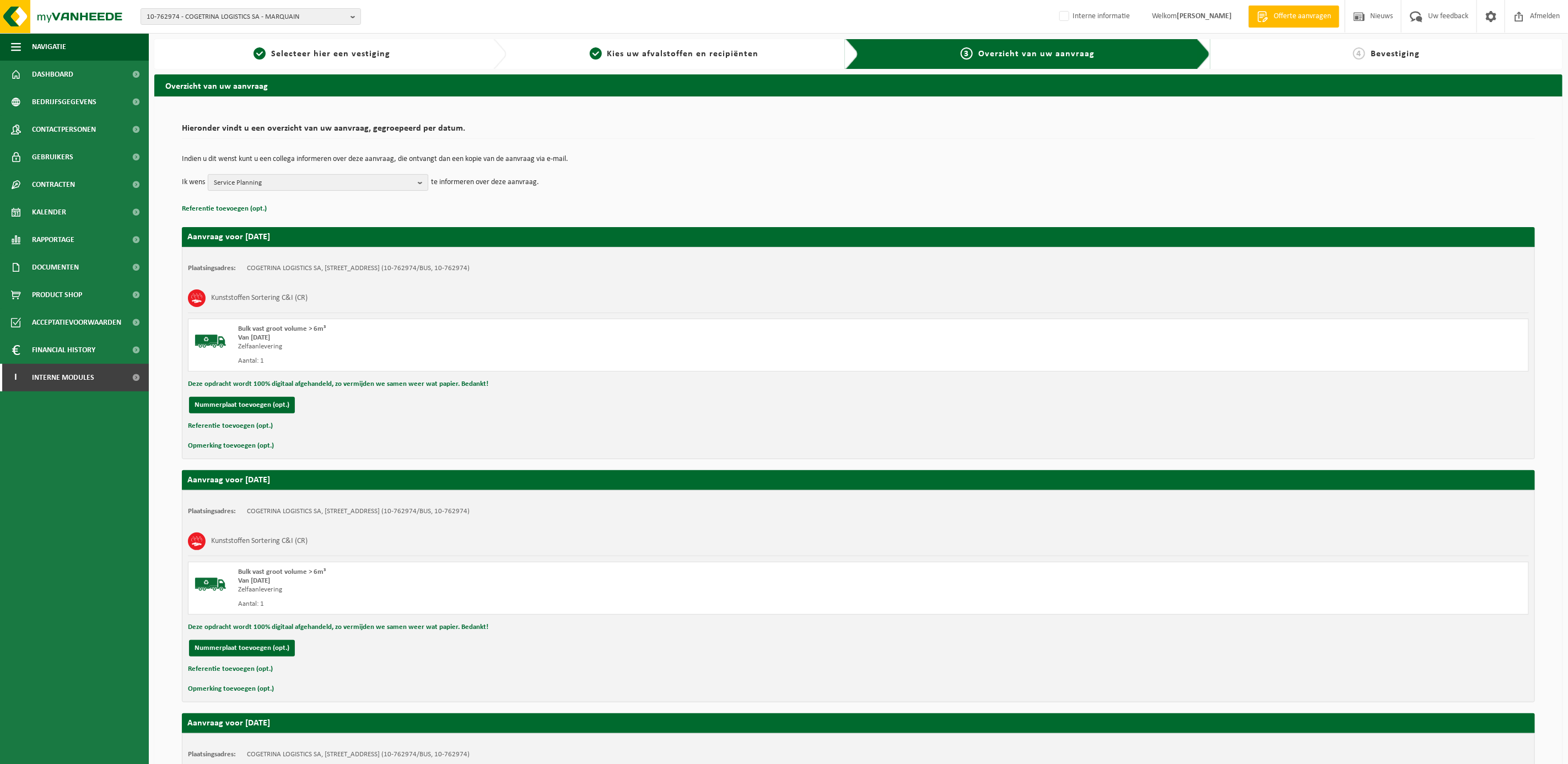
click at [272, 180] on span "Service Planning" at bounding box center [313, 183] width 200 height 16
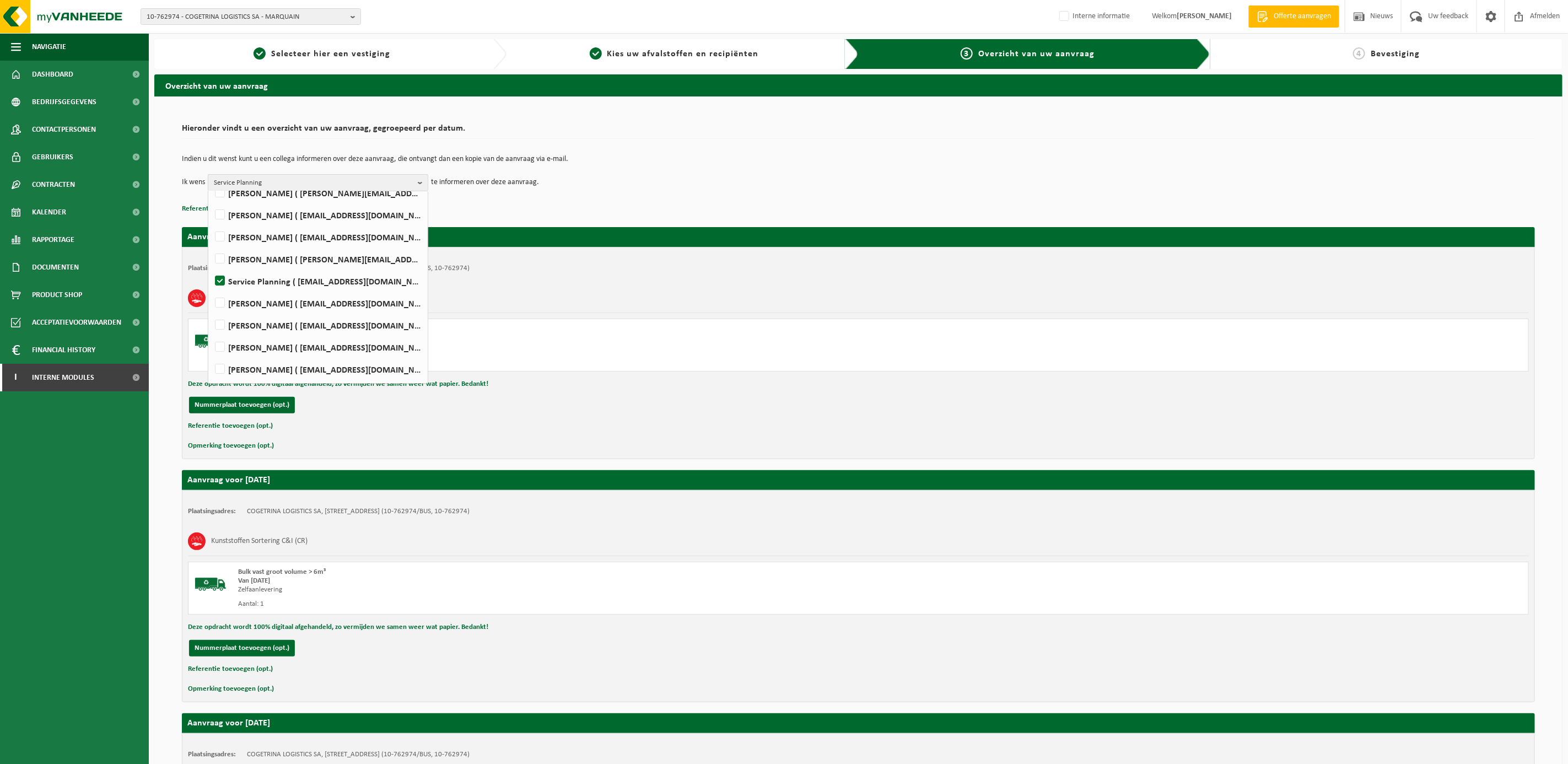
click at [272, 180] on span "Service Planning" at bounding box center [313, 183] width 200 height 16
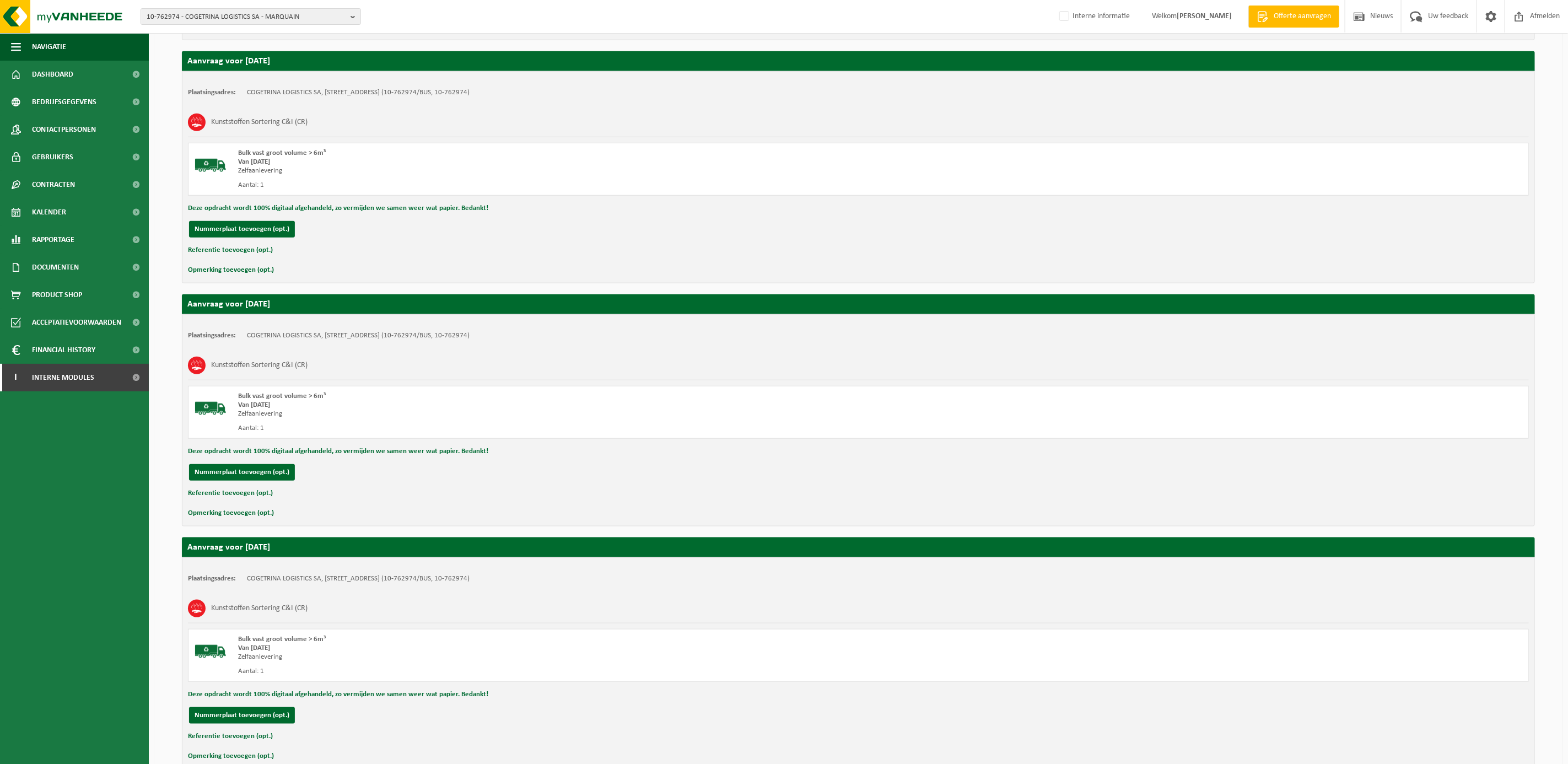
scroll to position [730, 0]
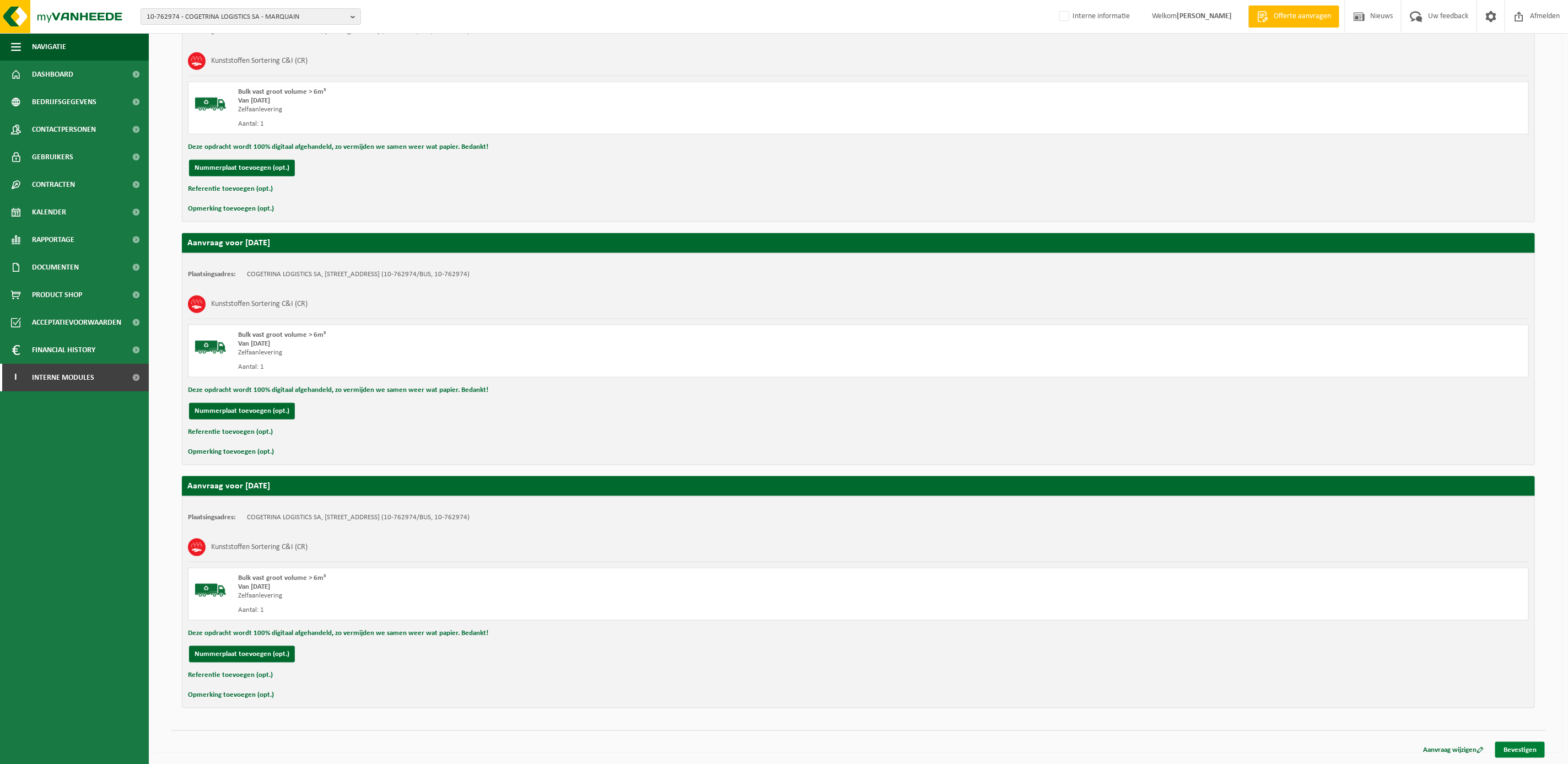
click at [1517, 744] on link "Bevestigen" at bounding box center [1520, 750] width 50 height 16
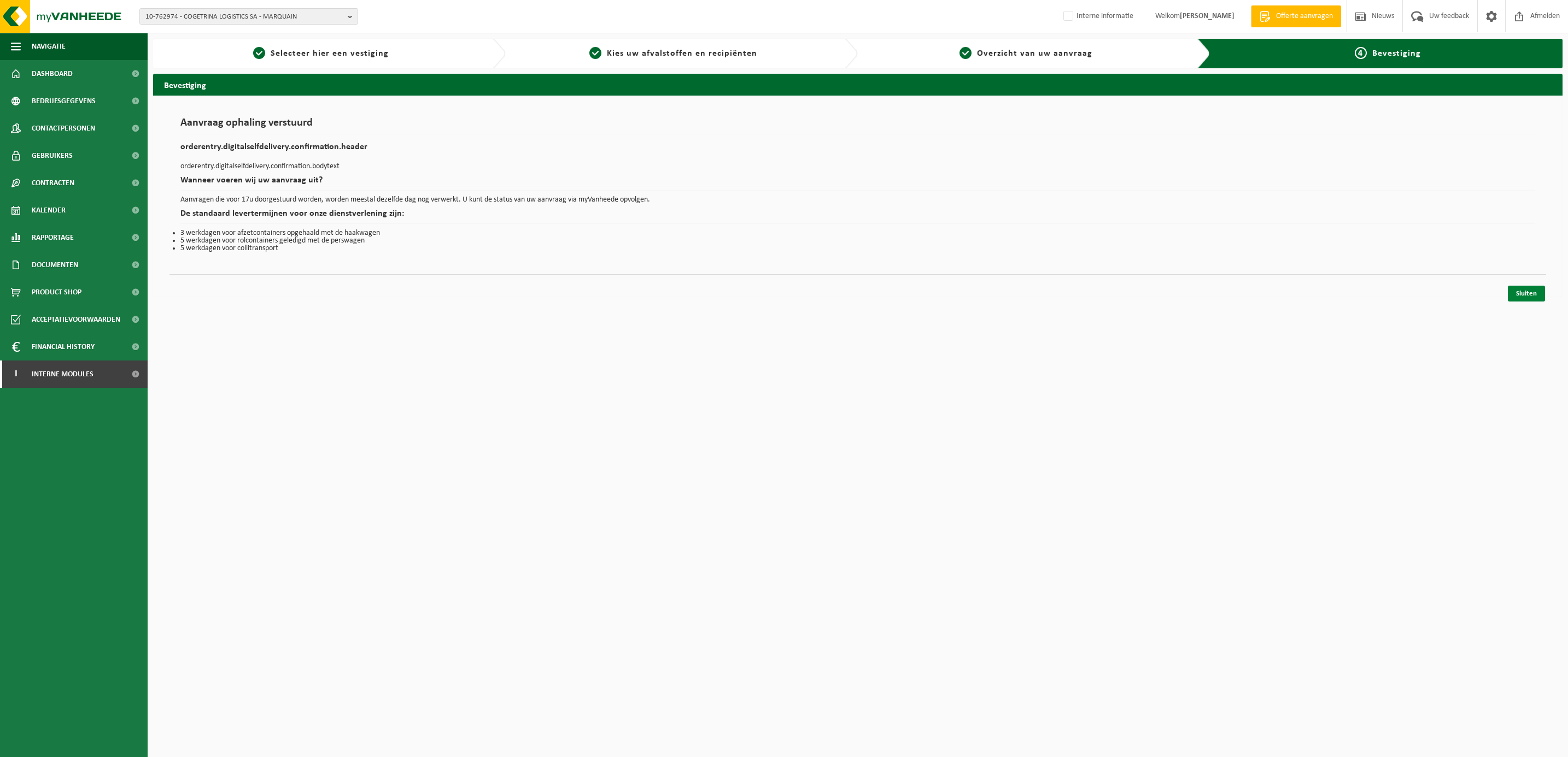
click at [1524, 297] on link "Sluiten" at bounding box center [1526, 294] width 37 height 16
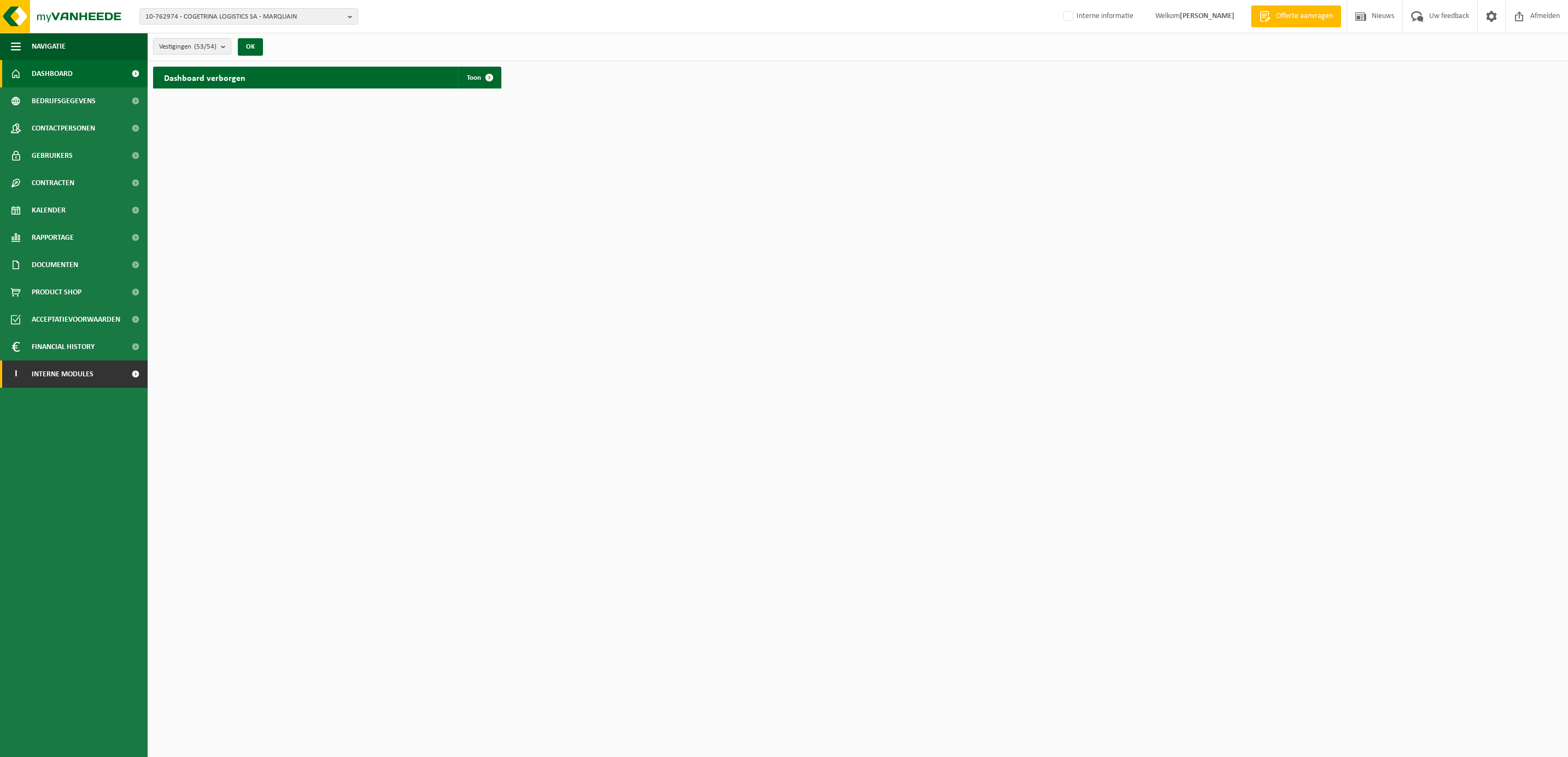
click at [64, 373] on span "Interne modules" at bounding box center [62, 374] width 62 height 27
click at [58, 450] on span "Orderentry Goedkeuring" at bounding box center [77, 456] width 91 height 27
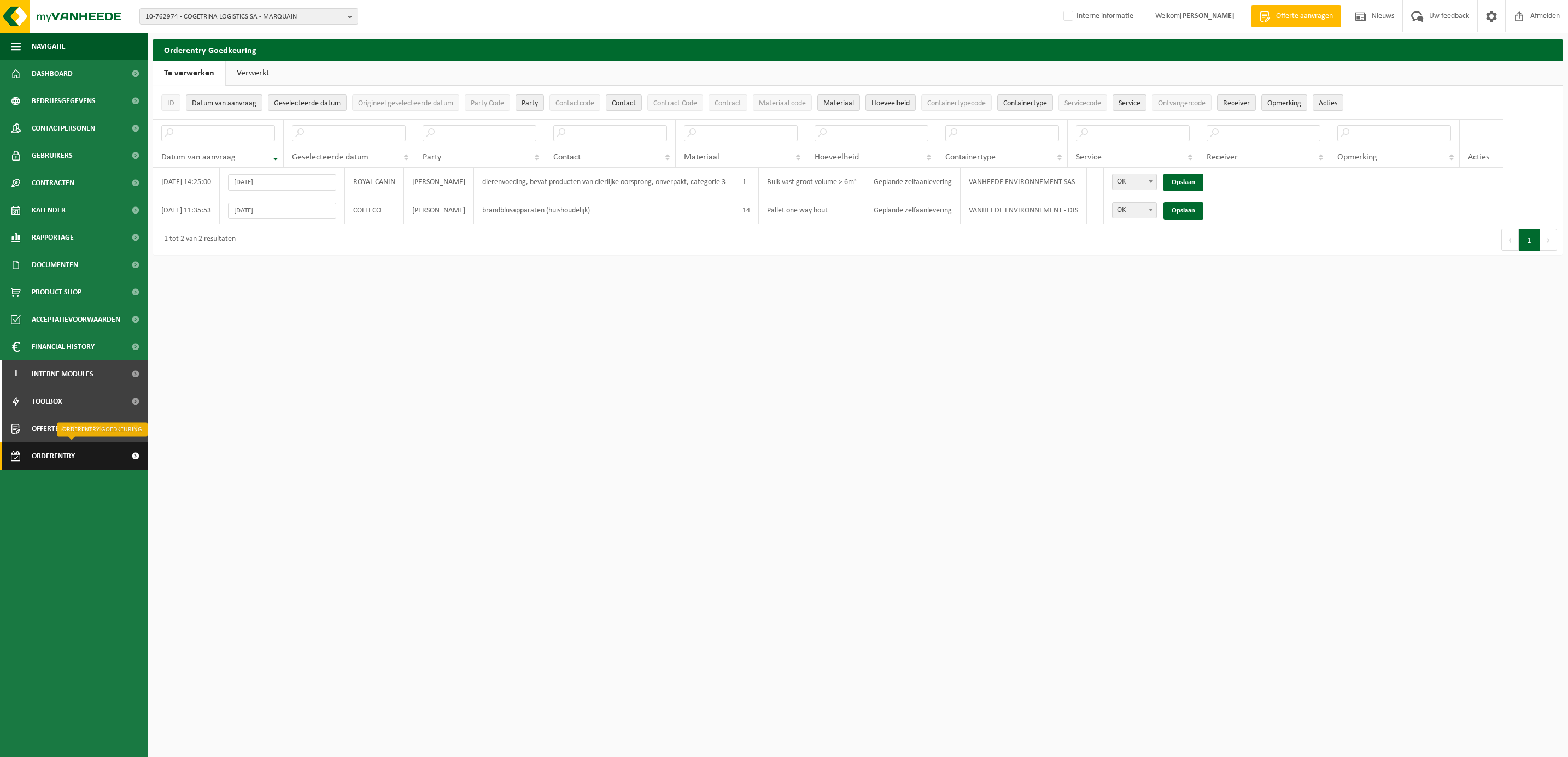
click at [63, 457] on span "Orderentry Goedkeuring" at bounding box center [77, 456] width 91 height 27
click at [246, 73] on link "Verwerkt" at bounding box center [253, 74] width 54 height 25
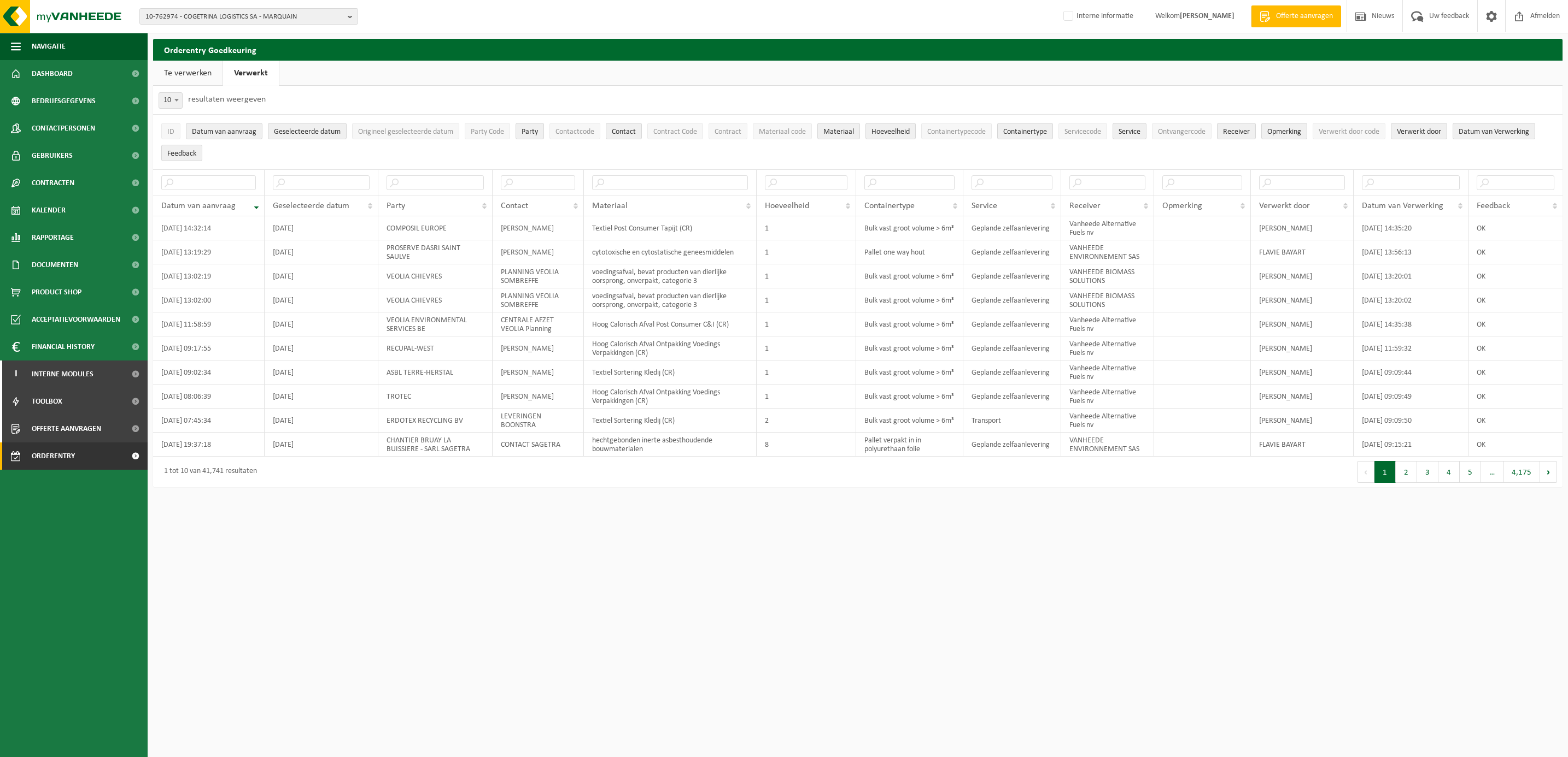
click at [195, 72] on link "Te verwerken" at bounding box center [188, 74] width 69 height 25
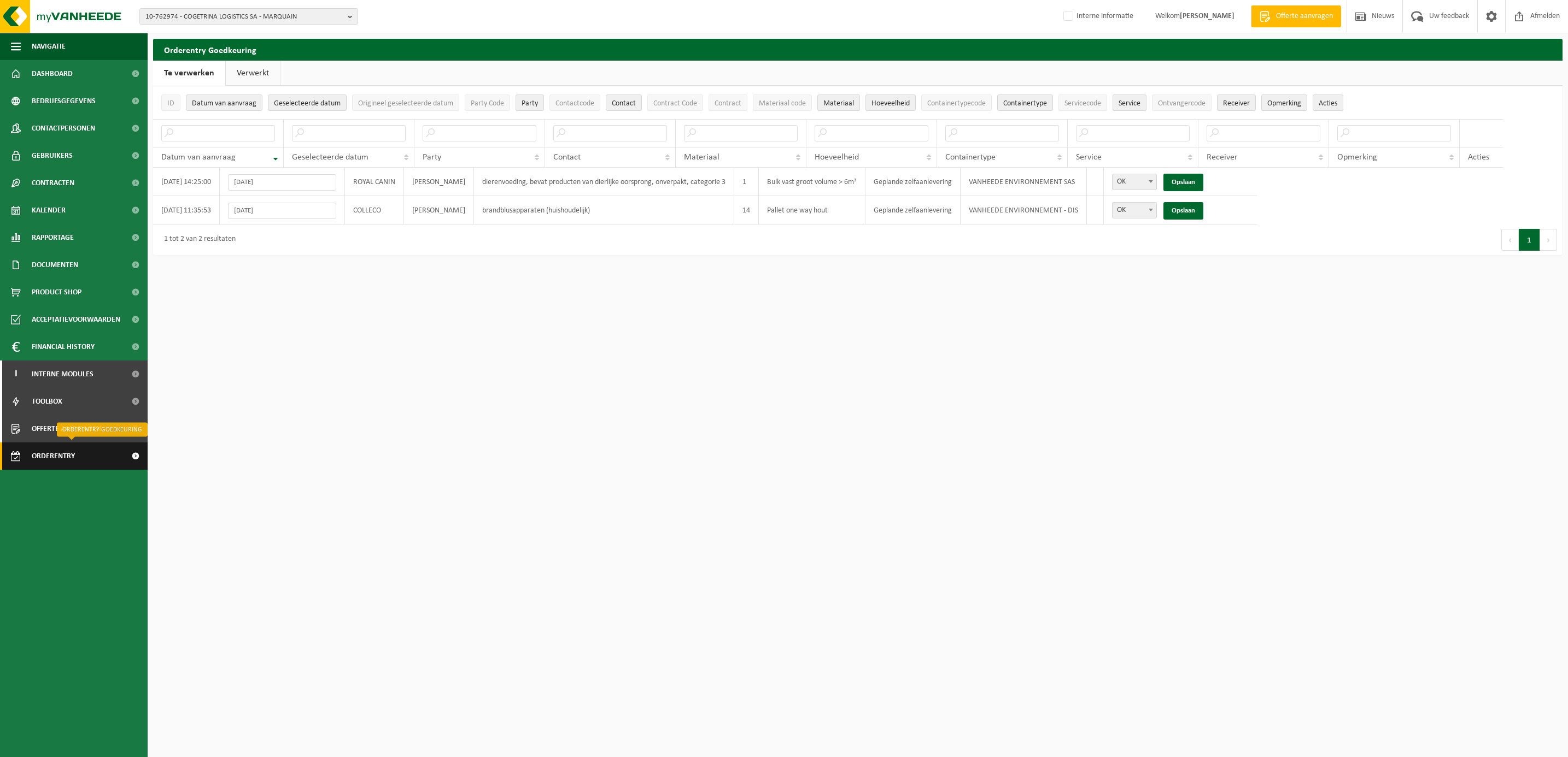
click at [47, 458] on span "Orderentry Goedkeuring" at bounding box center [77, 456] width 91 height 27
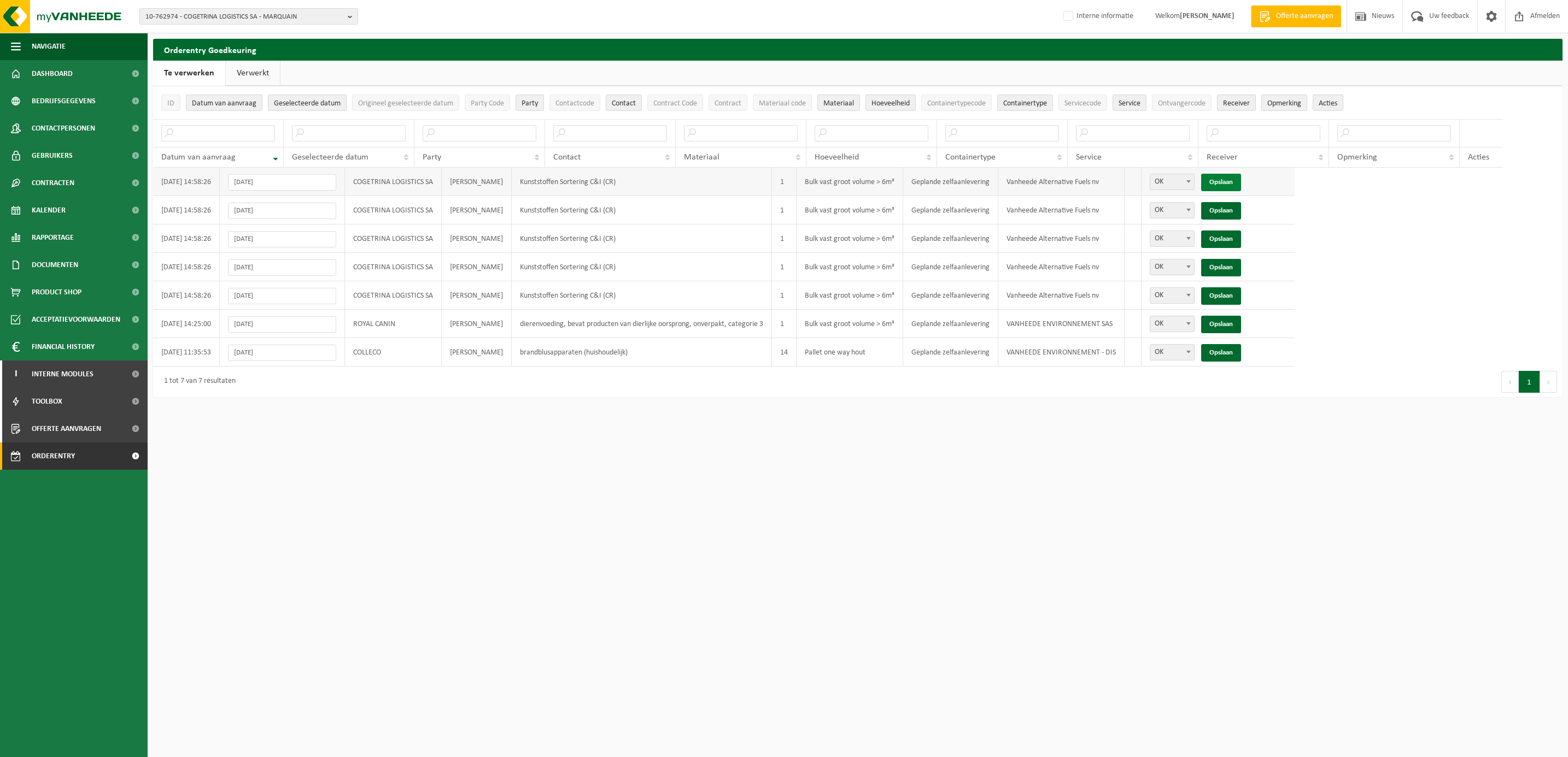
click at [1241, 180] on link "Opslaan" at bounding box center [1221, 182] width 40 height 18
click at [1241, 206] on link "Opslaan" at bounding box center [1221, 211] width 40 height 18
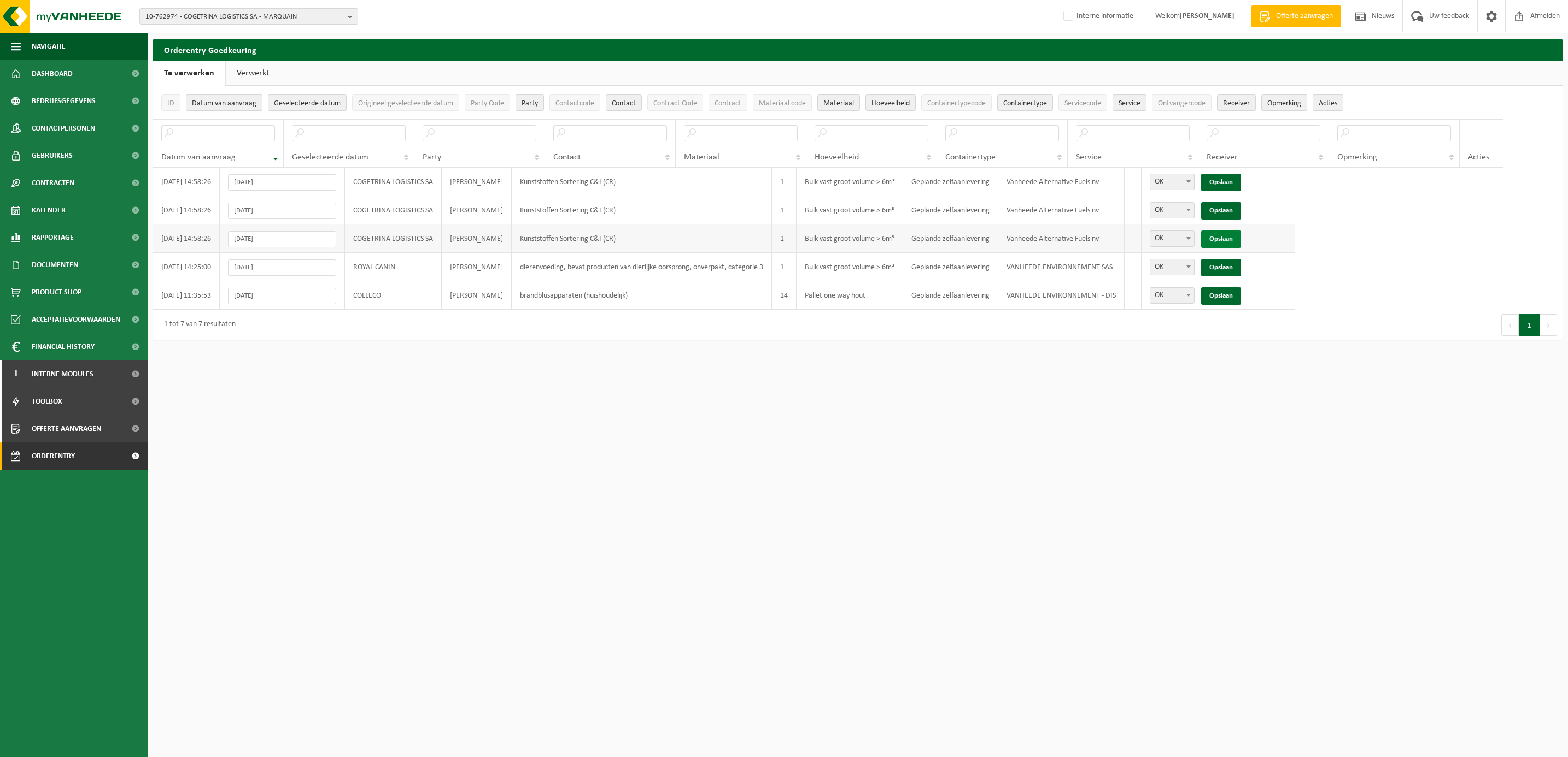
click at [1241, 241] on link "Opslaan" at bounding box center [1221, 239] width 40 height 18
click at [1241, 184] on link "Opslaan" at bounding box center [1221, 182] width 40 height 18
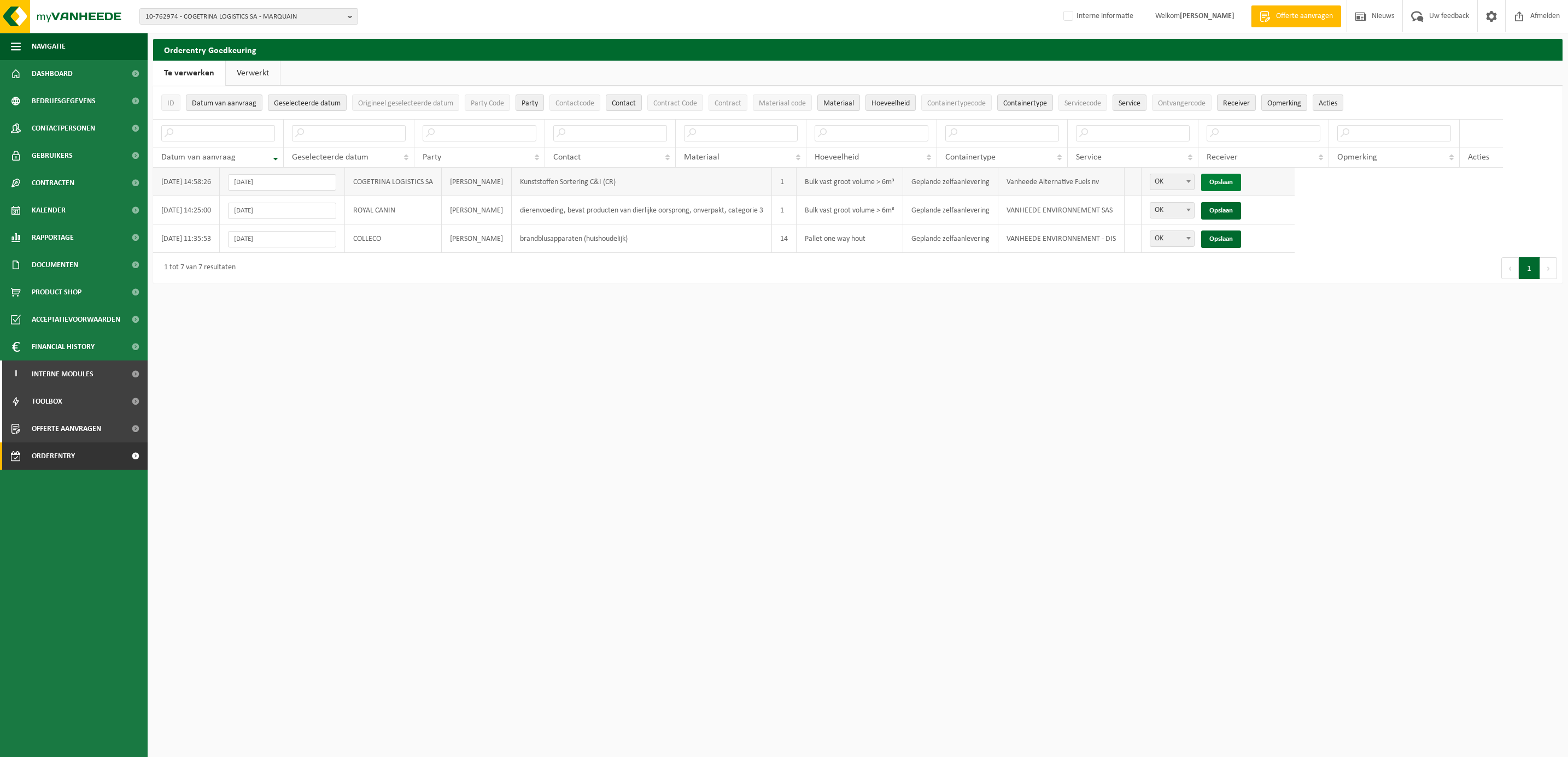
click at [1241, 185] on link "Opslaan" at bounding box center [1221, 182] width 40 height 18
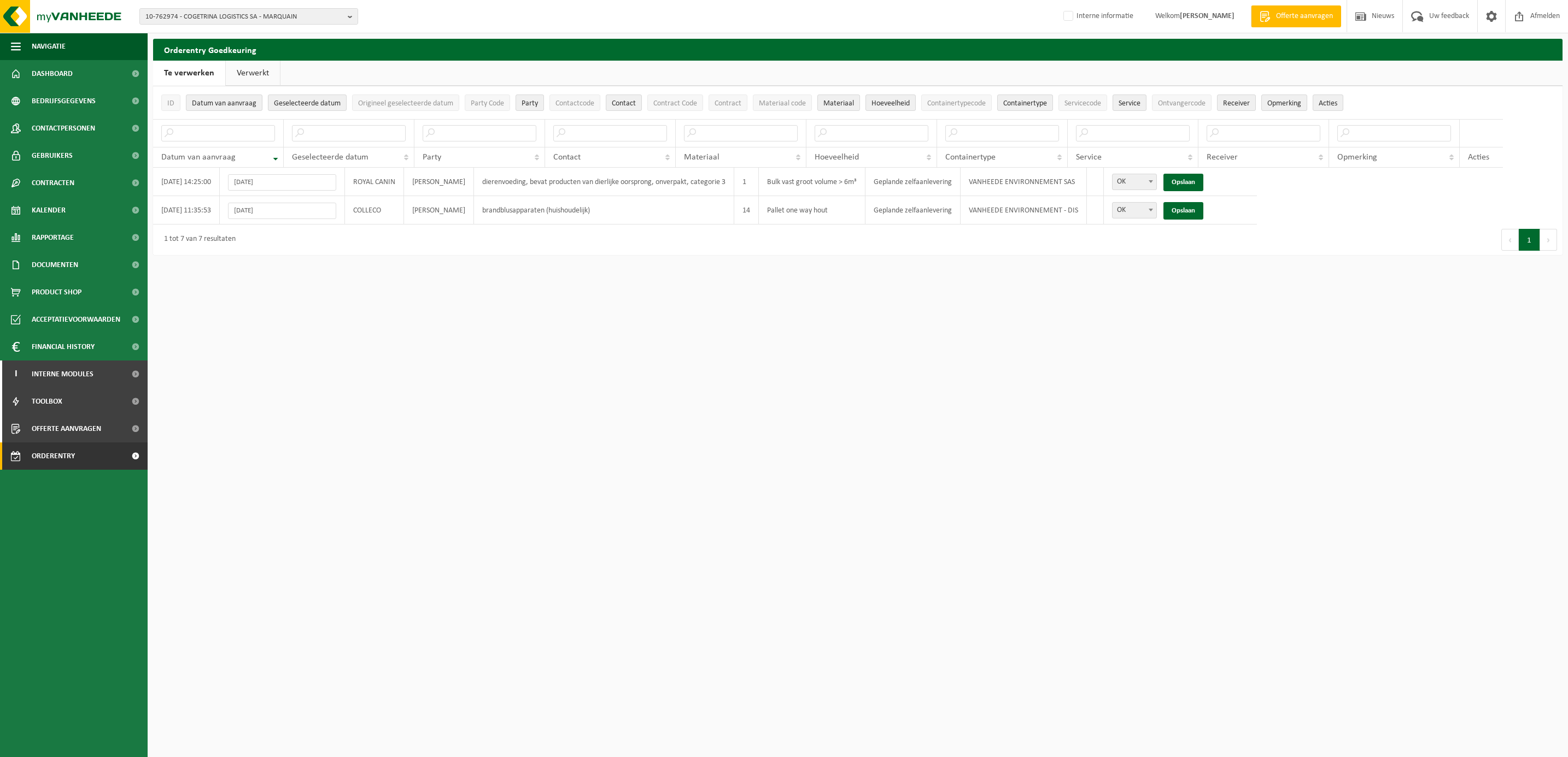
click at [252, 69] on link "Verwerkt" at bounding box center [253, 74] width 54 height 25
